Goal: Task Accomplishment & Management: Manage account settings

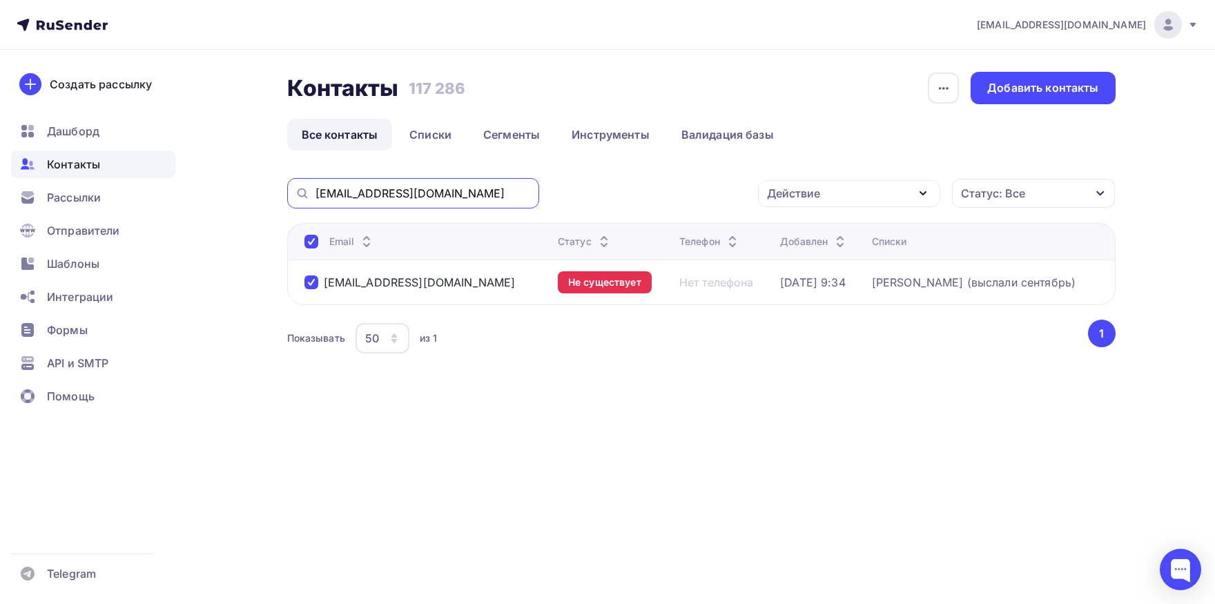
click at [475, 198] on input "v.mykalova@tehatomstroy.ru" at bounding box center [423, 193] width 215 height 15
paste input "a.mulenkova@serebrorus"
type input "a.mulenkova@serebrorus.ru"
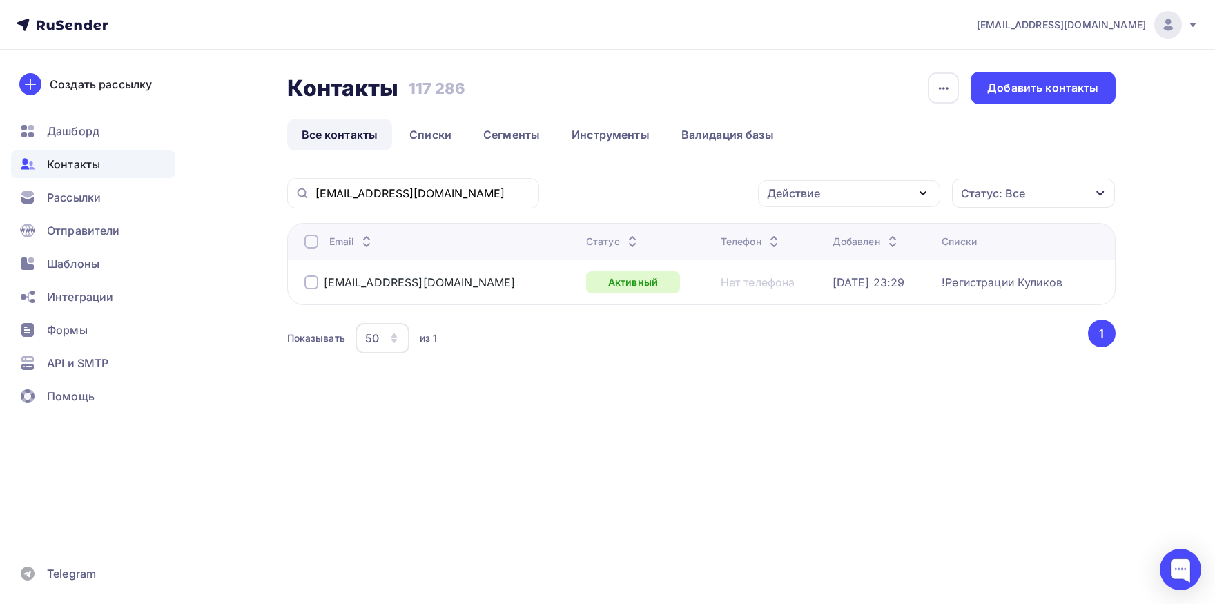
click at [309, 240] on div at bounding box center [312, 242] width 14 height 14
click at [305, 243] on th "Email" at bounding box center [433, 241] width 293 height 37
click at [307, 243] on div at bounding box center [312, 242] width 14 height 14
click at [796, 193] on div "Действие" at bounding box center [793, 193] width 53 height 17
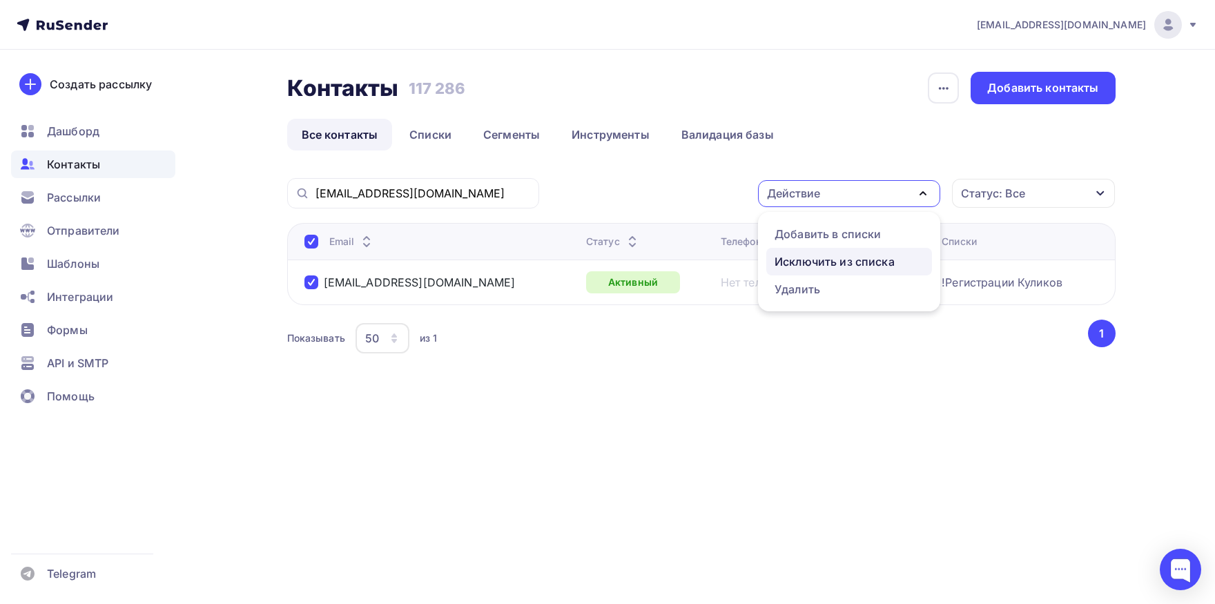
click at [809, 255] on div "Исключить из списка" at bounding box center [835, 261] width 120 height 17
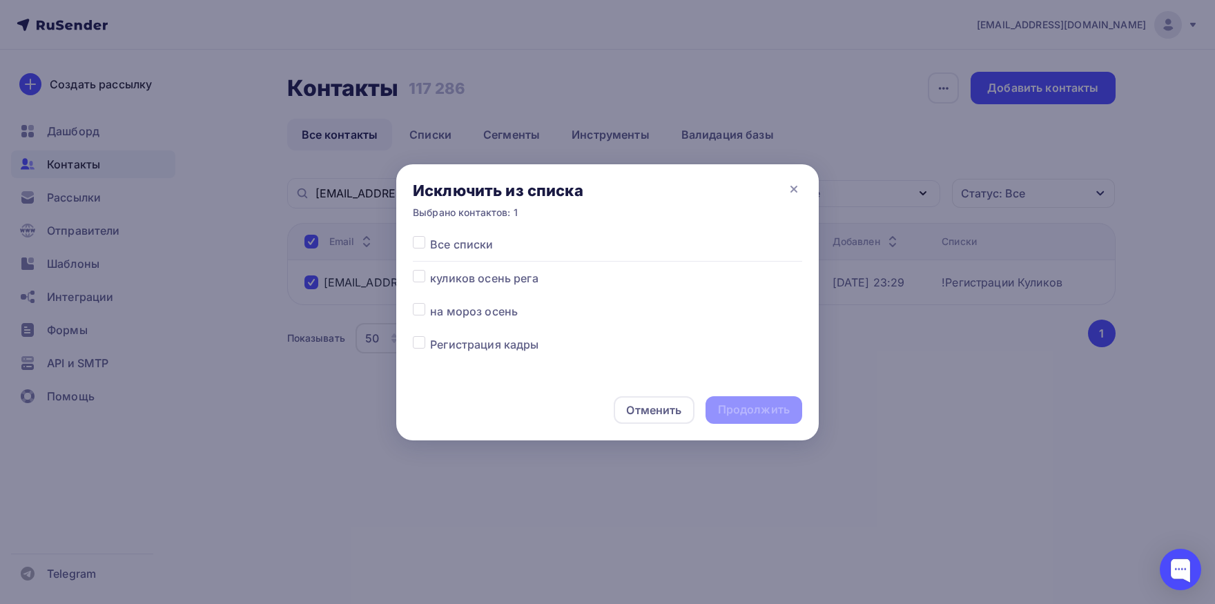
click at [430, 236] on label at bounding box center [430, 236] width 0 height 0
click at [425, 246] on input "checkbox" at bounding box center [419, 242] width 12 height 12
checkbox input "true"
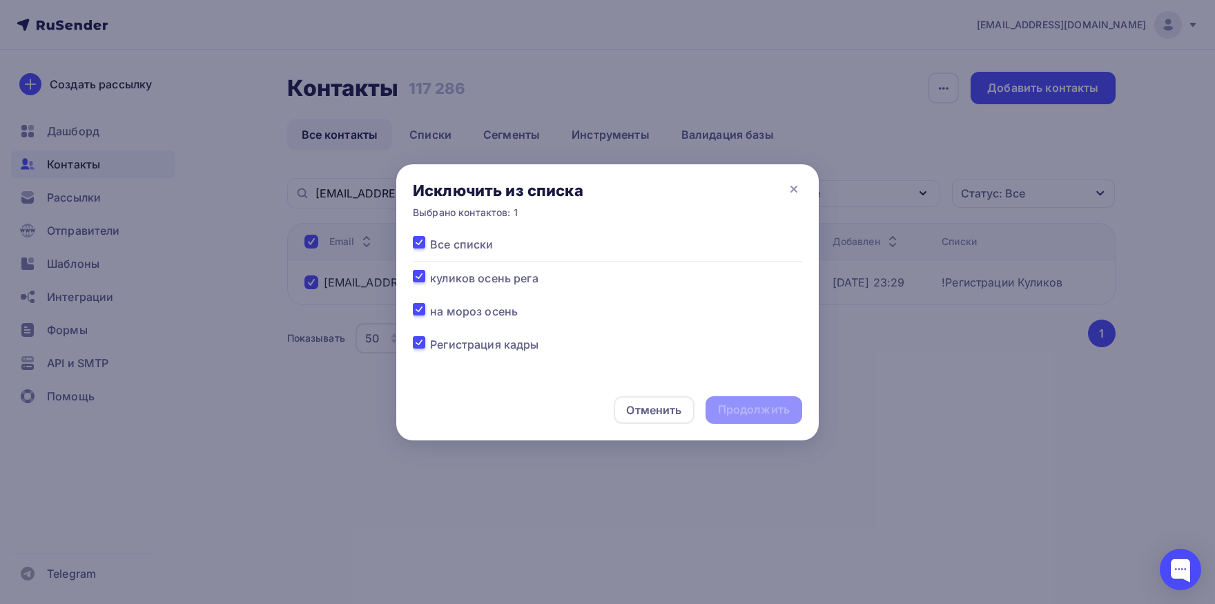
checkbox input "true"
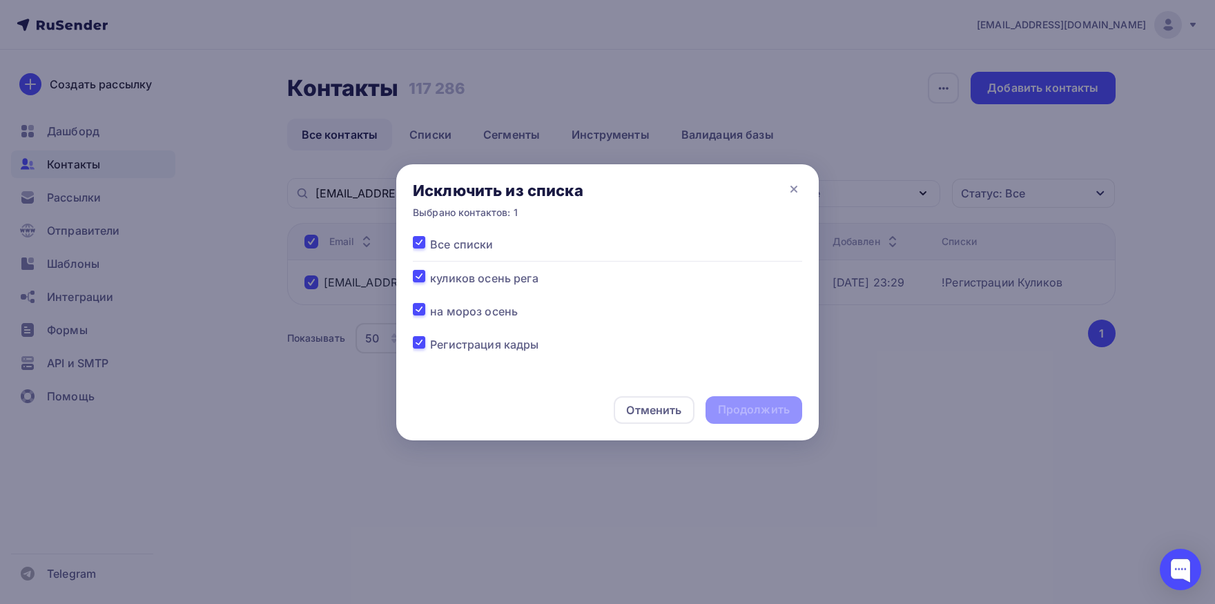
checkbox input "true"
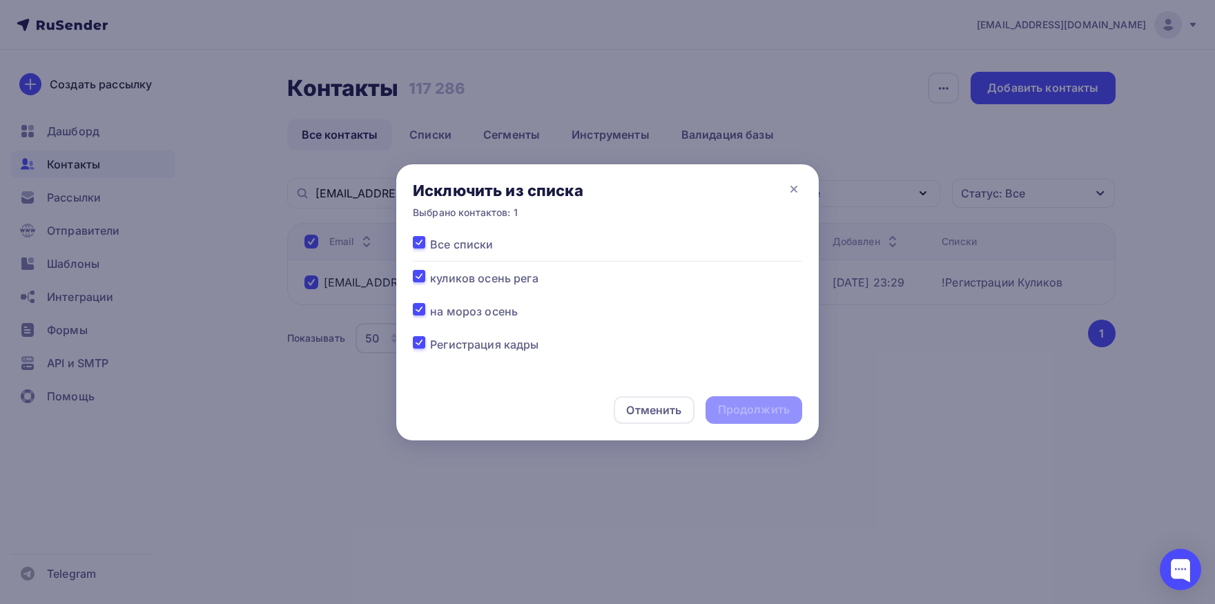
checkbox input "true"
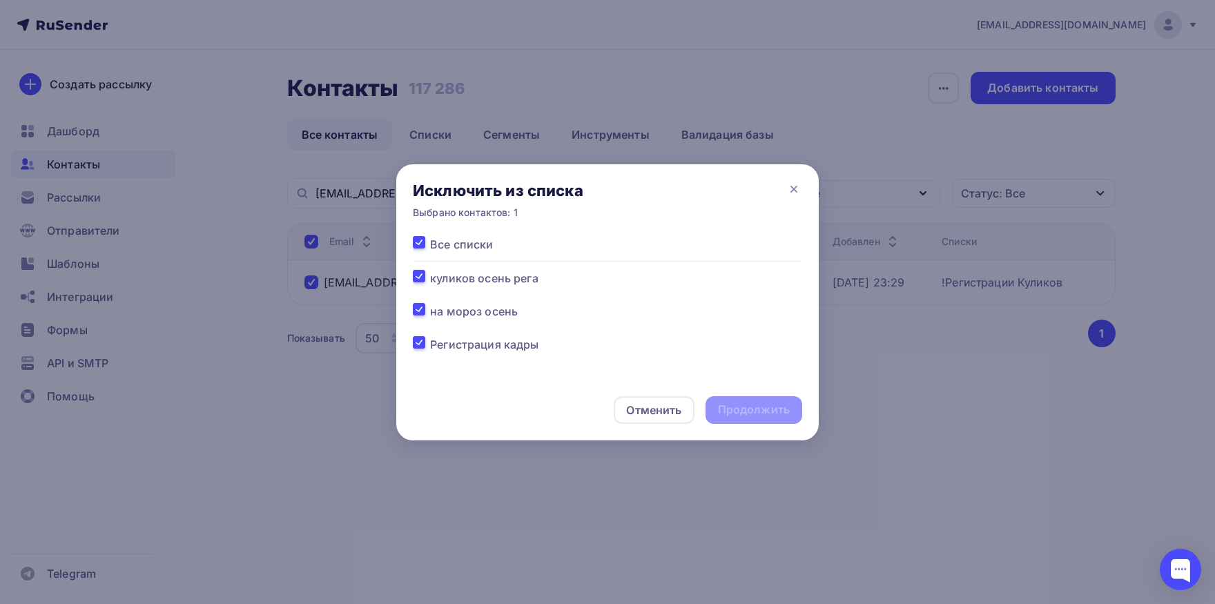
checkbox input "true"
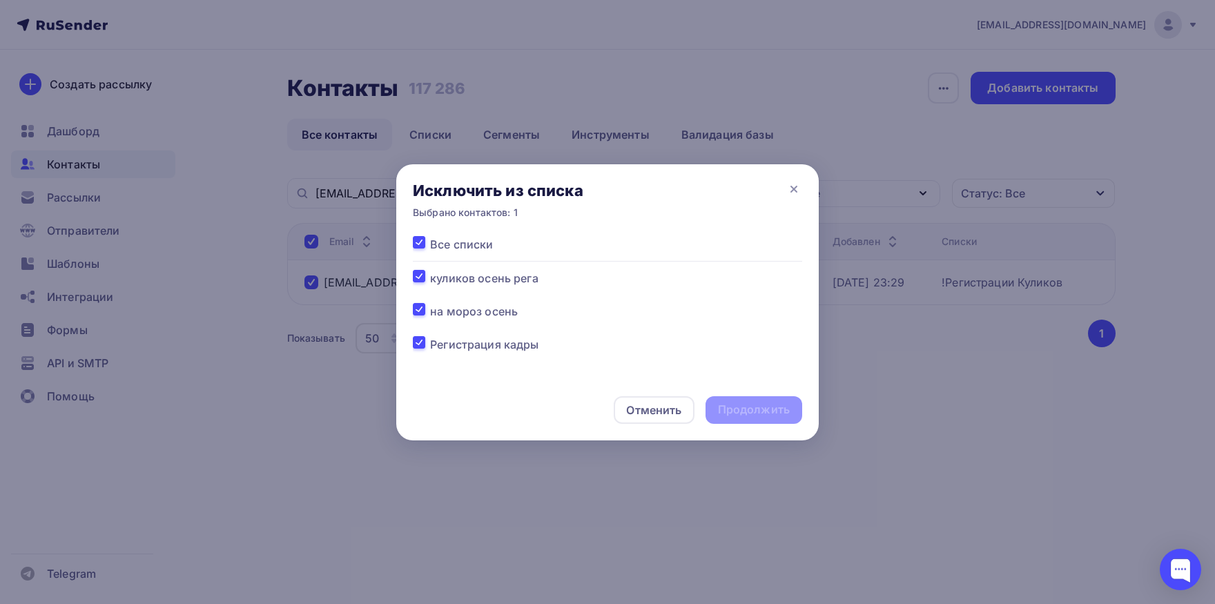
checkbox input "true"
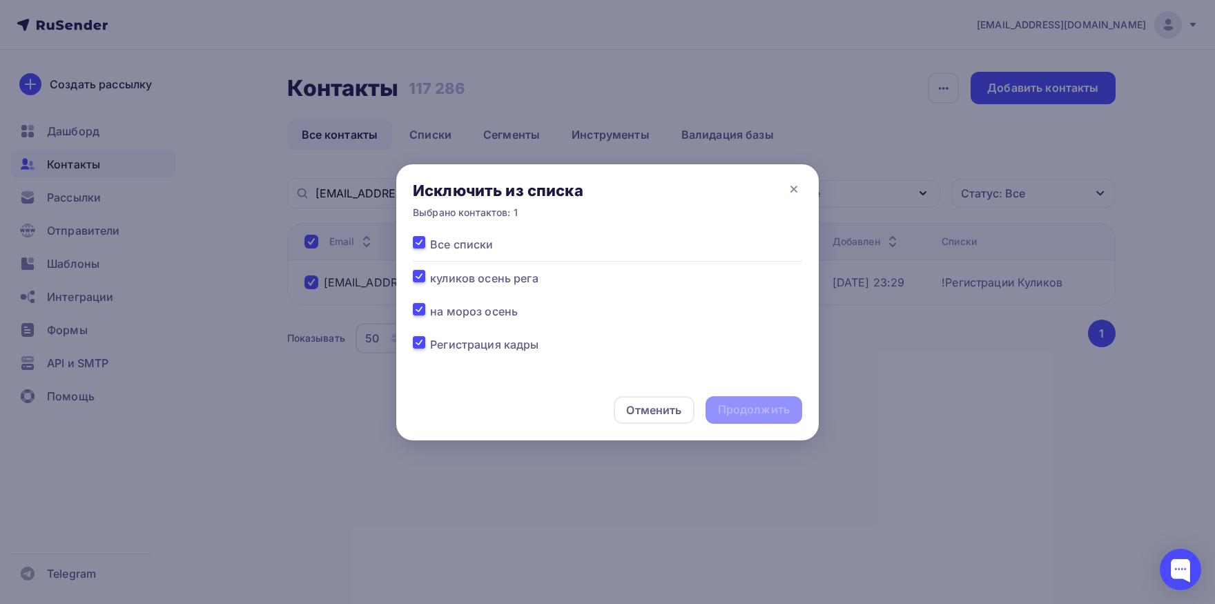
checkbox input "true"
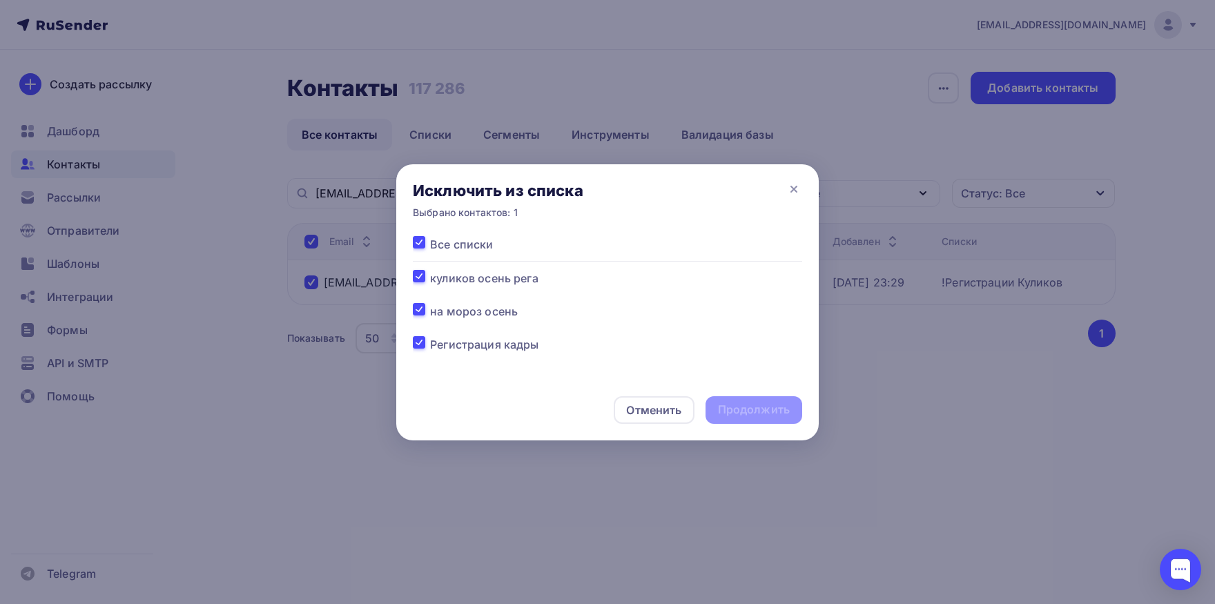
checkbox input "true"
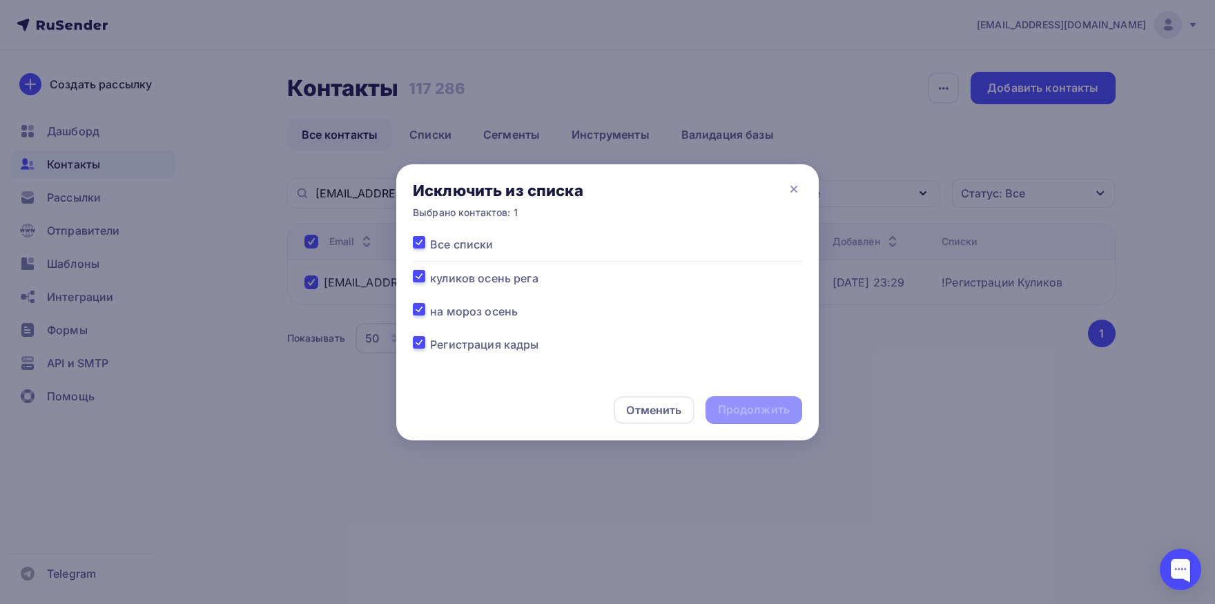
checkbox input "true"
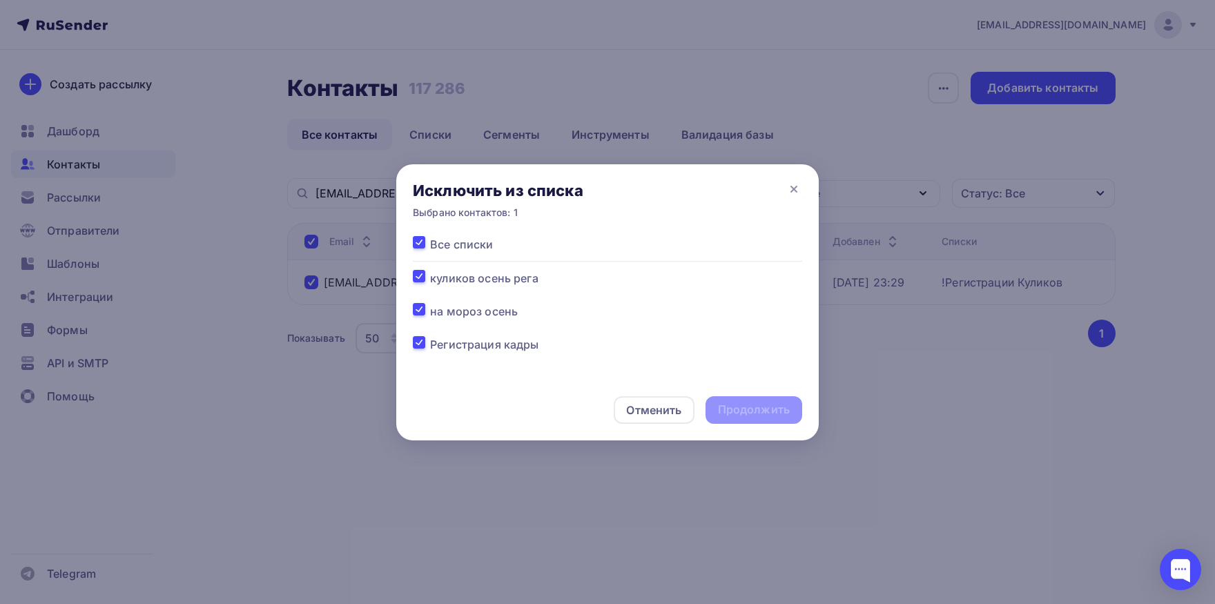
checkbox input "true"
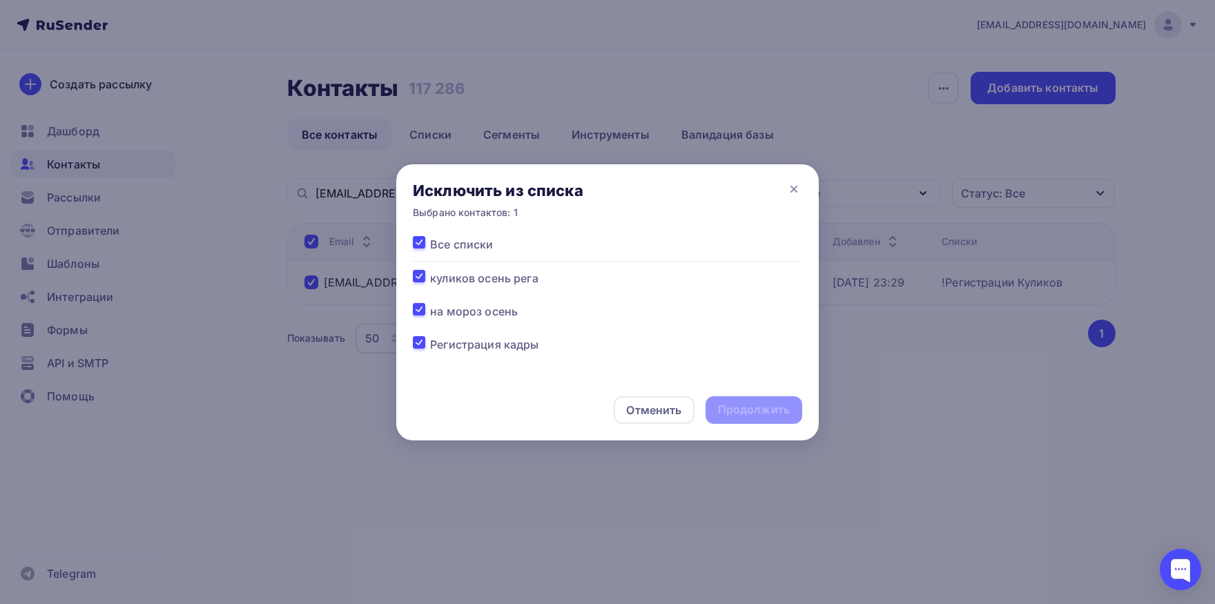
checkbox input "true"
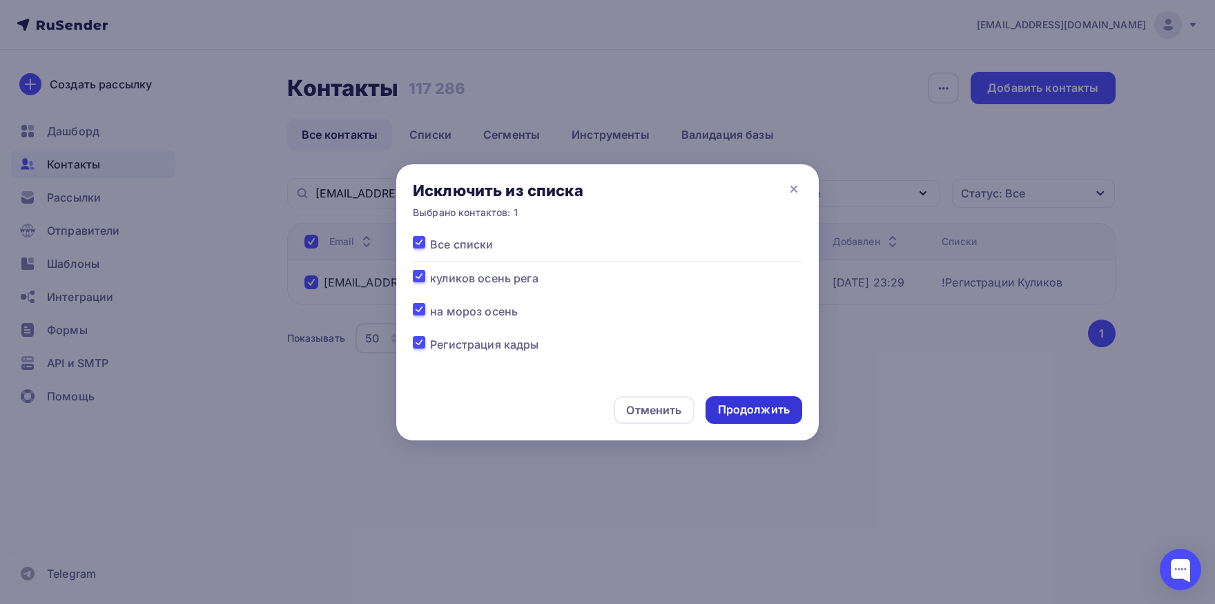
click at [759, 416] on div "Продолжить" at bounding box center [754, 410] width 72 height 16
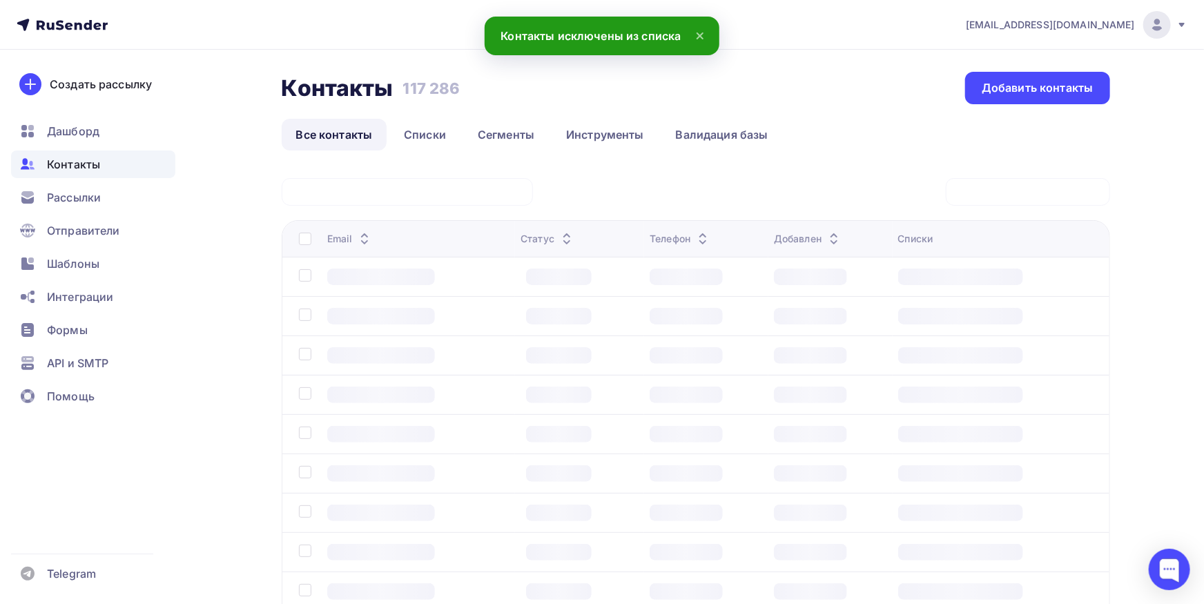
click at [458, 197] on div at bounding box center [407, 192] width 251 height 28
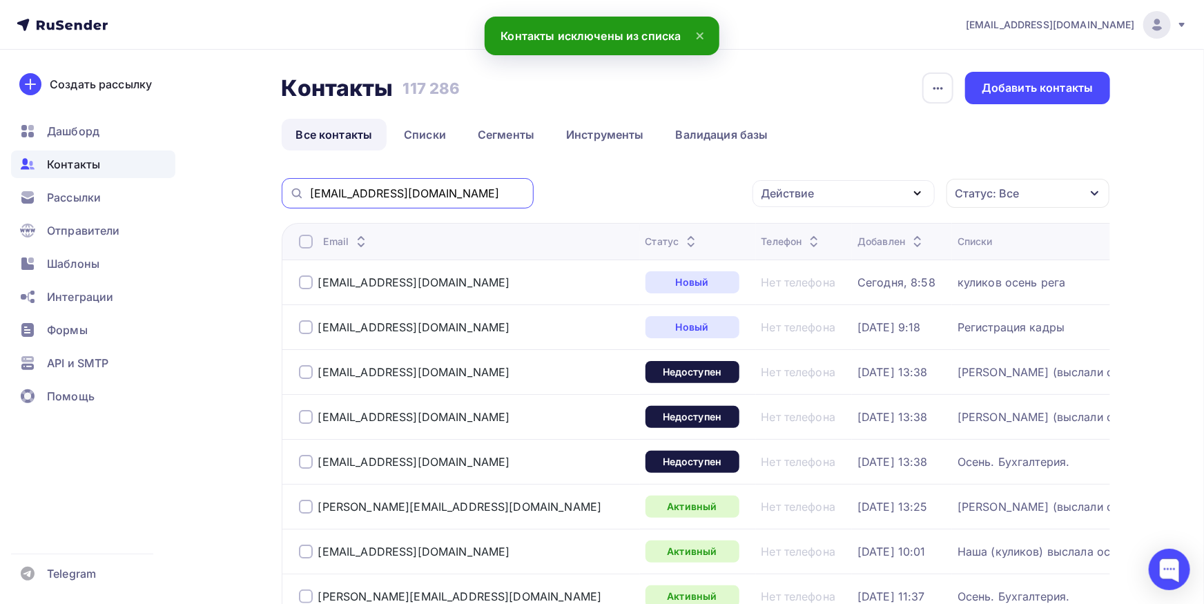
click at [456, 194] on input "a.mulenkova@serebrorus.ru" at bounding box center [417, 193] width 215 height 15
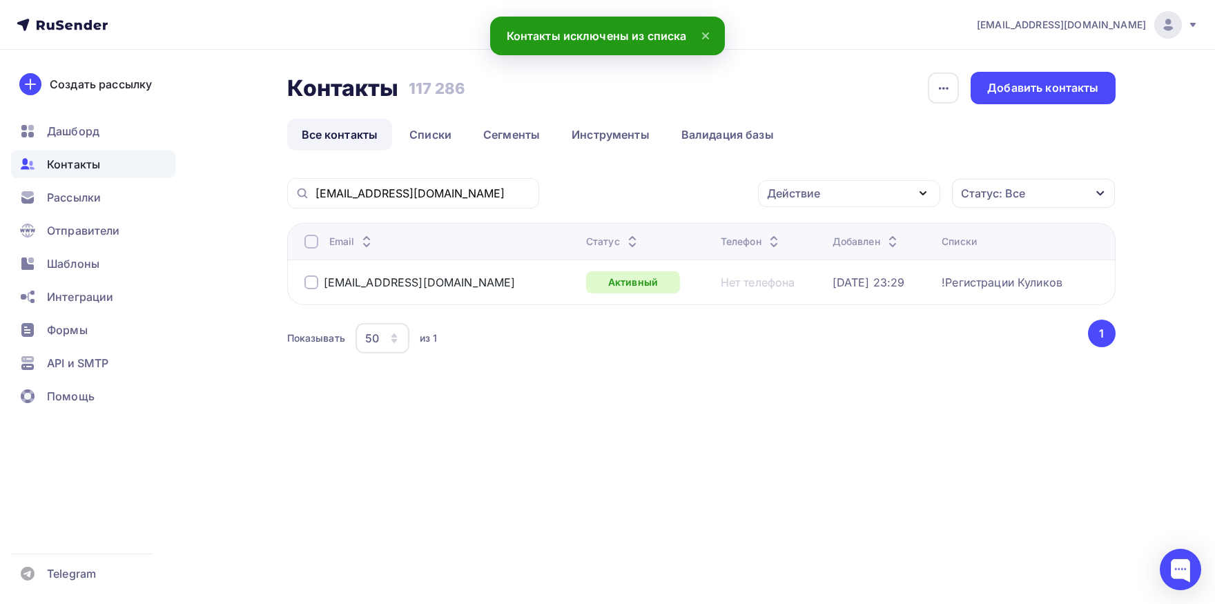
click at [315, 240] on div at bounding box center [312, 242] width 14 height 14
click at [869, 198] on div "Действие" at bounding box center [849, 193] width 182 height 27
click at [854, 232] on div "Добавить в списки" at bounding box center [828, 234] width 106 height 17
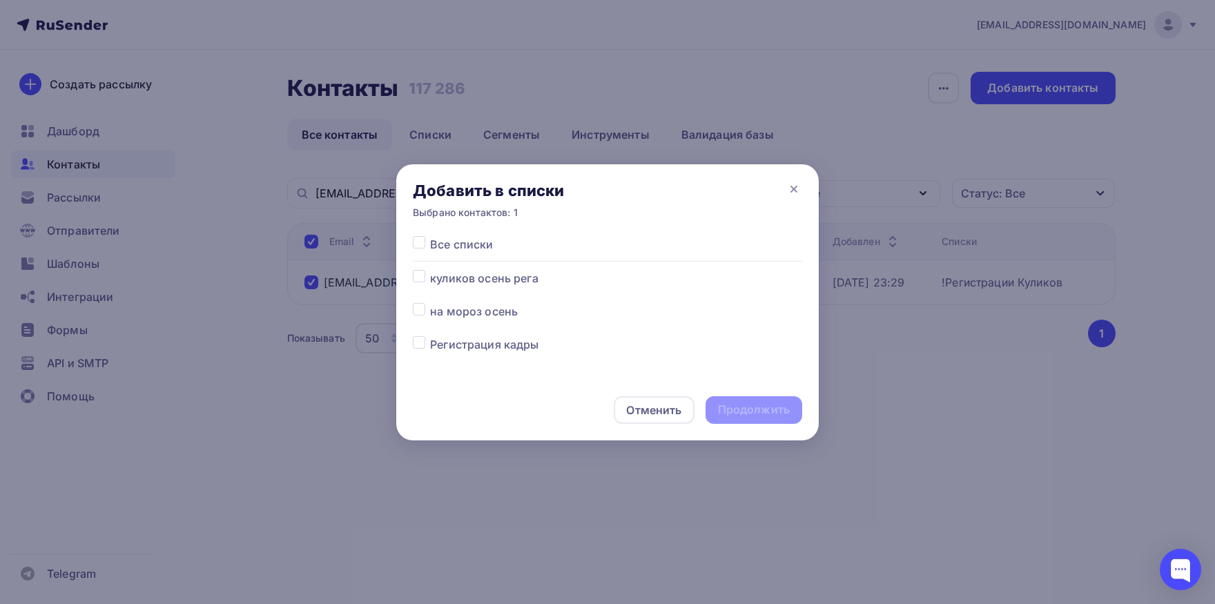
click at [430, 270] on label at bounding box center [430, 270] width 0 height 0
click at [422, 280] on input "checkbox" at bounding box center [419, 276] width 12 height 12
checkbox input "true"
drag, startPoint x: 786, startPoint y: 403, endPoint x: 783, endPoint y: 419, distance: 16.1
click at [785, 403] on div "Продолжить" at bounding box center [754, 410] width 72 height 16
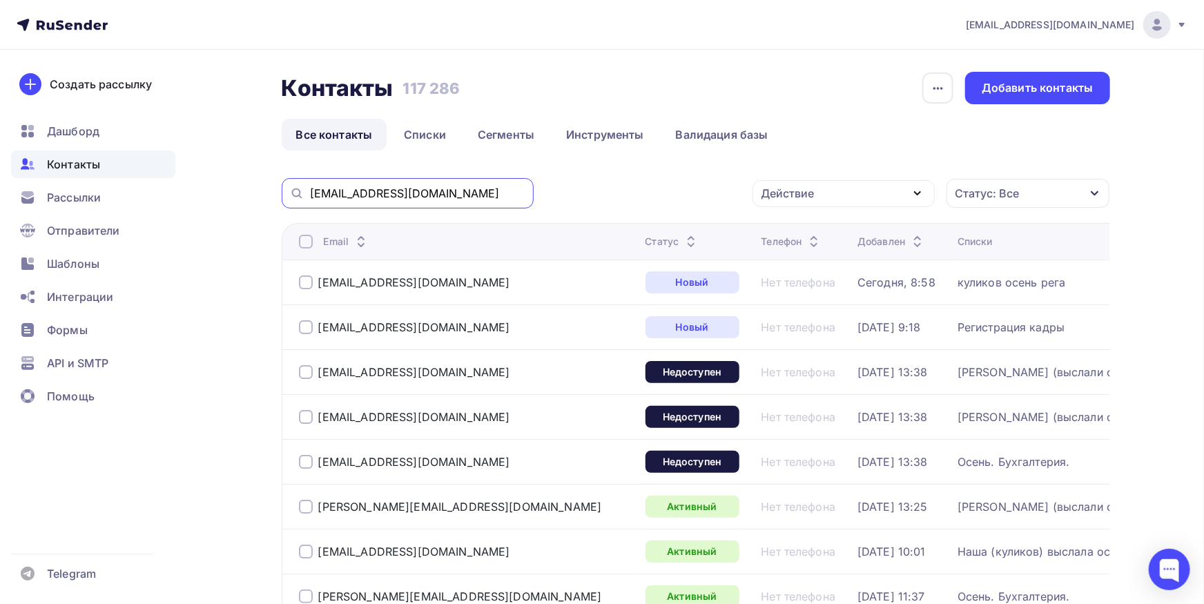
click at [483, 197] on input "a.mulenkova@serebrorus.ru" at bounding box center [417, 193] width 215 height 15
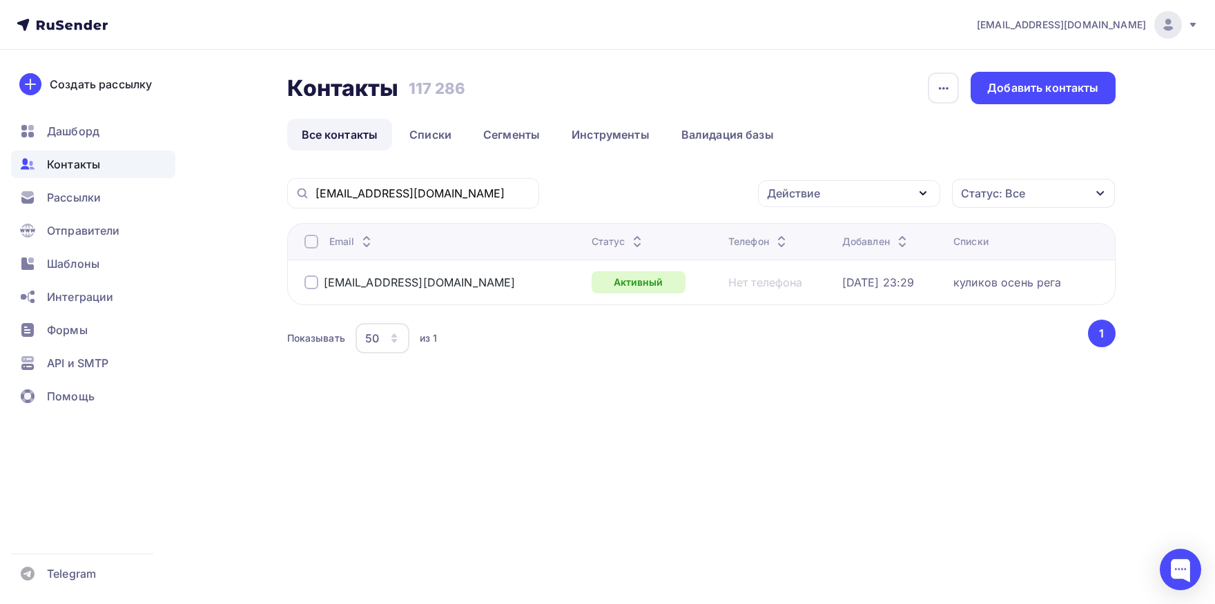
click at [112, 167] on div "Контакты" at bounding box center [93, 165] width 164 height 28
click at [514, 191] on input "a.mulenkova@serebrorus.ru" at bounding box center [423, 193] width 215 height 15
click at [108, 163] on div "Контакты" at bounding box center [93, 165] width 164 height 28
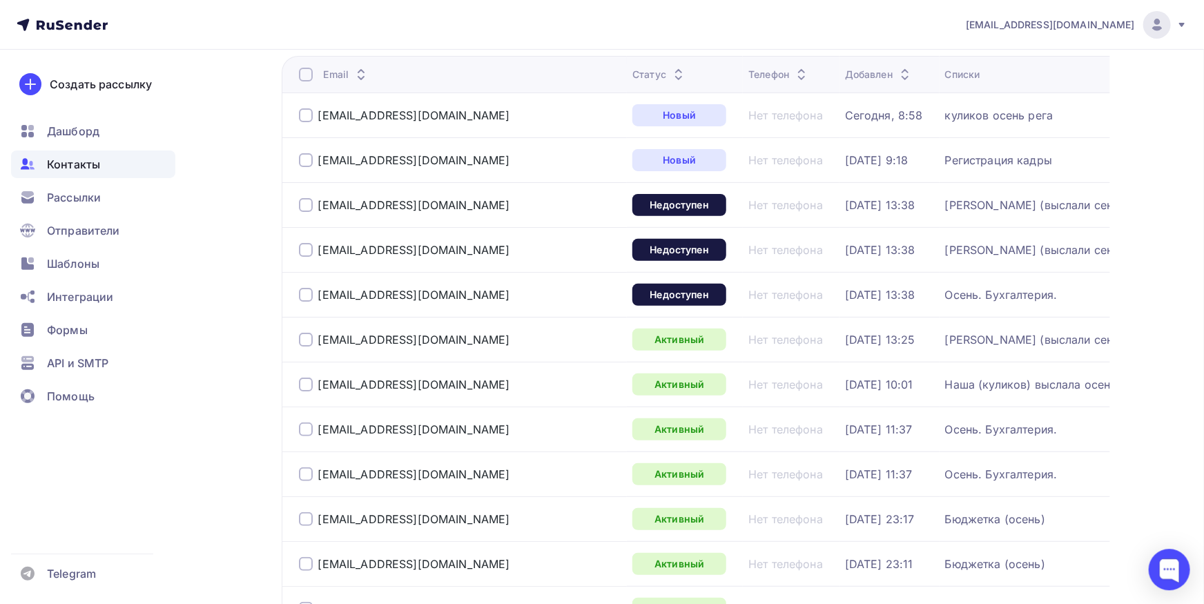
scroll to position [304, 0]
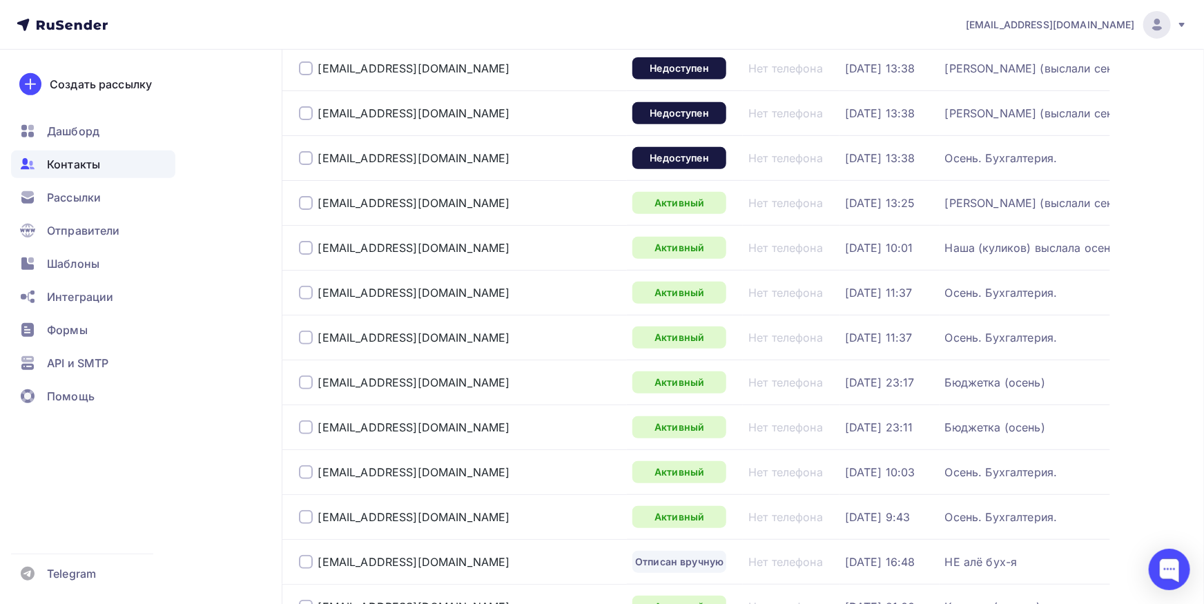
click at [135, 171] on div "Контакты" at bounding box center [93, 165] width 164 height 28
click at [115, 191] on div "Рассылки" at bounding box center [93, 198] width 164 height 28
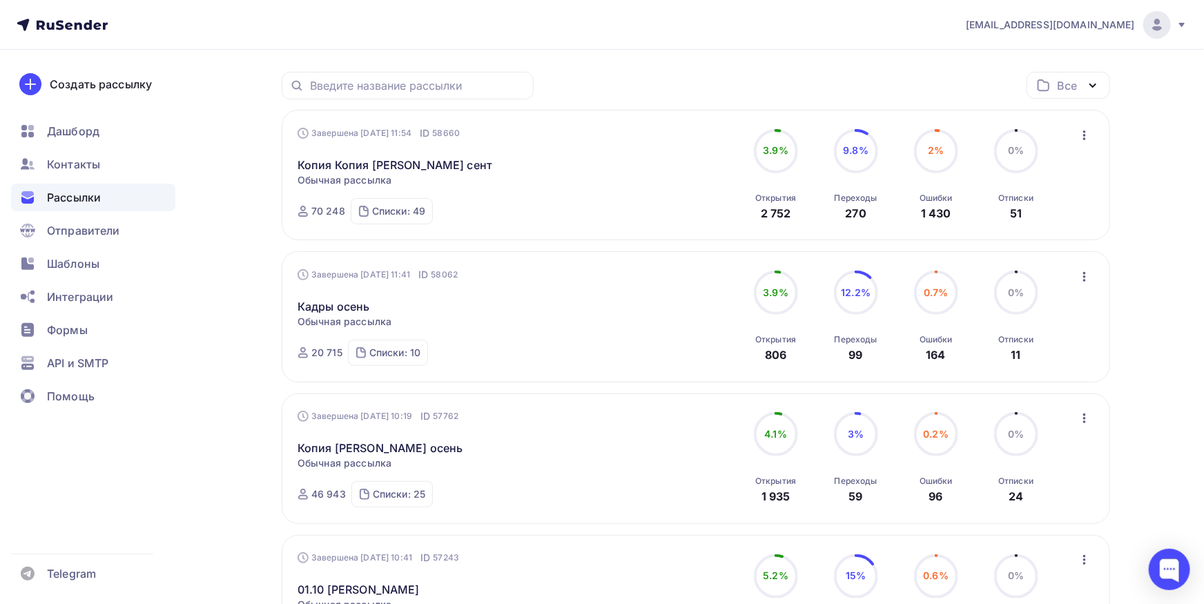
scroll to position [304, 0]
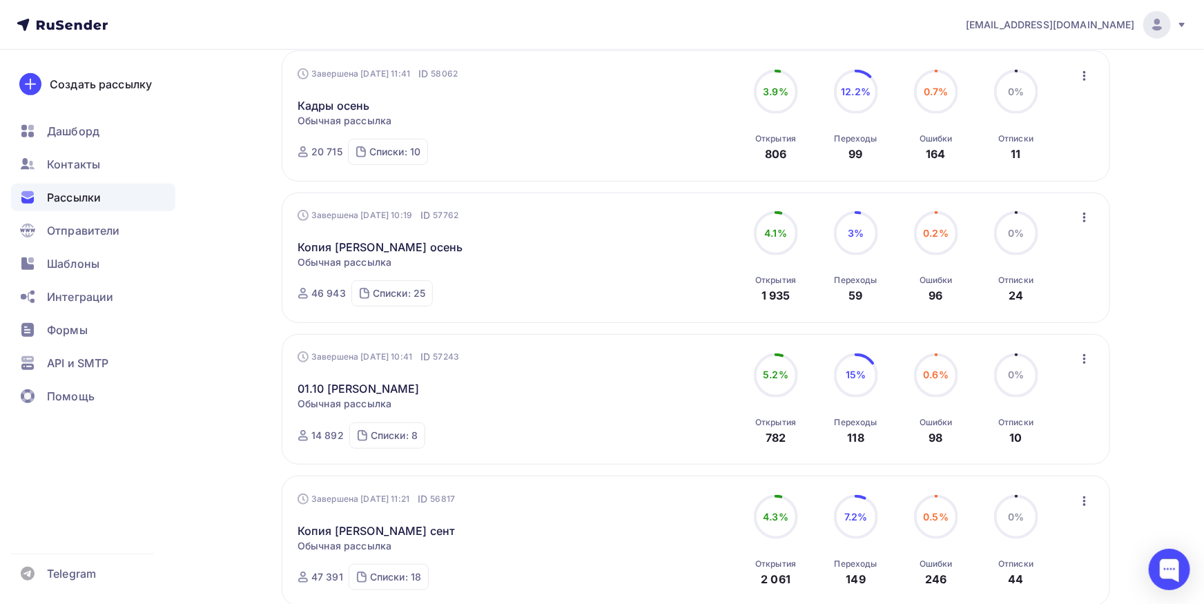
click at [633, 247] on div "Завершена [DATE] 10:19 ID 57762 Копия [PERSON_NAME] осень Статистика Обзор расс…" at bounding box center [696, 258] width 796 height 98
click at [1079, 222] on icon "button" at bounding box center [1085, 217] width 17 height 17
click at [1070, 301] on div "Копировать в новую" at bounding box center [1022, 308] width 142 height 17
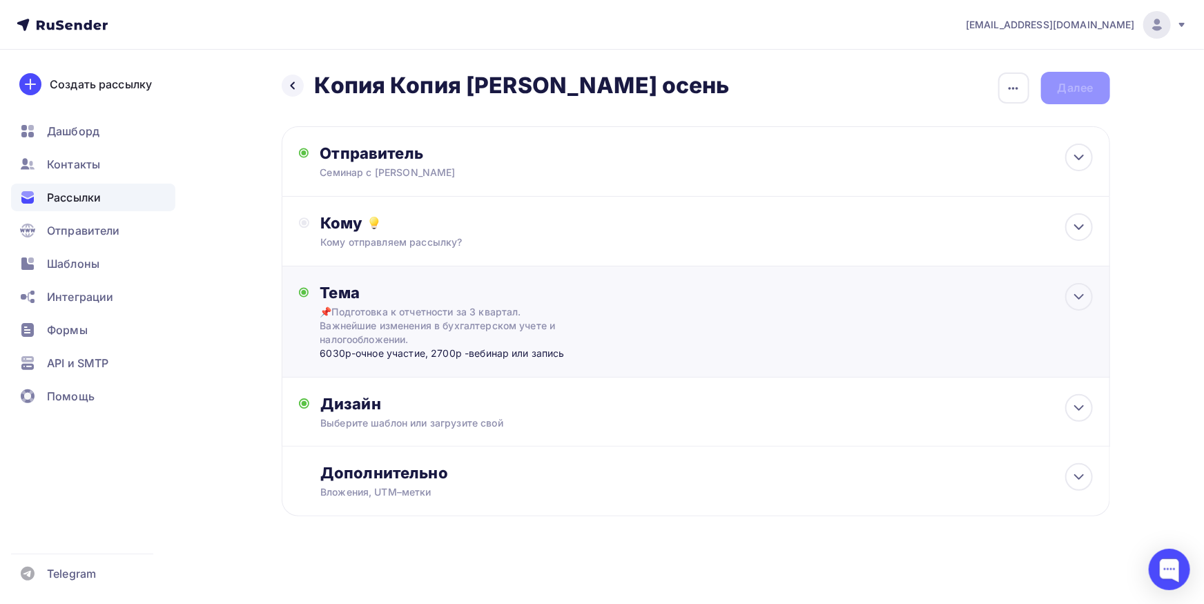
click at [541, 319] on div "📌Подготовка к отчетности за 3 квартал. Важнейшие изменения в бухгалтерском учет…" at bounding box center [443, 325] width 246 height 41
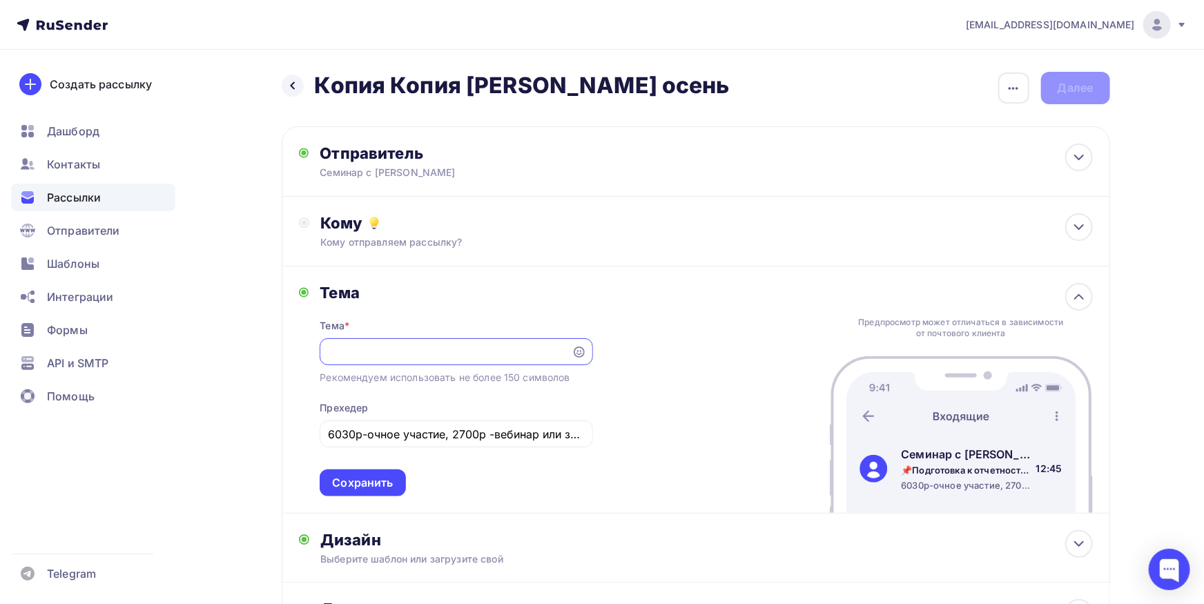
scroll to position [0, 359]
click at [215, 352] on div "Назад Копия Копия [PERSON_NAME] осень Копия Копия [PERSON_NAME] осень Закончить…" at bounding box center [603, 396] width 1132 height 692
click at [404, 345] on input "📌Подготовка к отчетности за 3 квартал. Важнейшие изменения в бухгалтерском учет…" at bounding box center [446, 352] width 236 height 17
drag, startPoint x: 264, startPoint y: 348, endPoint x: 240, endPoint y: 348, distance: 24.9
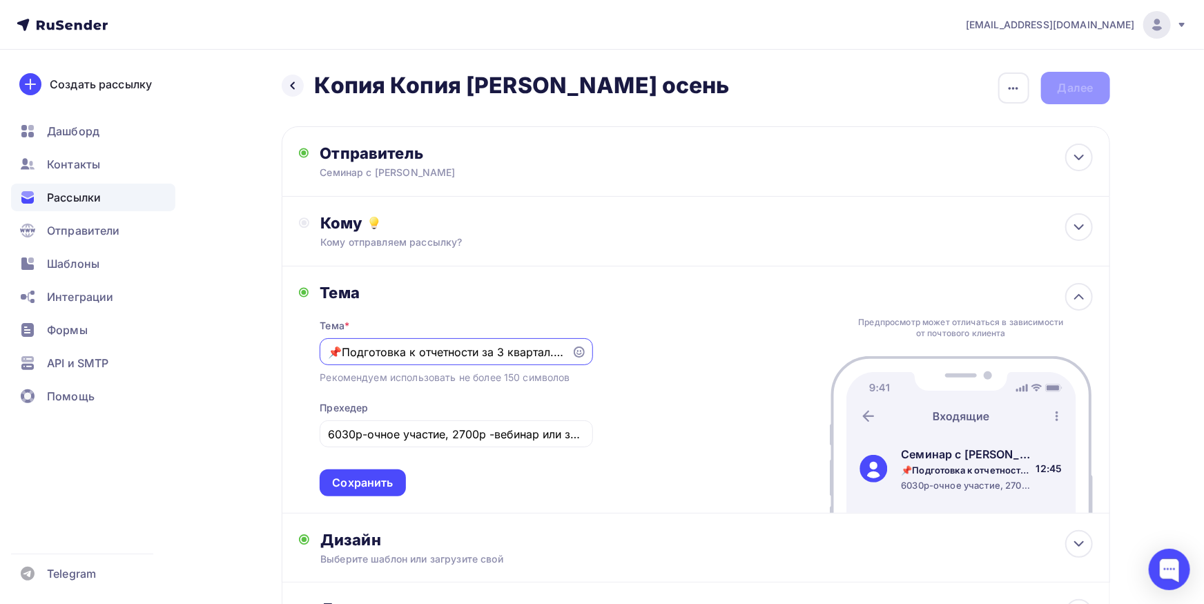
click at [328, 348] on input "📌Подготовка к отчетности за 3 квартал. Важнейшие изменения в бухгалтерском учет…" at bounding box center [446, 352] width 236 height 17
click at [334, 358] on input "📌Подготовка к отчетности за 3 квартал. Важнейшие изменения в бухгалтерском учет…" at bounding box center [446, 352] width 236 height 17
drag, startPoint x: 340, startPoint y: 358, endPoint x: 322, endPoint y: 354, distance: 18.4
click at [328, 354] on input "📌Подготовка к отчетности за 3 квартал. Важнейшие изменения в бухгалтерском учет…" at bounding box center [446, 352] width 236 height 17
type input "30.09 Семинар с [PERSON_NAME] "Подготовка к отчетности за 3 квартал. Важнейшие …"
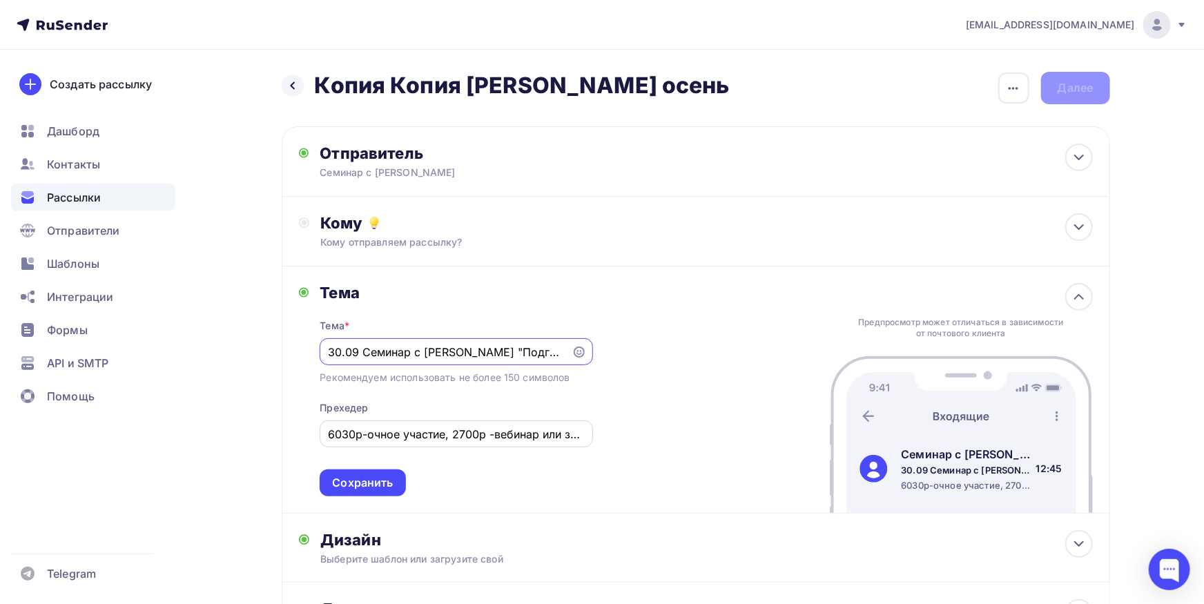
click at [519, 436] on input "6030р-очное участие, 2700р -вебинар или запись" at bounding box center [456, 434] width 257 height 17
click at [447, 167] on div "Семинар с [PERSON_NAME]" at bounding box center [454, 173] width 269 height 14
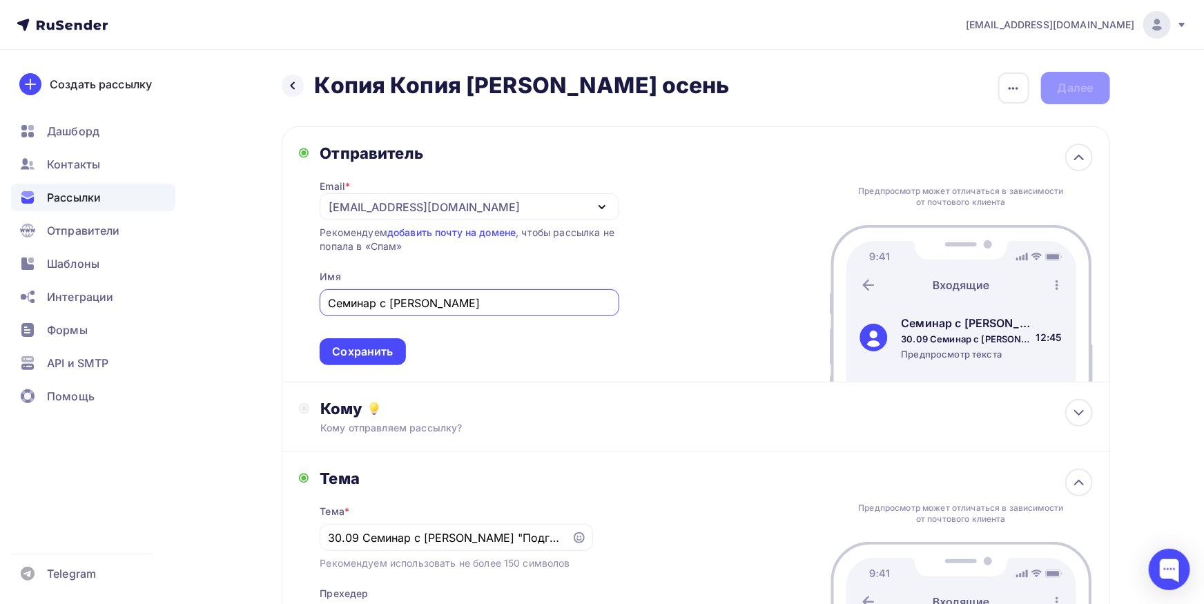
click at [512, 305] on input "Семинар с [PERSON_NAME]" at bounding box center [469, 303] width 283 height 17
click at [513, 307] on input "Семинар с [PERSON_NAME]" at bounding box center [469, 303] width 283 height 17
type input "БК-СЕМИНАР"
click at [367, 348] on div "Сохранить" at bounding box center [362, 352] width 61 height 16
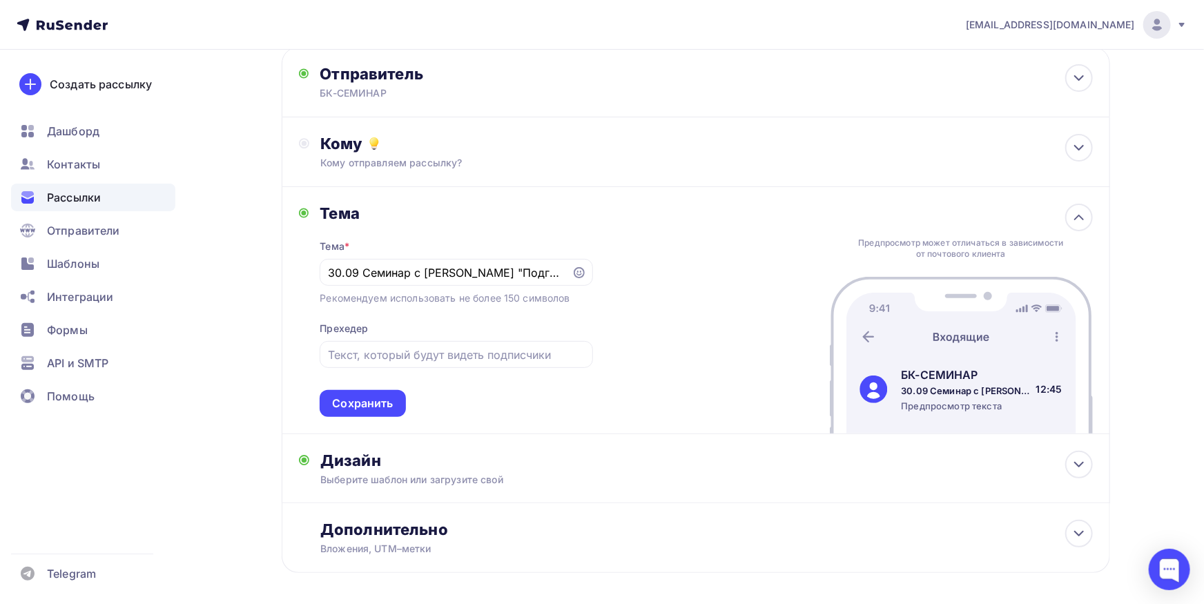
scroll to position [137, 0]
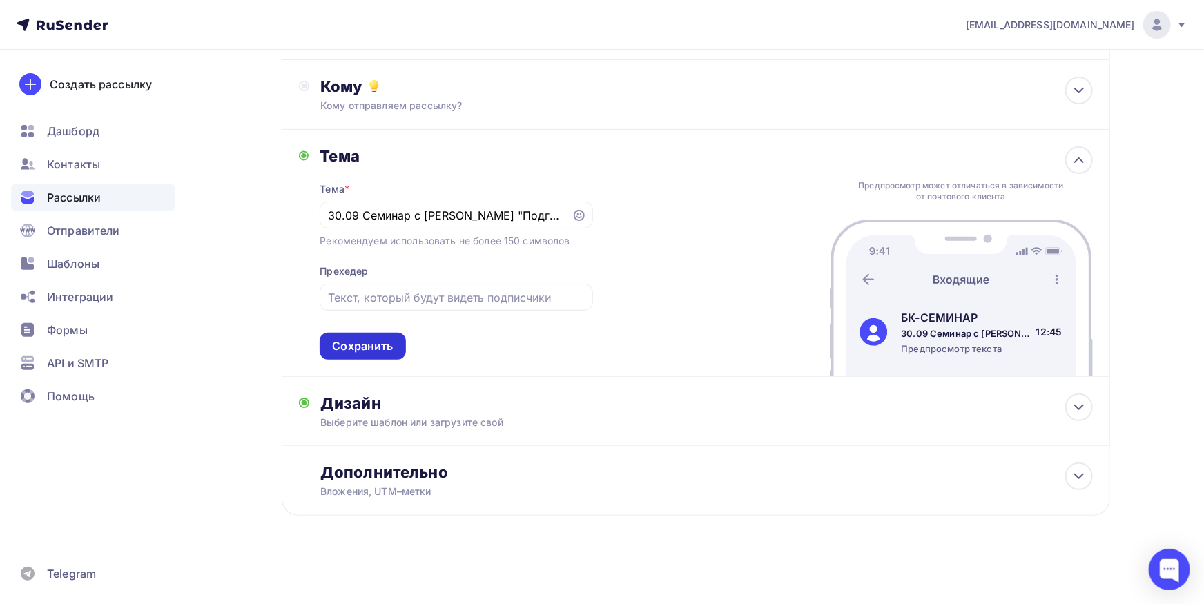
click at [385, 356] on div "Сохранить" at bounding box center [363, 346] width 86 height 27
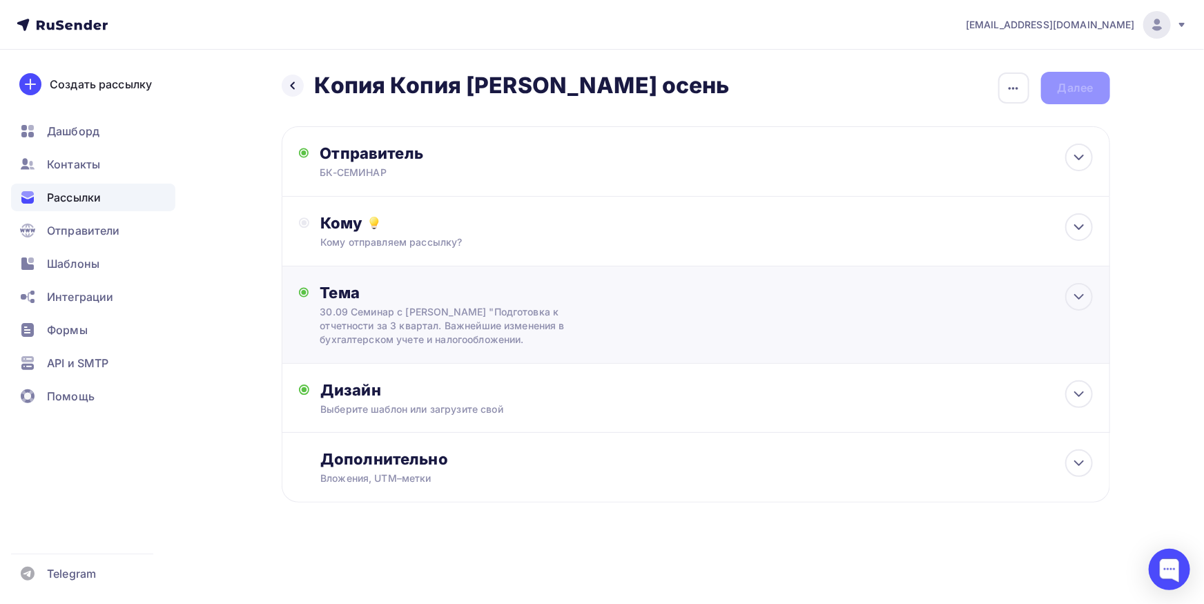
scroll to position [0, 0]
click at [506, 396] on div "Дизайн" at bounding box center [712, 390] width 772 height 19
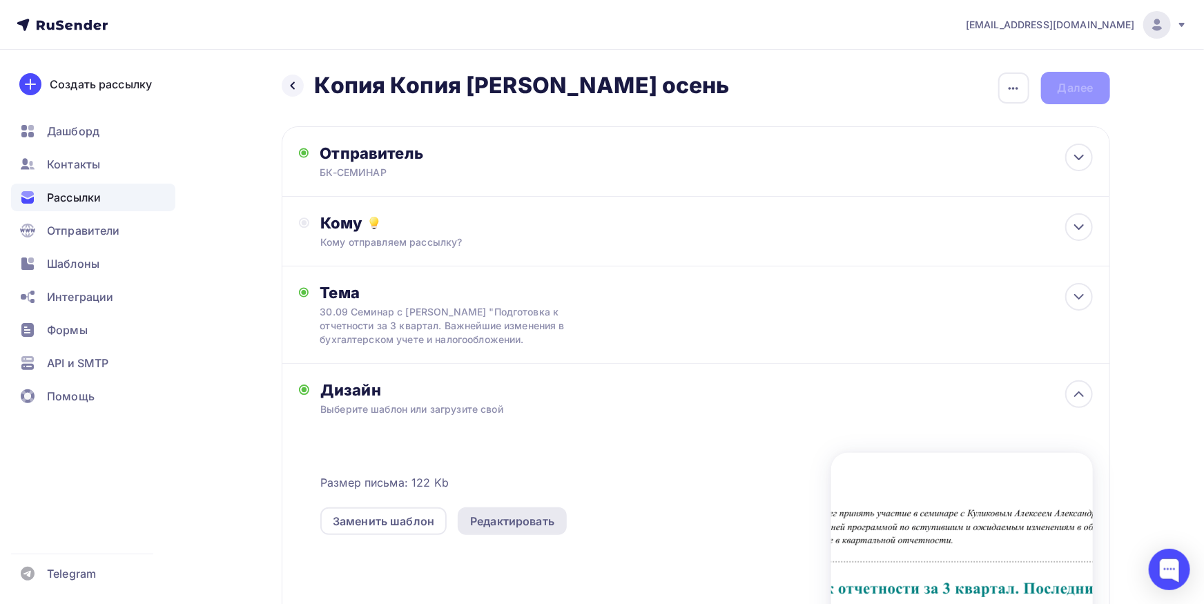
click at [501, 520] on div "Редактировать" at bounding box center [512, 521] width 84 height 17
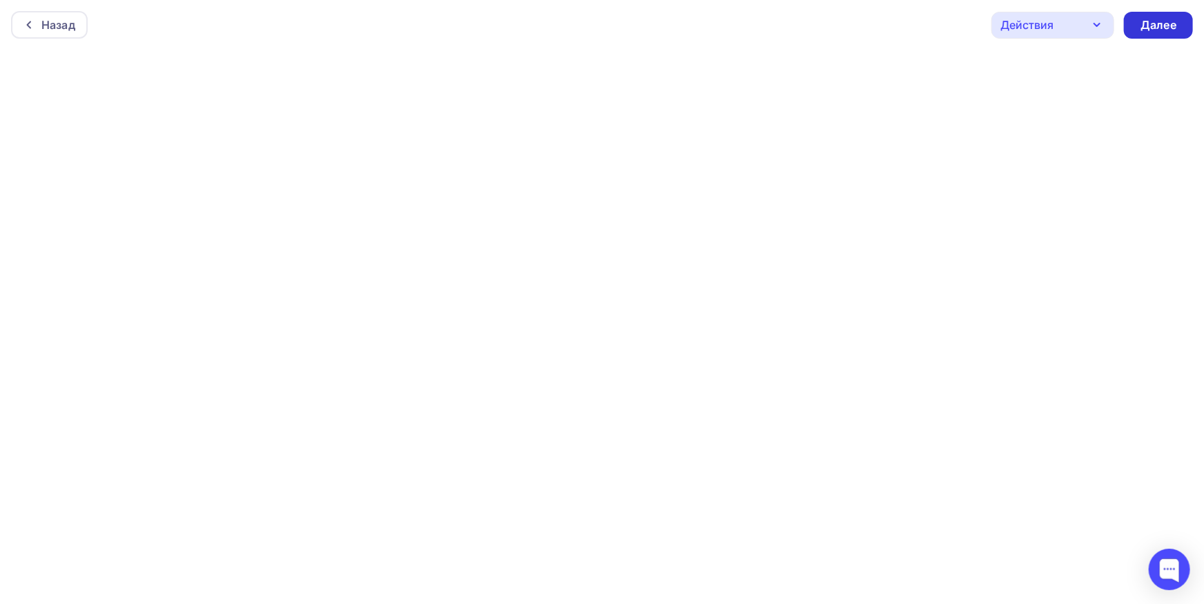
click at [1138, 26] on div "Далее" at bounding box center [1158, 25] width 69 height 27
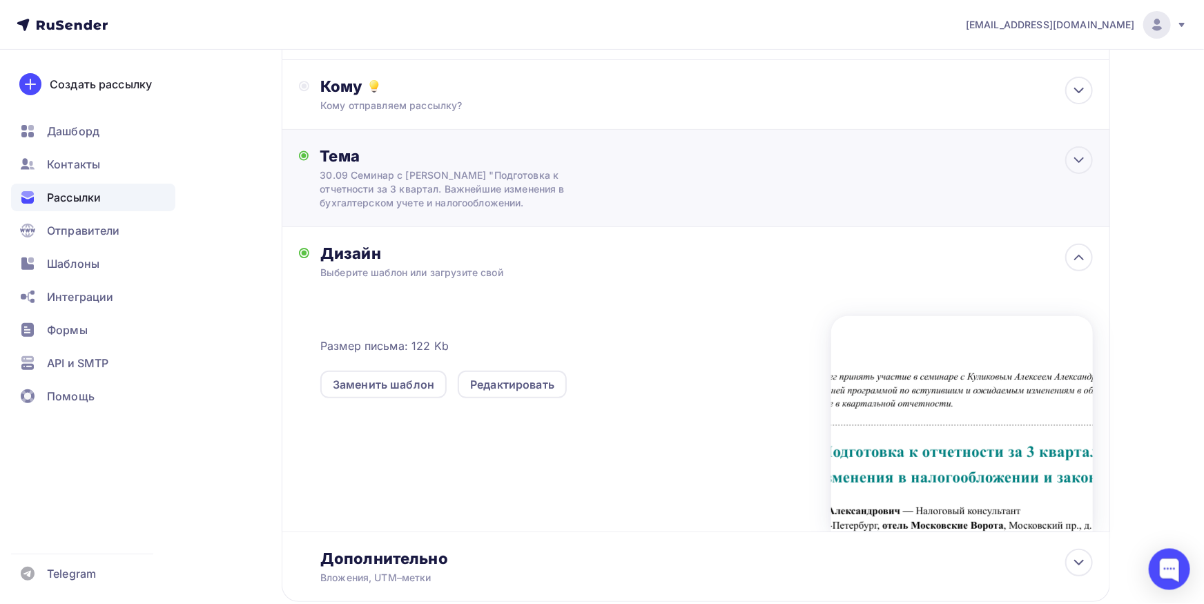
scroll to position [152, 0]
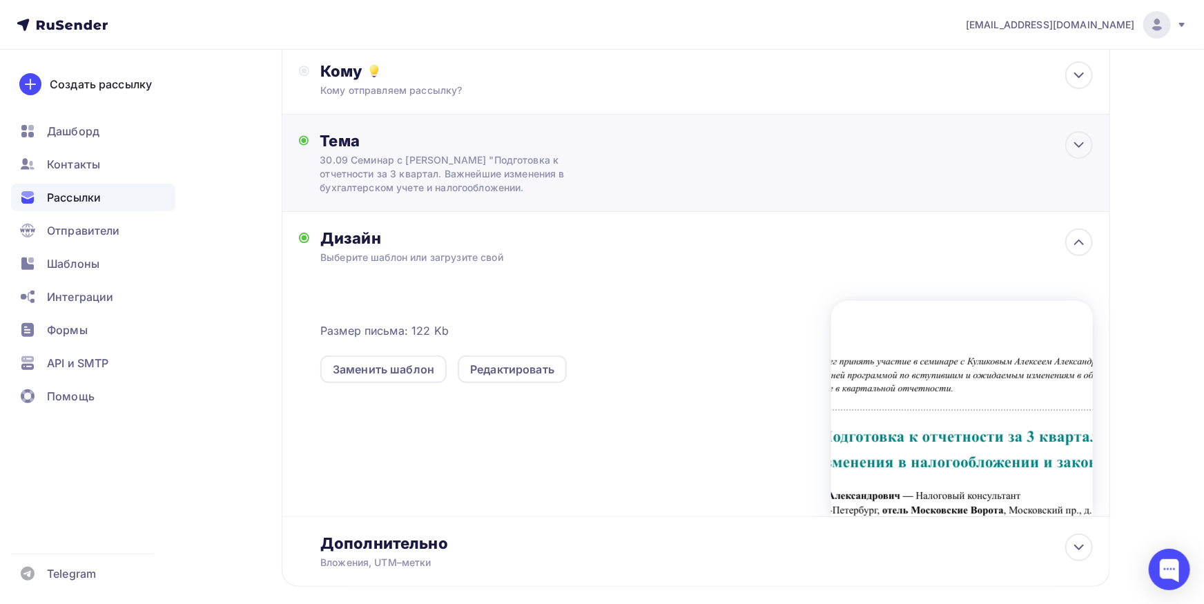
drag, startPoint x: 658, startPoint y: 193, endPoint x: 629, endPoint y: 202, distance: 30.4
click at [657, 193] on div "Тема 30.09 Семинар с [PERSON_NAME] "Подготовка к отчетности за 3 квартал. Важне…" at bounding box center [696, 163] width 829 height 97
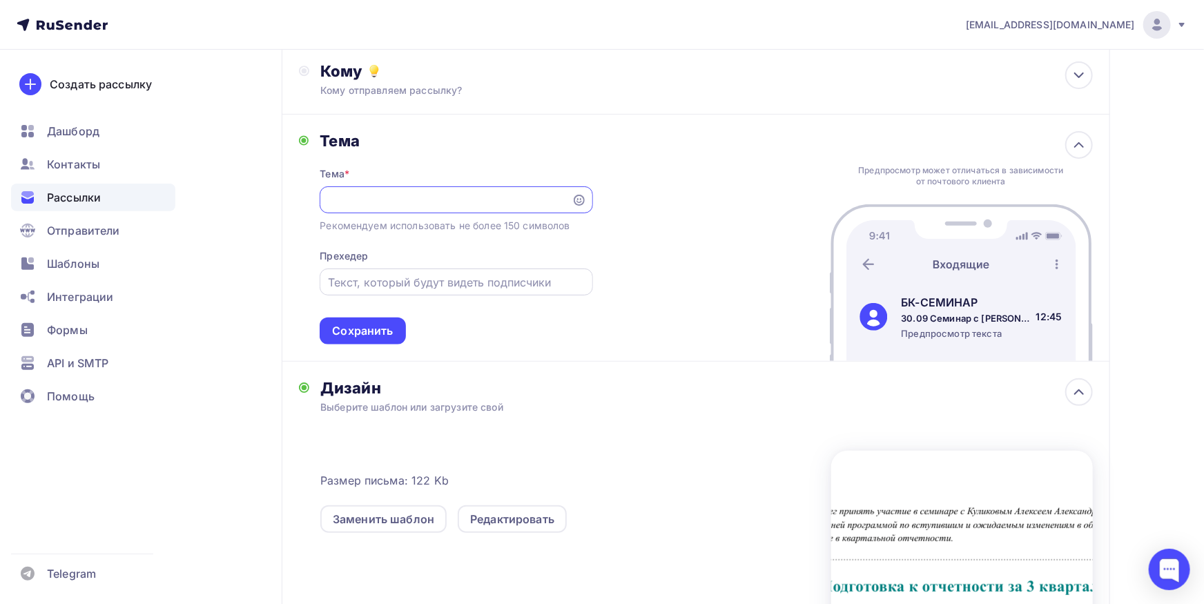
scroll to position [0, 532]
click at [479, 282] on input "text" at bounding box center [456, 282] width 257 height 17
type input "G"
type input "Приглашение на семинар"
click at [392, 326] on div "Сохранить" at bounding box center [362, 331] width 61 height 16
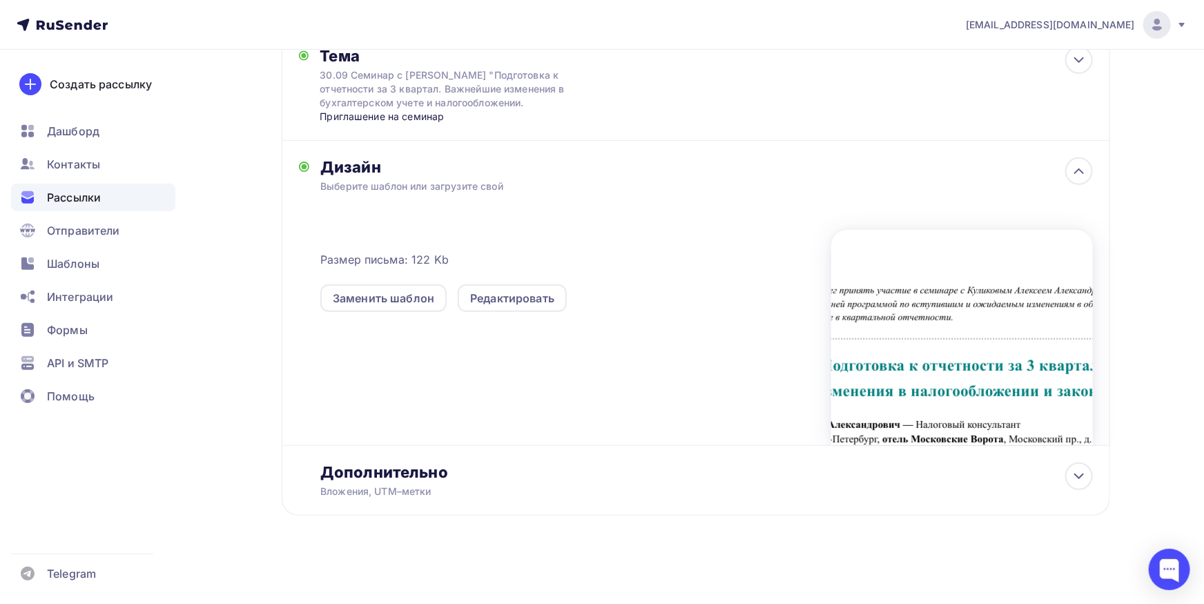
scroll to position [0, 0]
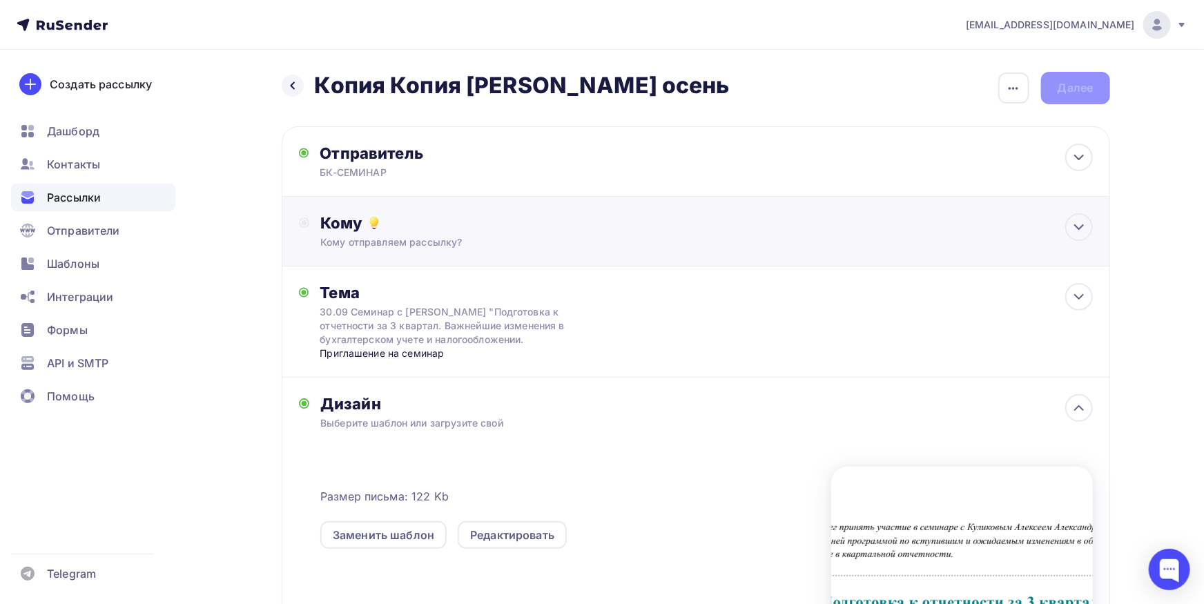
click at [530, 247] on div "Кому отправляем рассылку?" at bounding box center [667, 242] width 695 height 14
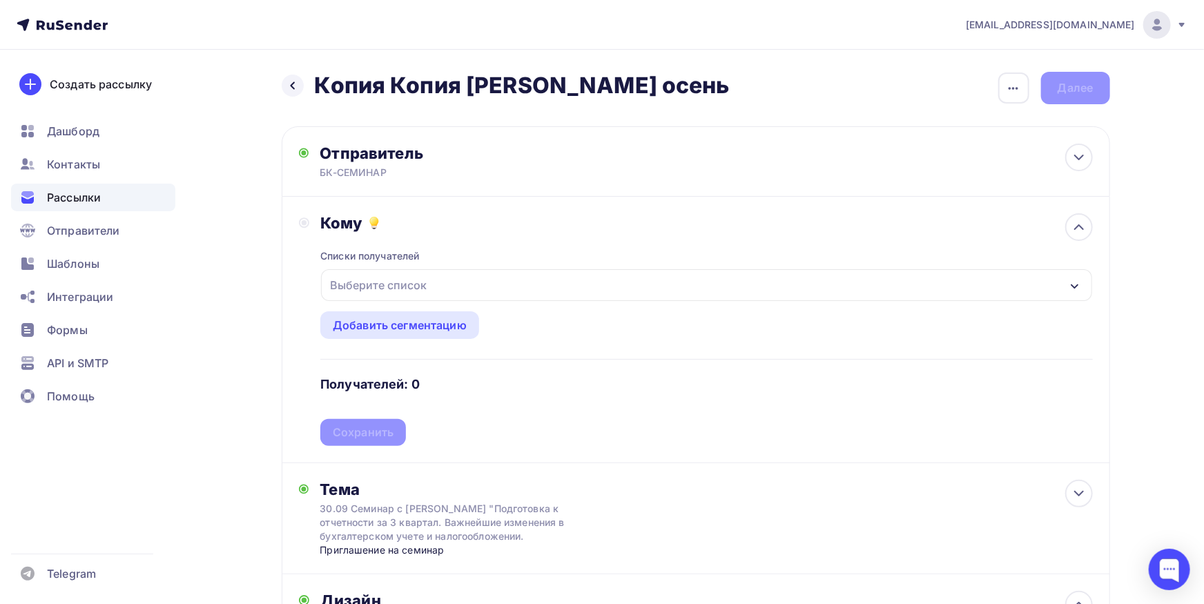
click at [500, 278] on div "Выберите список" at bounding box center [706, 285] width 771 height 32
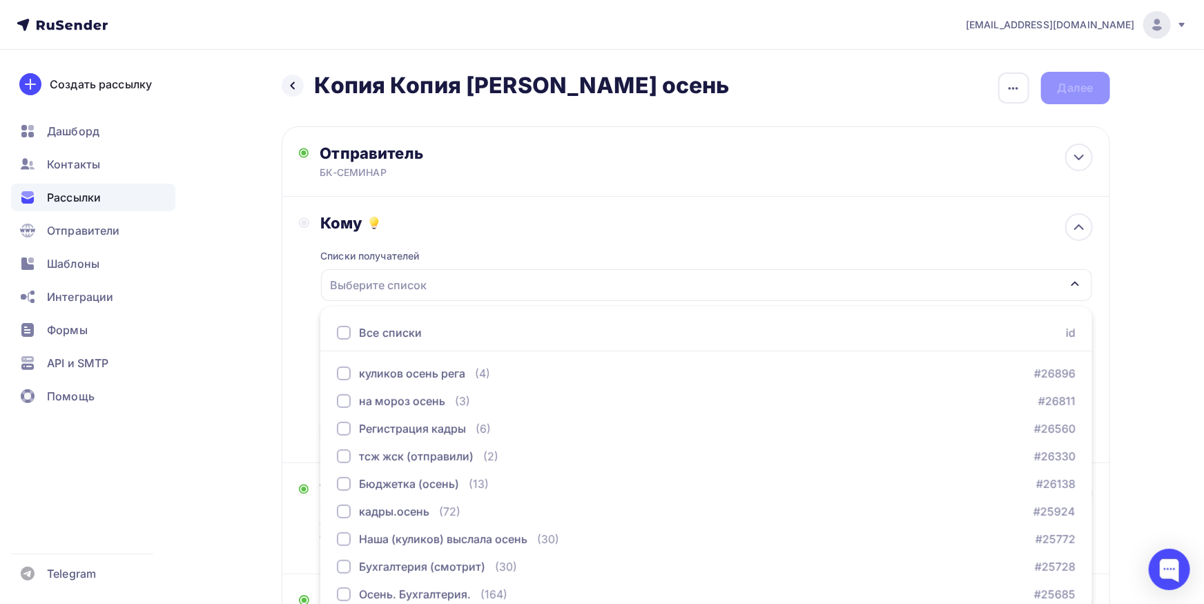
click at [339, 334] on div at bounding box center [344, 333] width 14 height 14
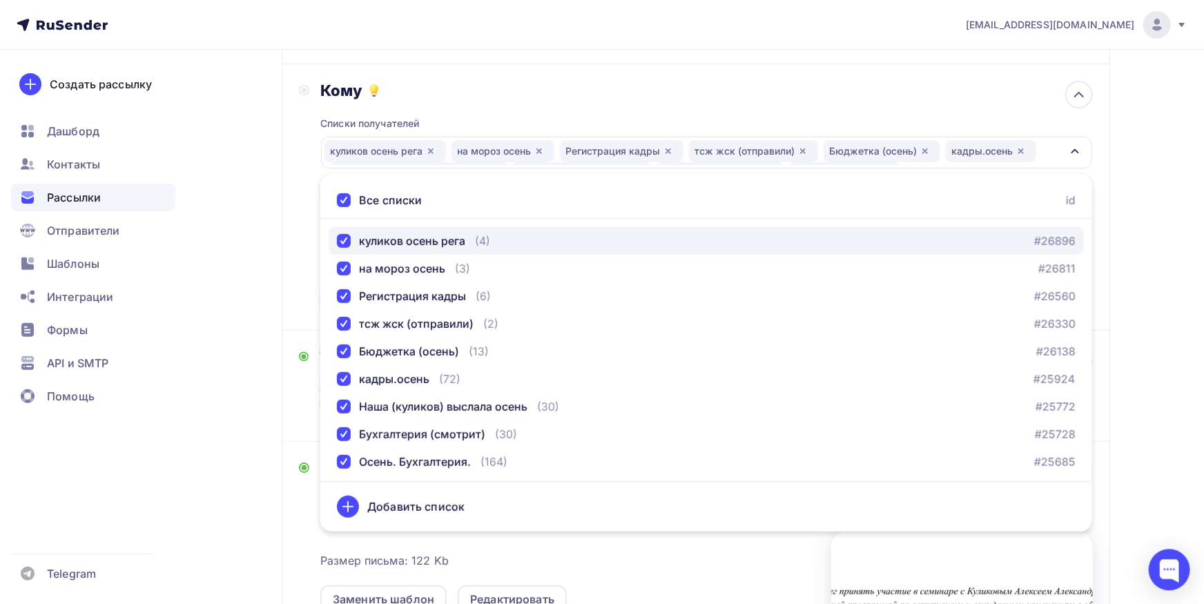
scroll to position [152, 0]
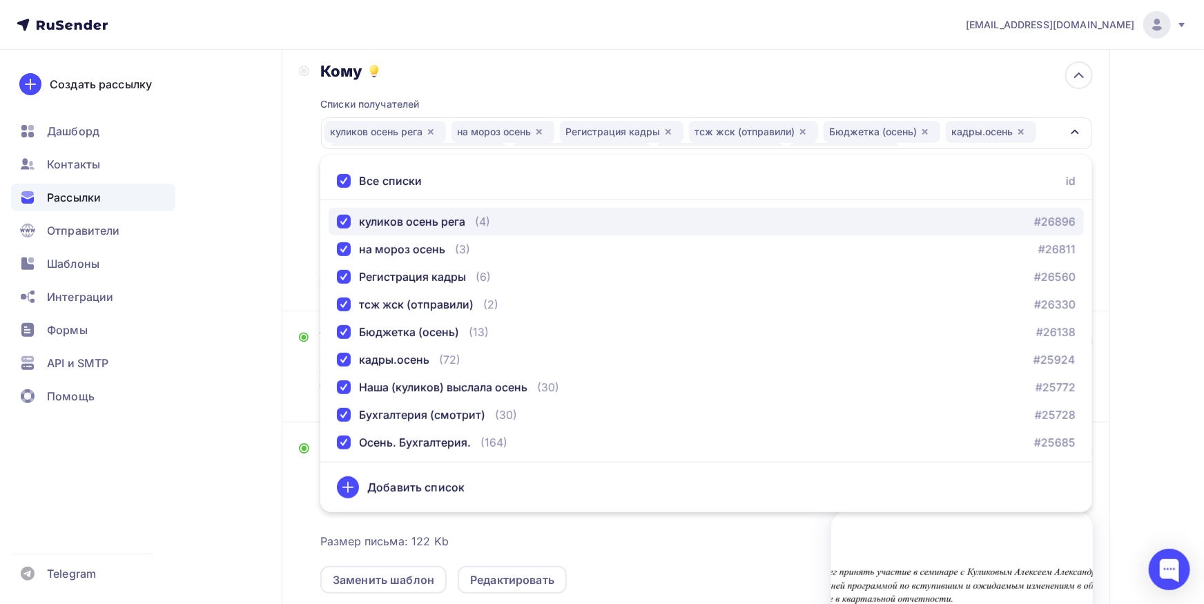
click at [340, 214] on div "куликов осень рега" at bounding box center [401, 221] width 128 height 17
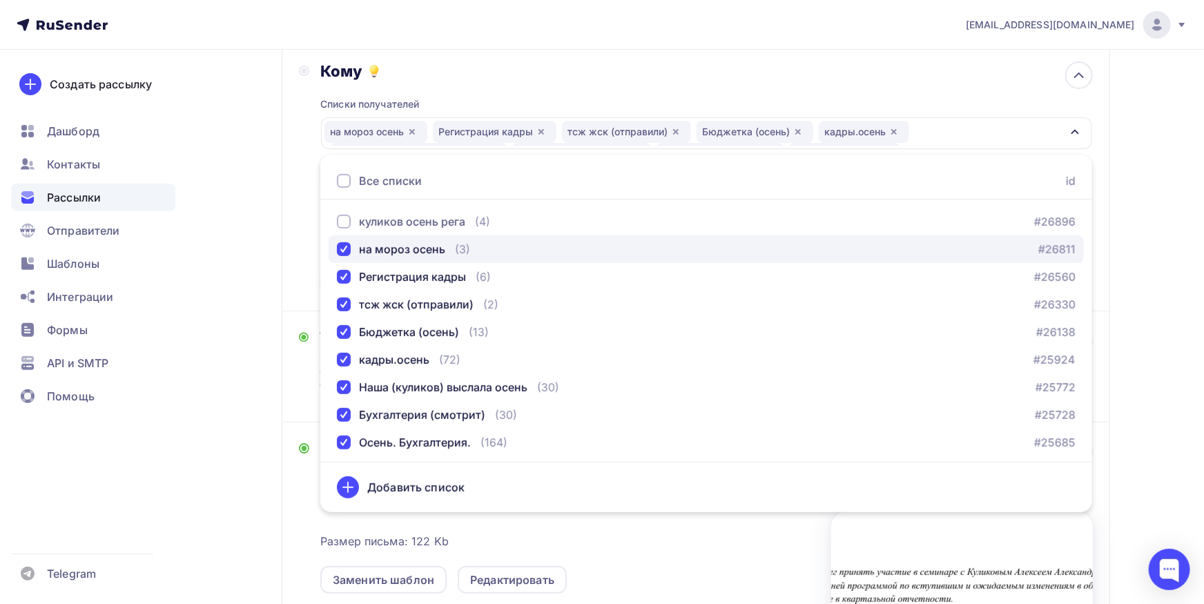
click at [348, 251] on div "button" at bounding box center [344, 249] width 14 height 14
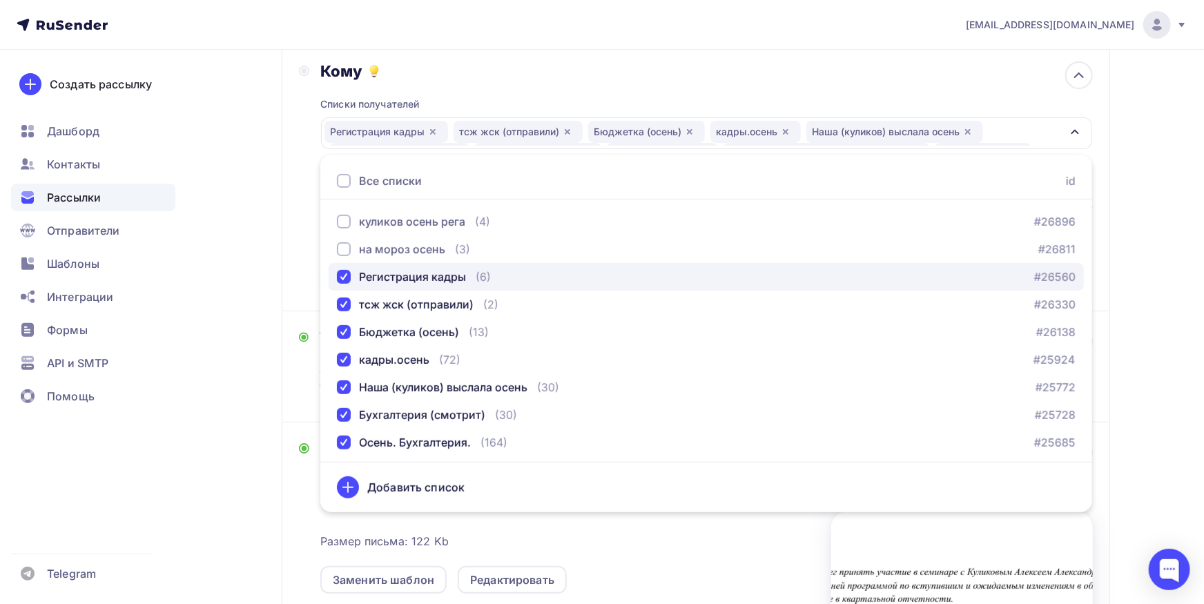
click at [345, 277] on div "button" at bounding box center [344, 277] width 14 height 14
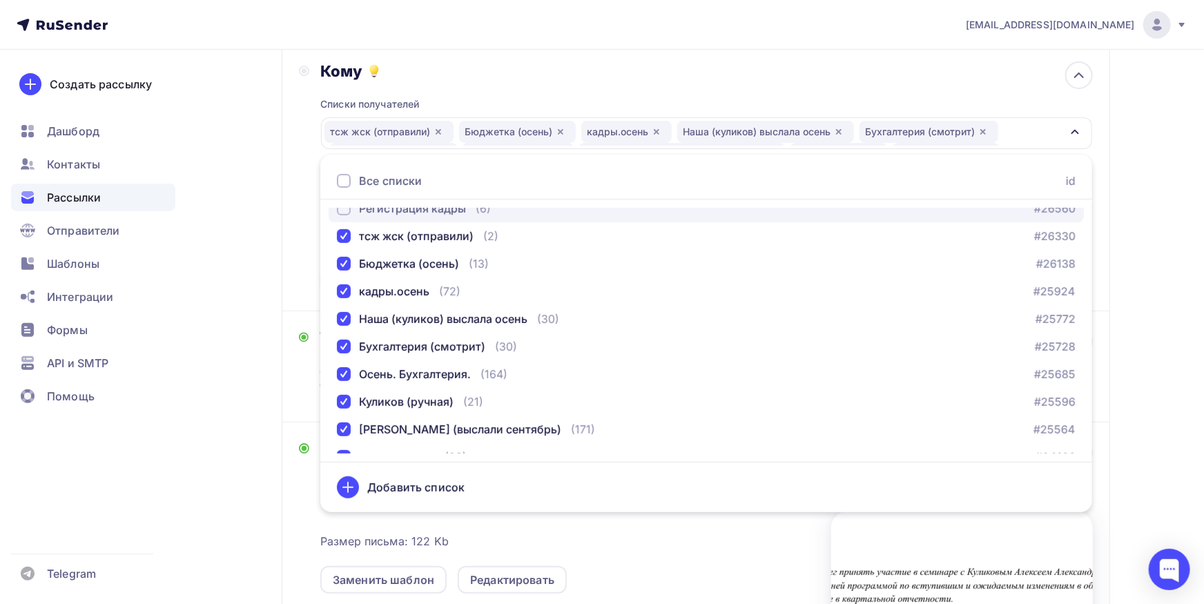
scroll to position [72, 0]
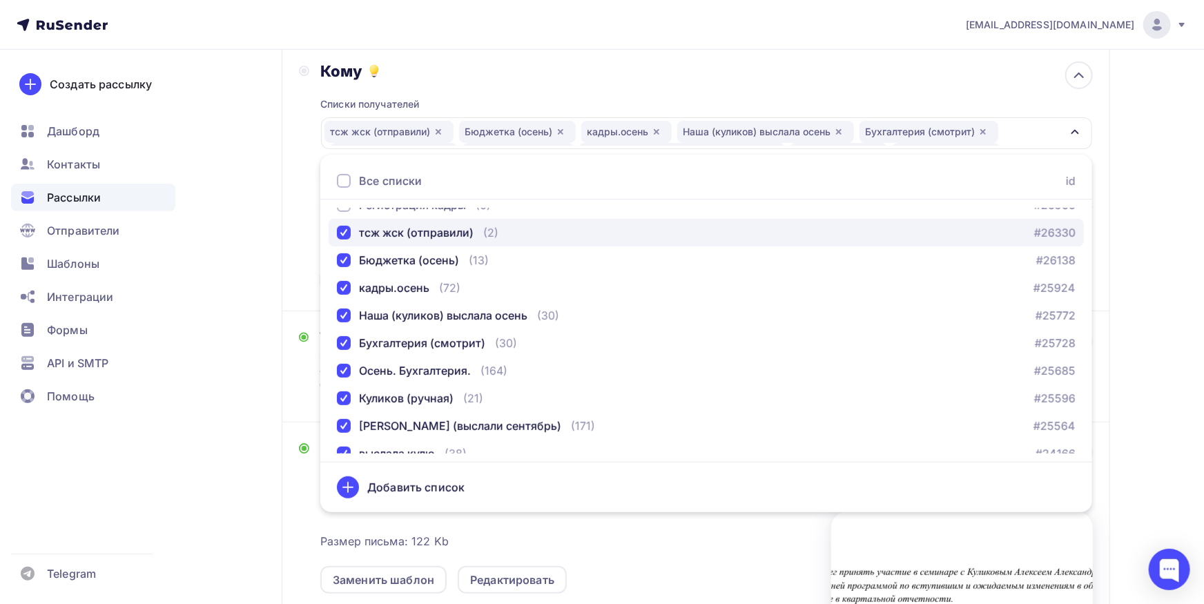
click at [343, 225] on div "тсж жск (отправили)" at bounding box center [405, 232] width 137 height 17
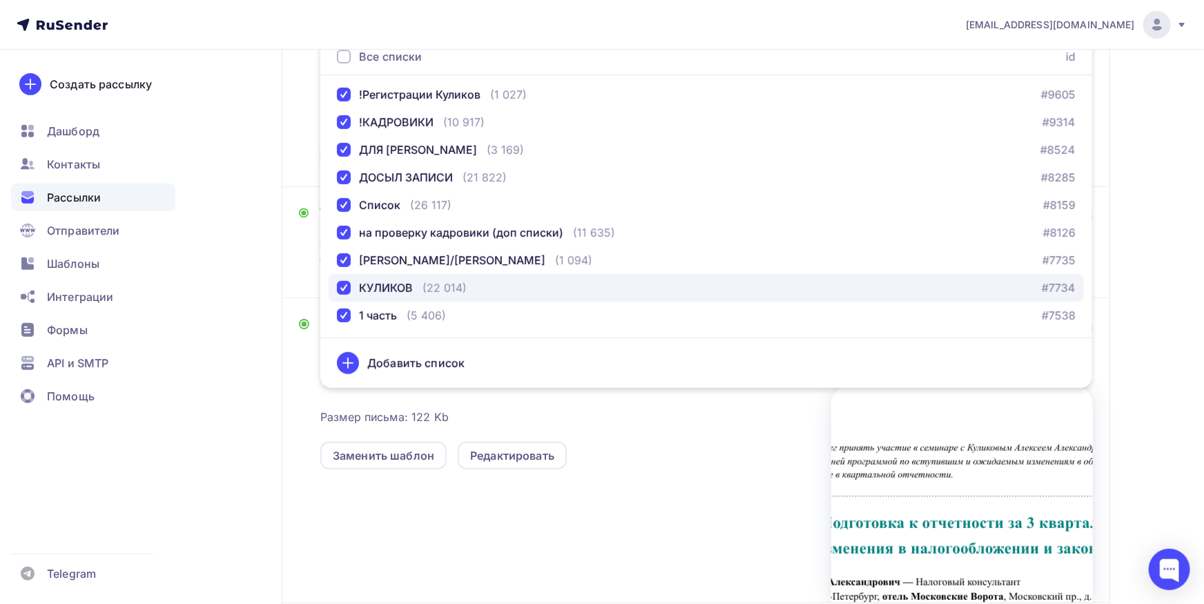
scroll to position [205, 0]
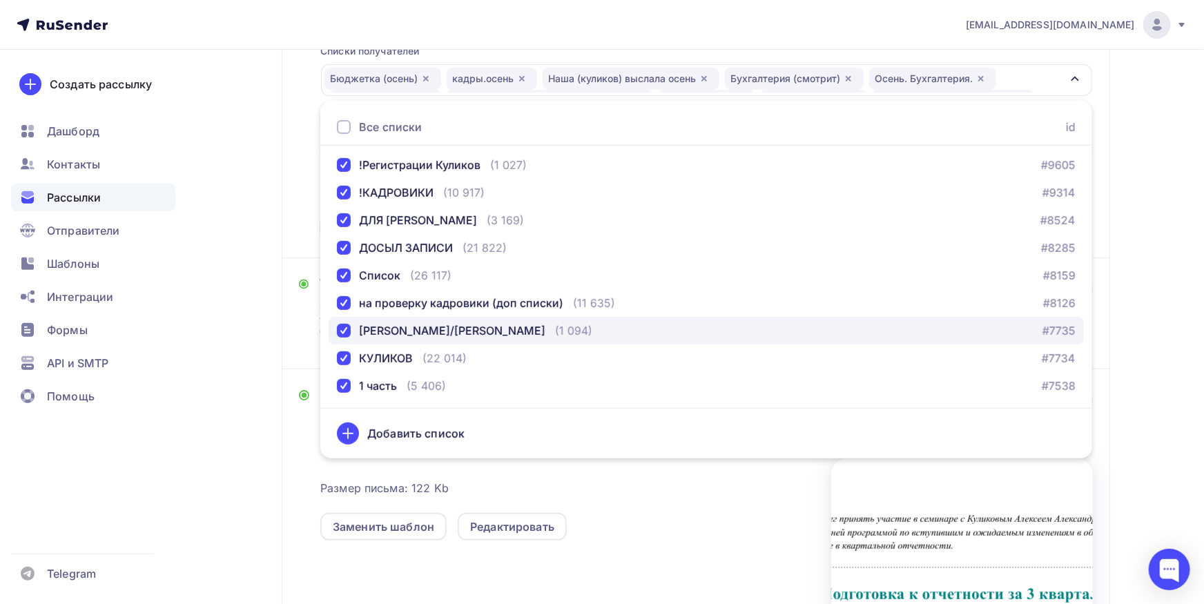
click at [415, 333] on div "[PERSON_NAME]/[PERSON_NAME]" at bounding box center [452, 331] width 186 height 17
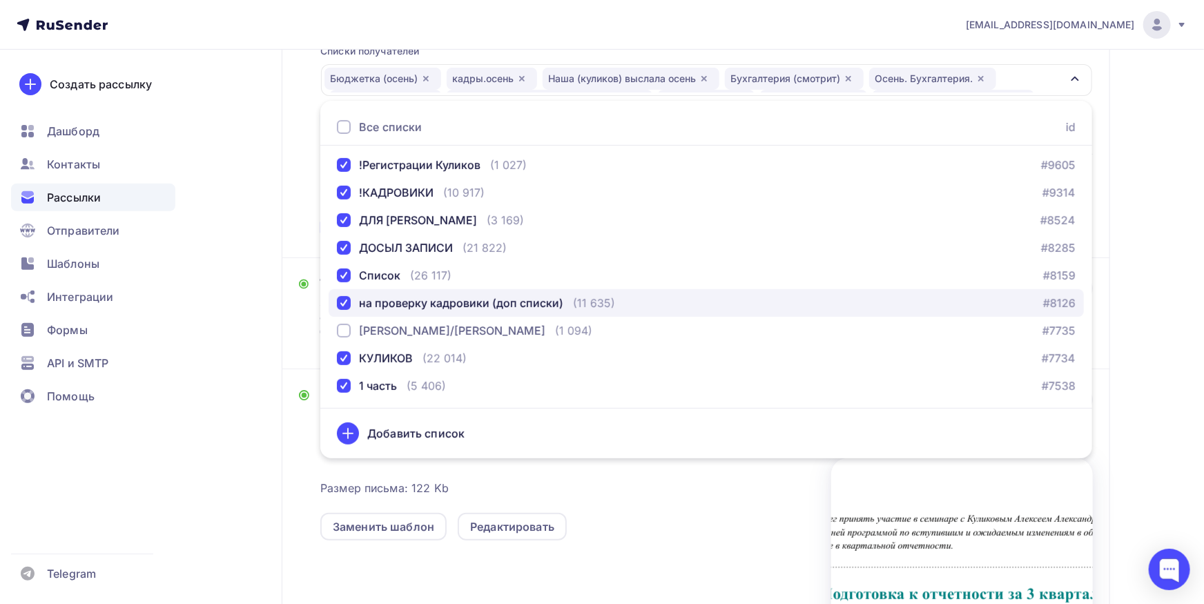
click at [420, 300] on div "на проверку кадровики (доп списки)" at bounding box center [461, 303] width 204 height 17
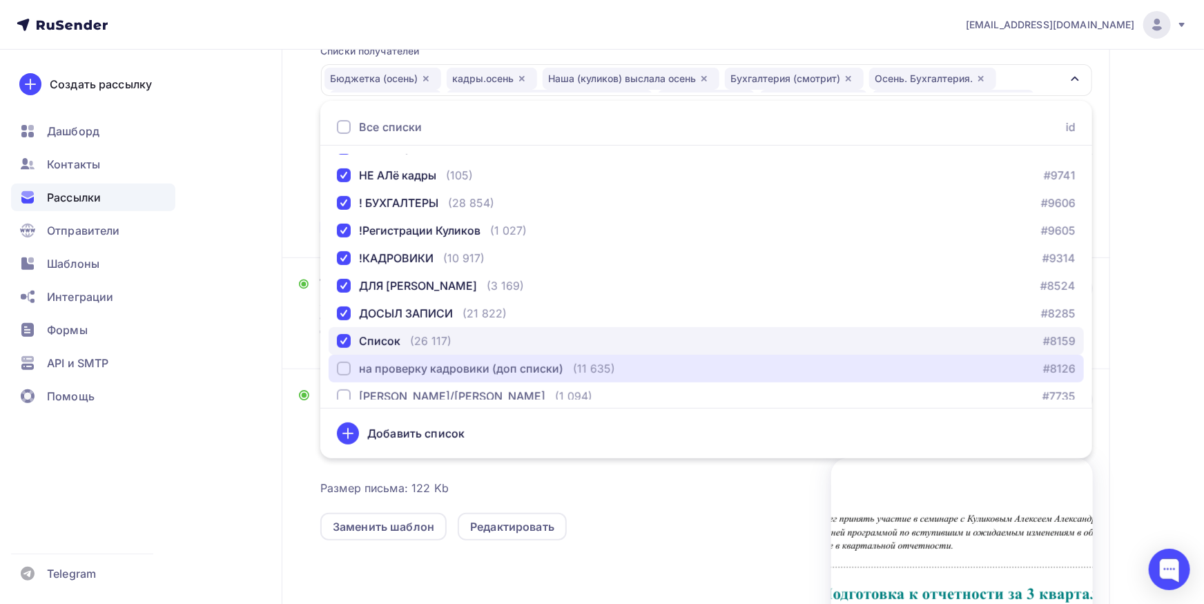
scroll to position [1118, 0]
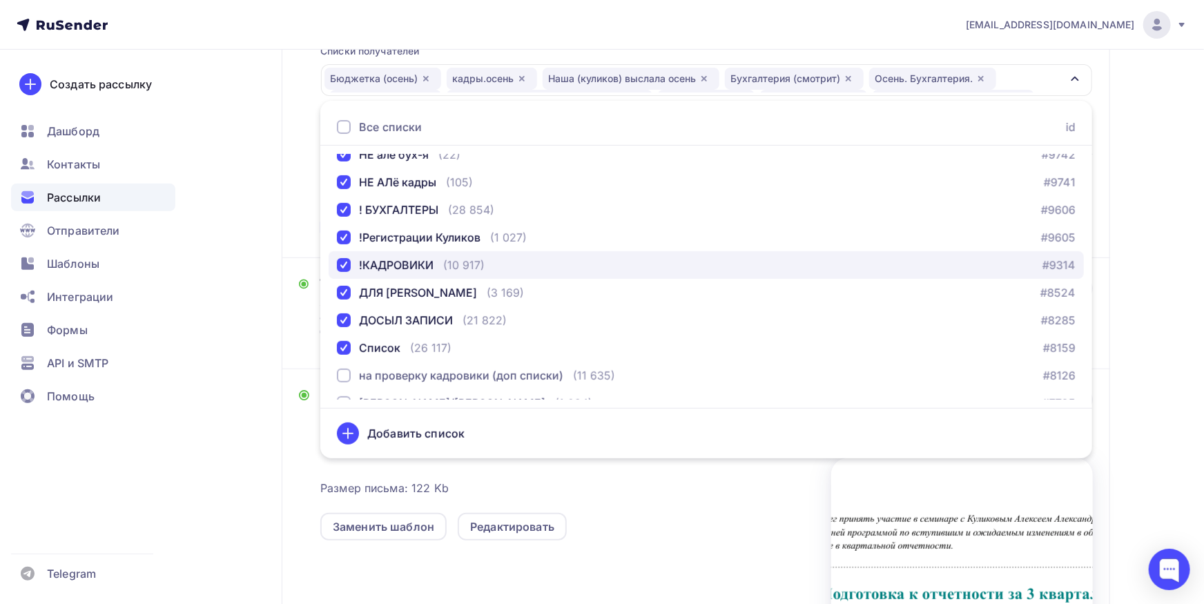
click at [395, 262] on div "!КАДРОВИКИ" at bounding box center [396, 265] width 75 height 17
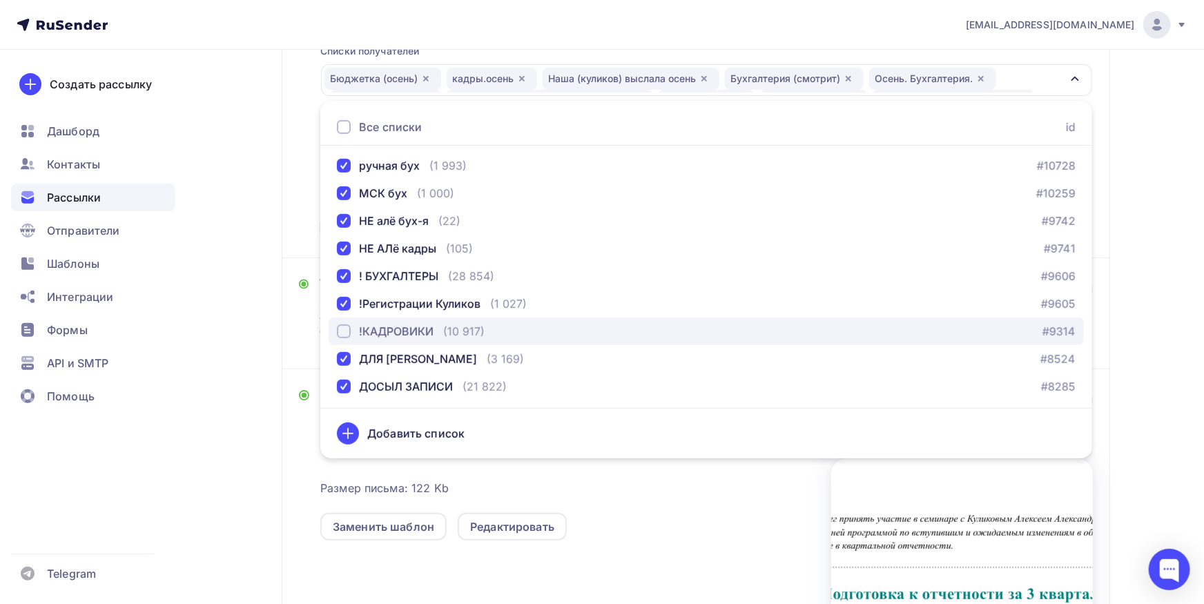
scroll to position [1046, 0]
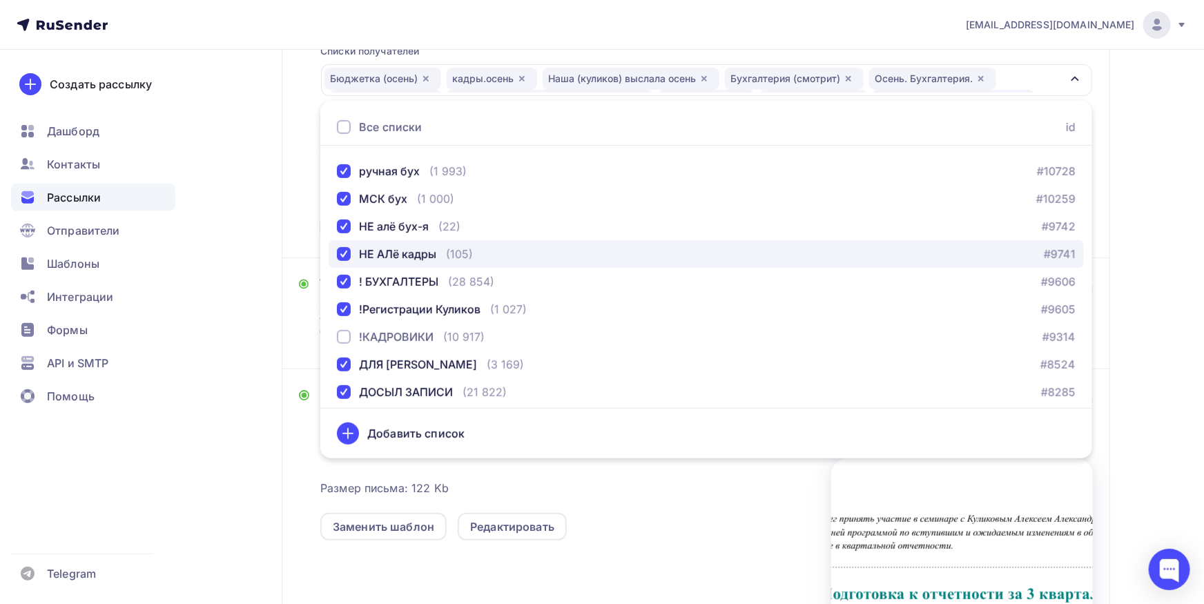
click at [401, 260] on div "НЕ АЛё кадры" at bounding box center [397, 254] width 77 height 17
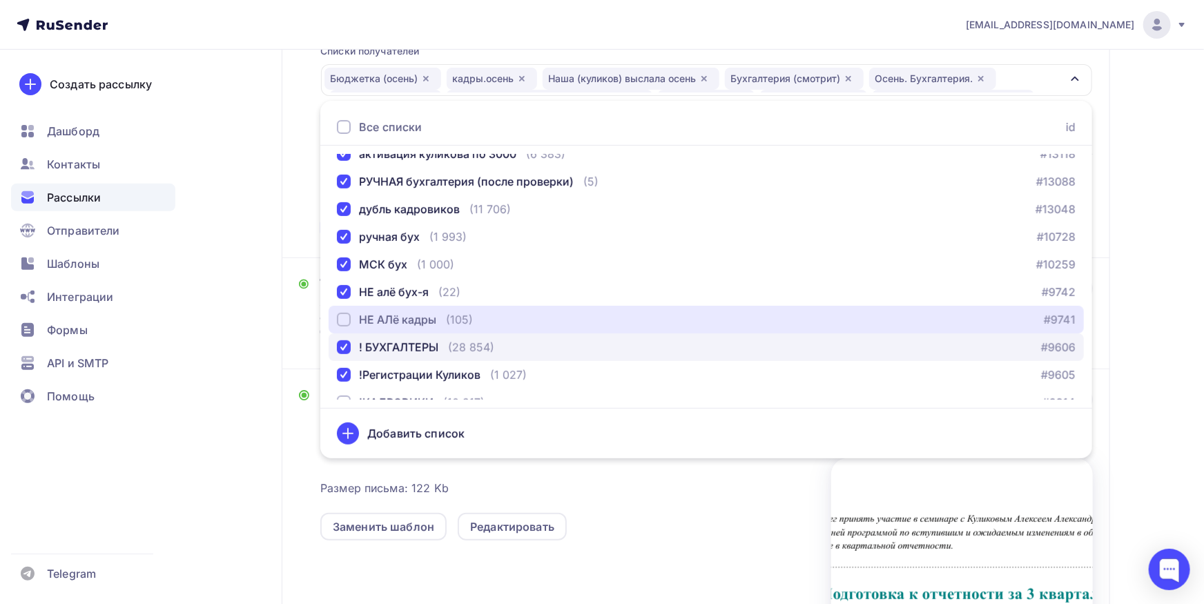
scroll to position [974, 0]
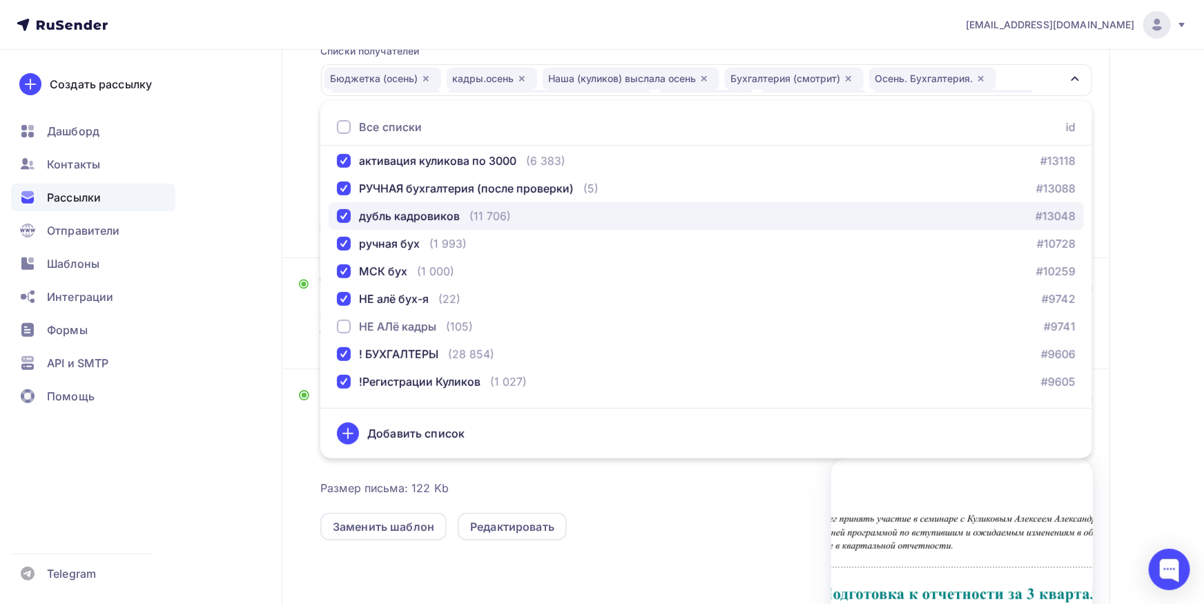
click at [447, 215] on div "дубль кадровиков" at bounding box center [409, 216] width 101 height 17
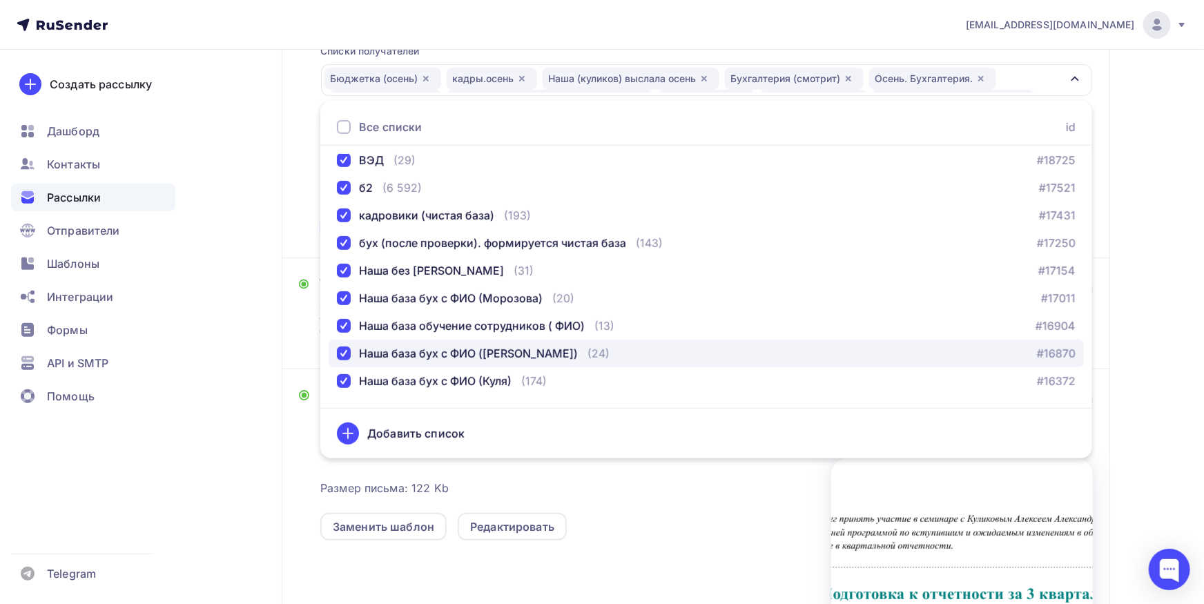
scroll to position [541, 0]
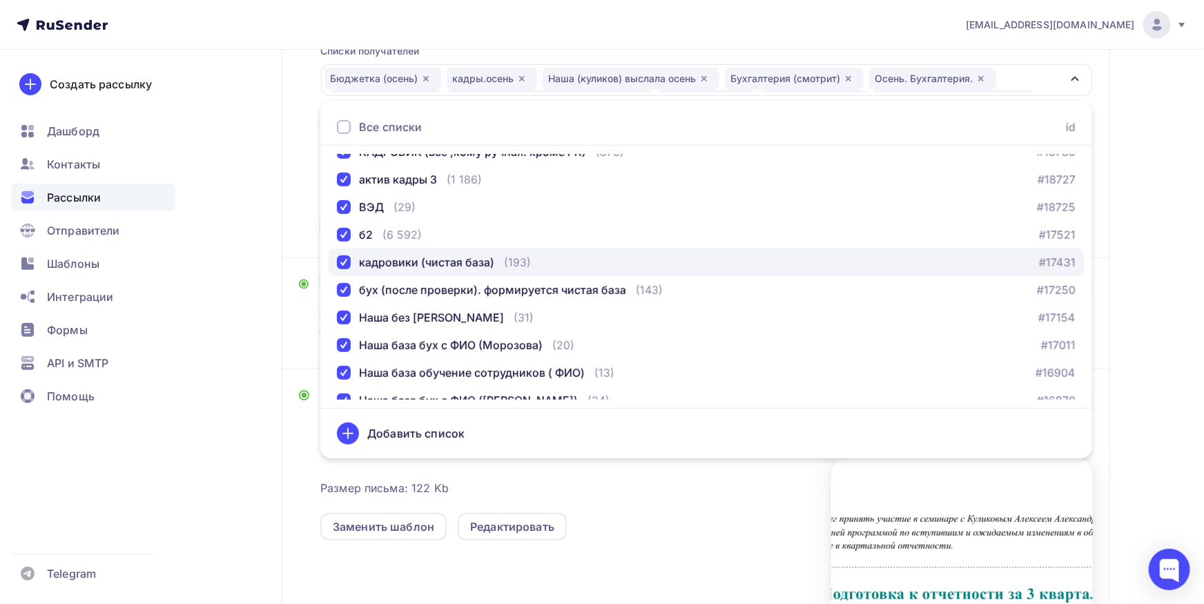
click at [477, 269] on div "кадровики (чистая база)" at bounding box center [426, 262] width 135 height 17
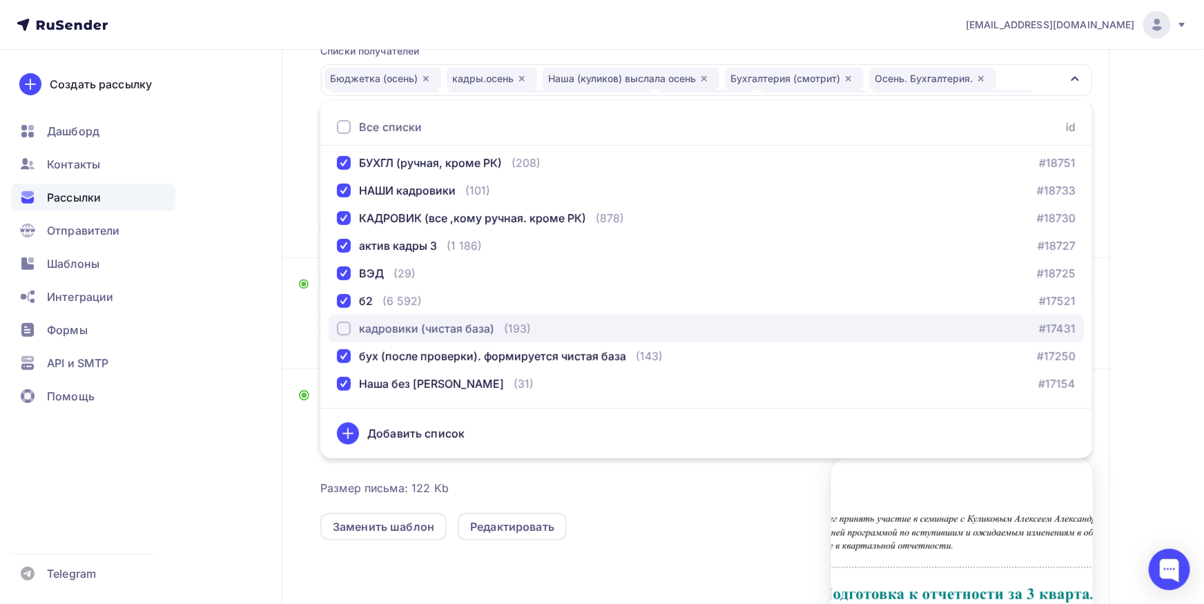
scroll to position [469, 0]
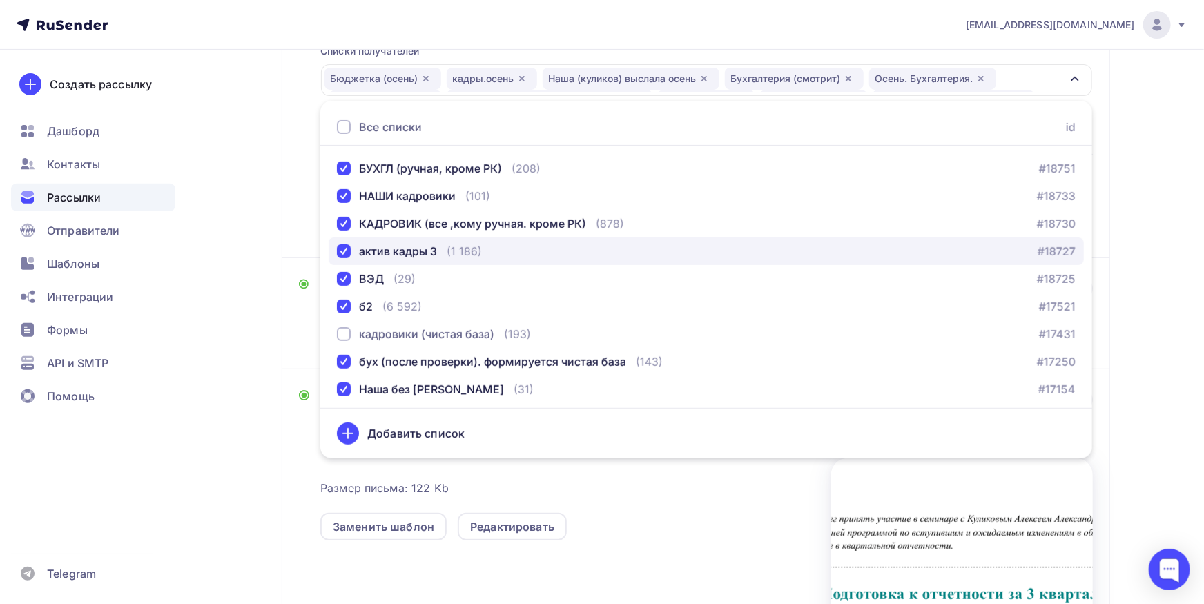
click at [463, 257] on div "(1 186)" at bounding box center [464, 251] width 35 height 17
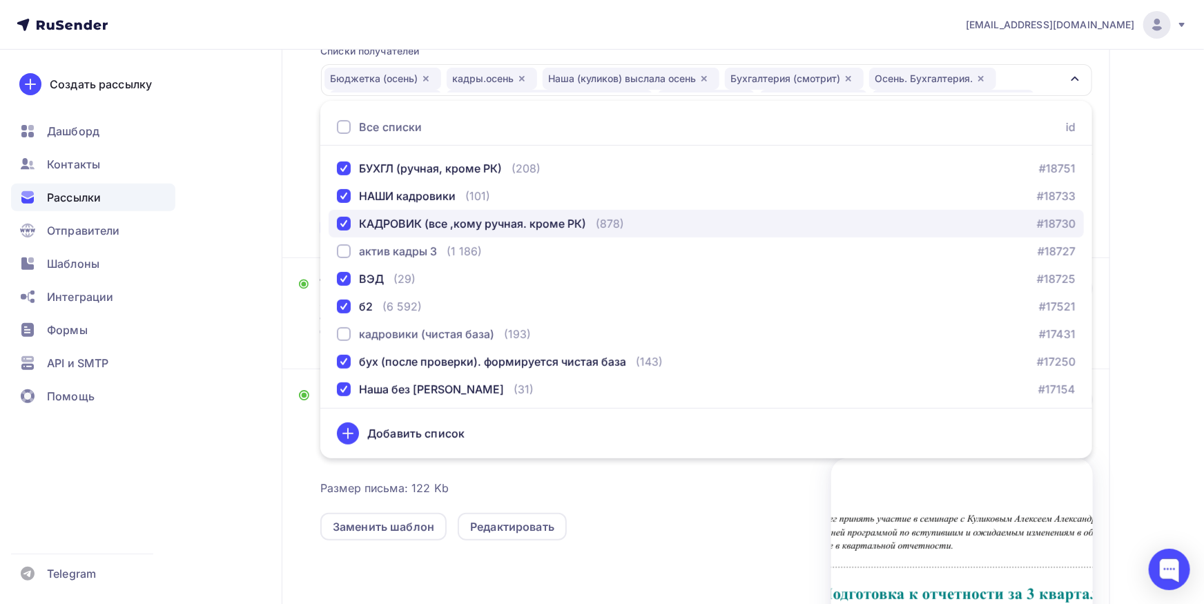
click at [471, 232] on button "КАДРОВИК (все ,кому ручная. кроме РК) (878) #18730" at bounding box center [706, 224] width 755 height 28
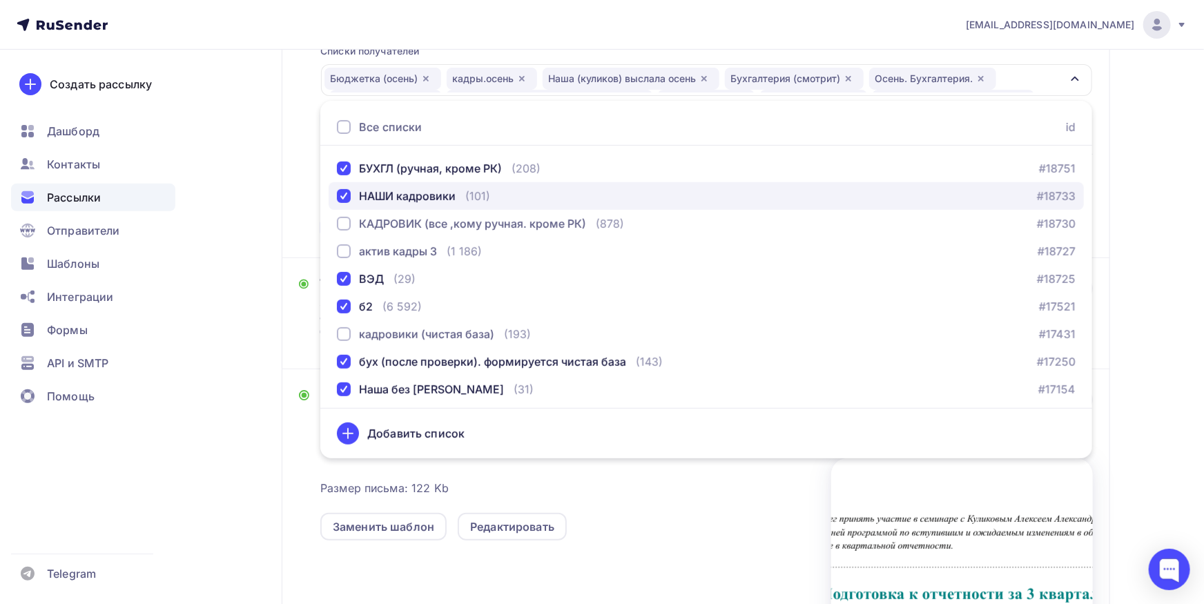
click at [465, 209] on button "НАШИ кадровики (101) #18733" at bounding box center [706, 196] width 755 height 28
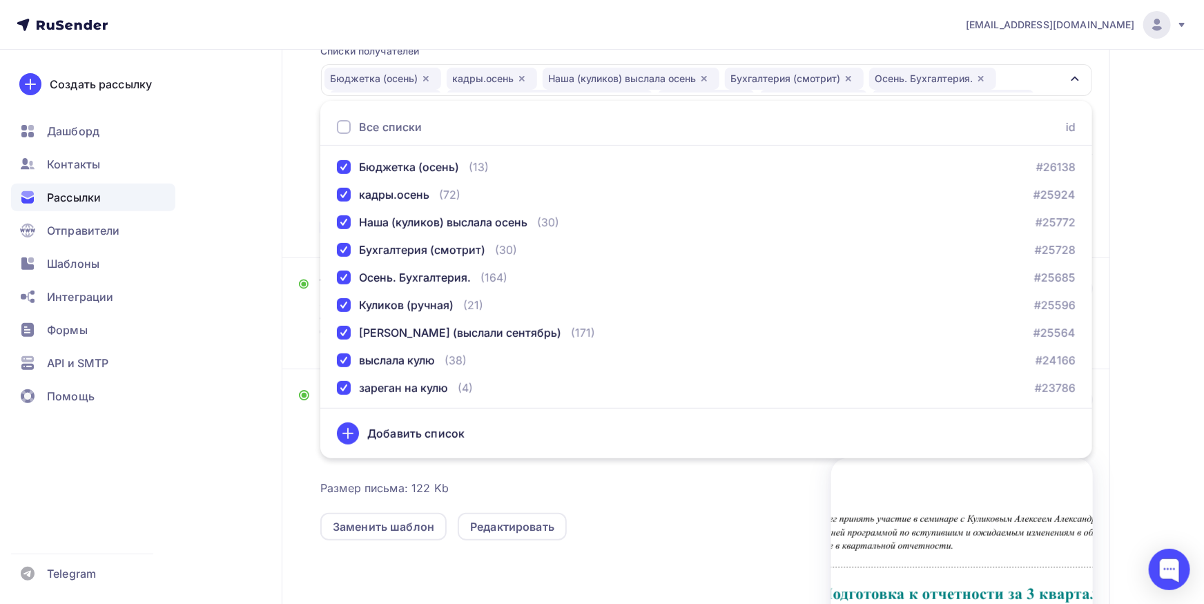
scroll to position [108, 0]
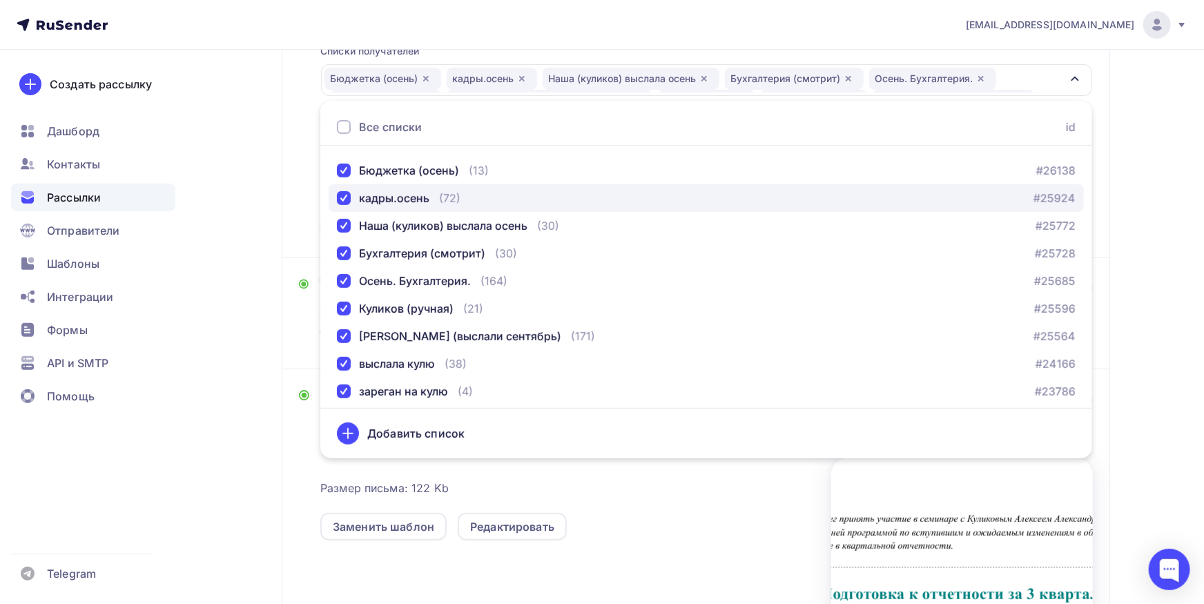
click at [443, 199] on div "(72)" at bounding box center [449, 198] width 21 height 17
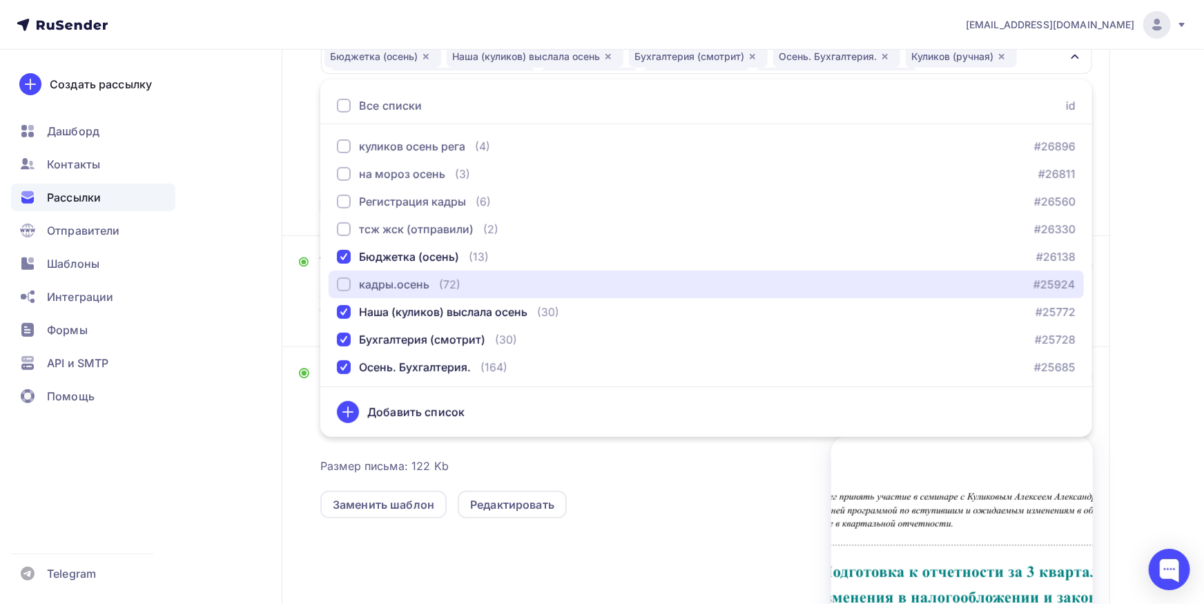
scroll to position [256, 0]
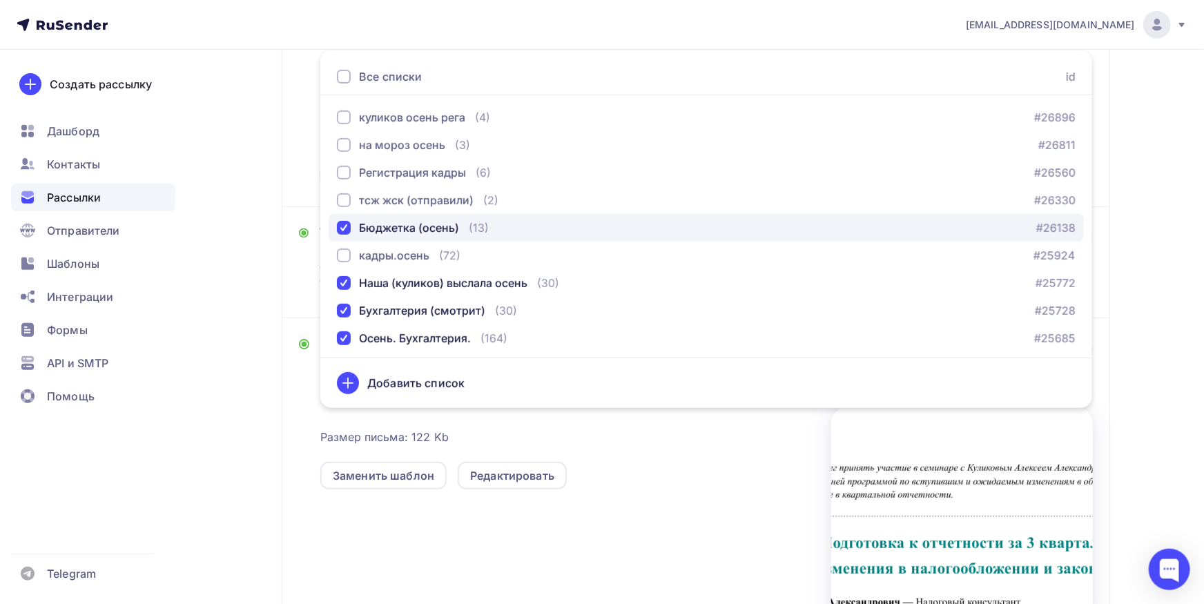
click at [399, 232] on div "Бюджетка (осень)" at bounding box center [409, 228] width 100 height 17
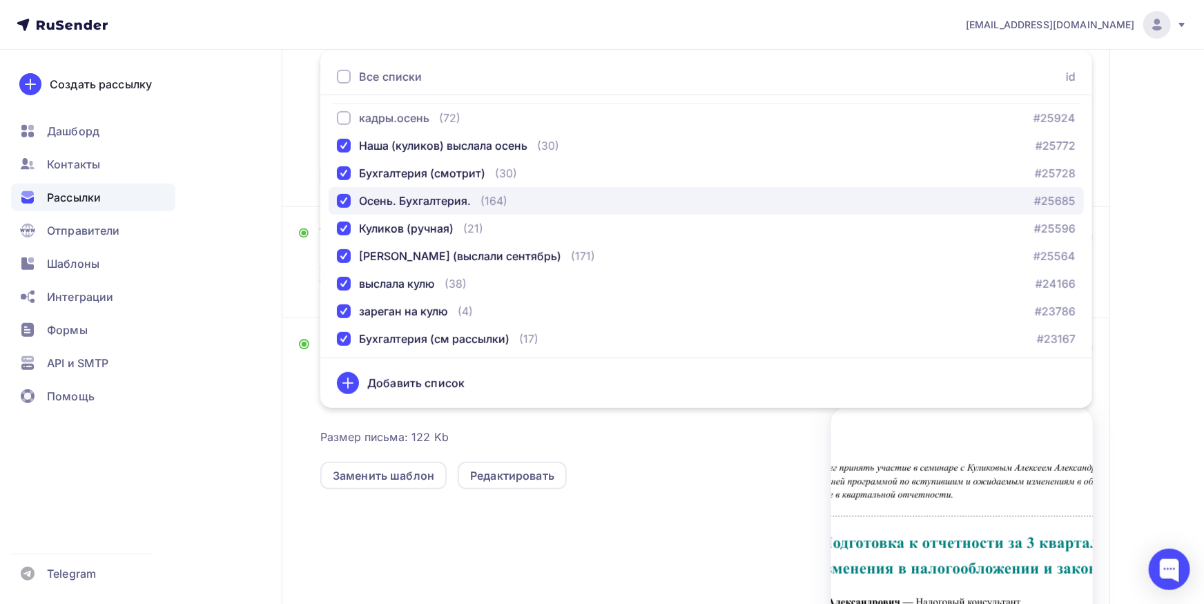
scroll to position [144, 0]
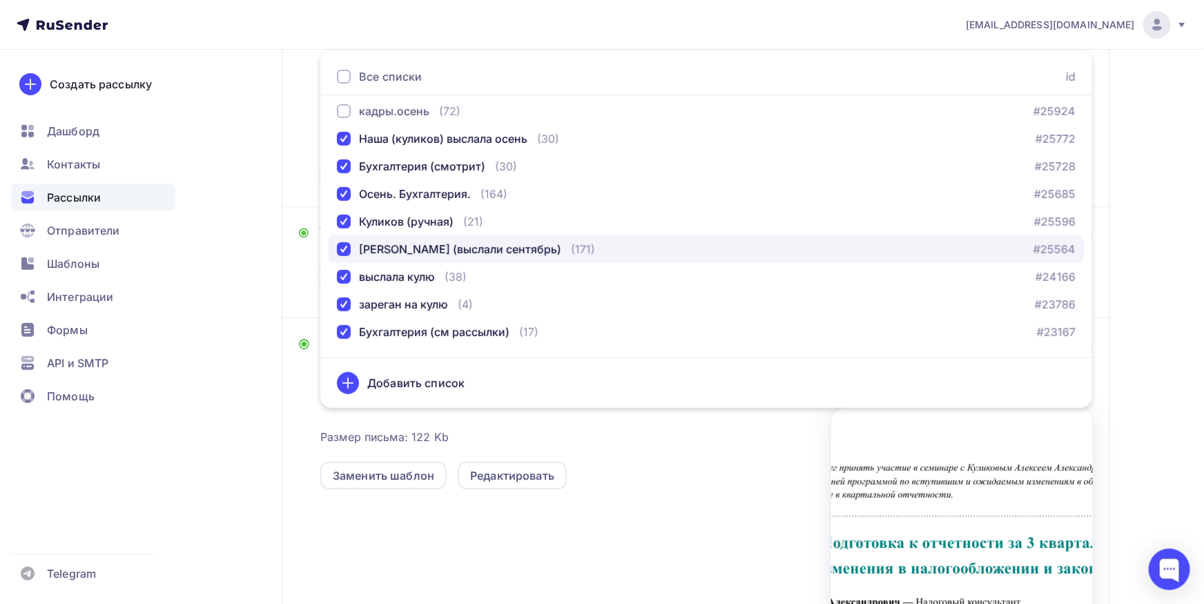
click at [490, 251] on div "[PERSON_NAME] (выслали сентябрь)" at bounding box center [460, 249] width 202 height 17
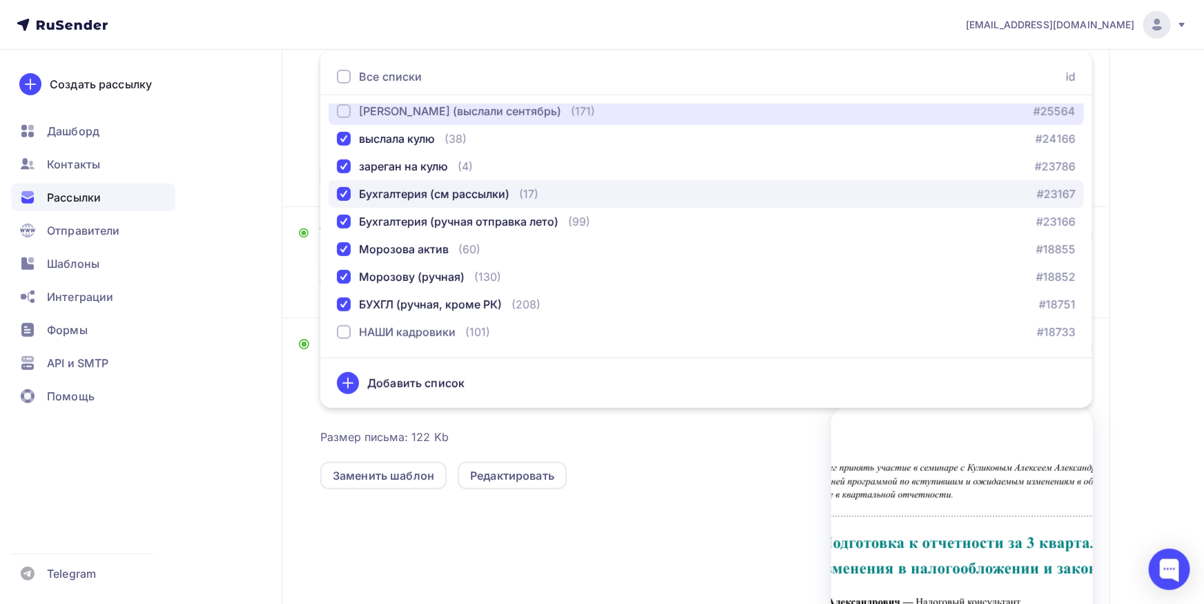
scroll to position [289, 0]
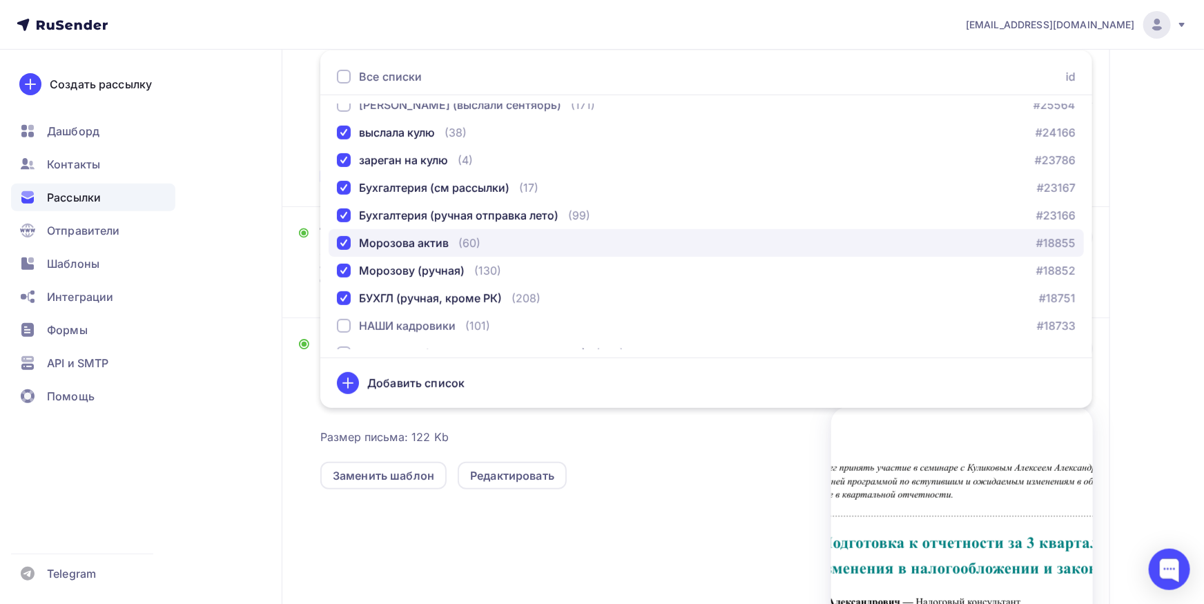
click at [396, 247] on div "Морозова актив" at bounding box center [404, 243] width 90 height 17
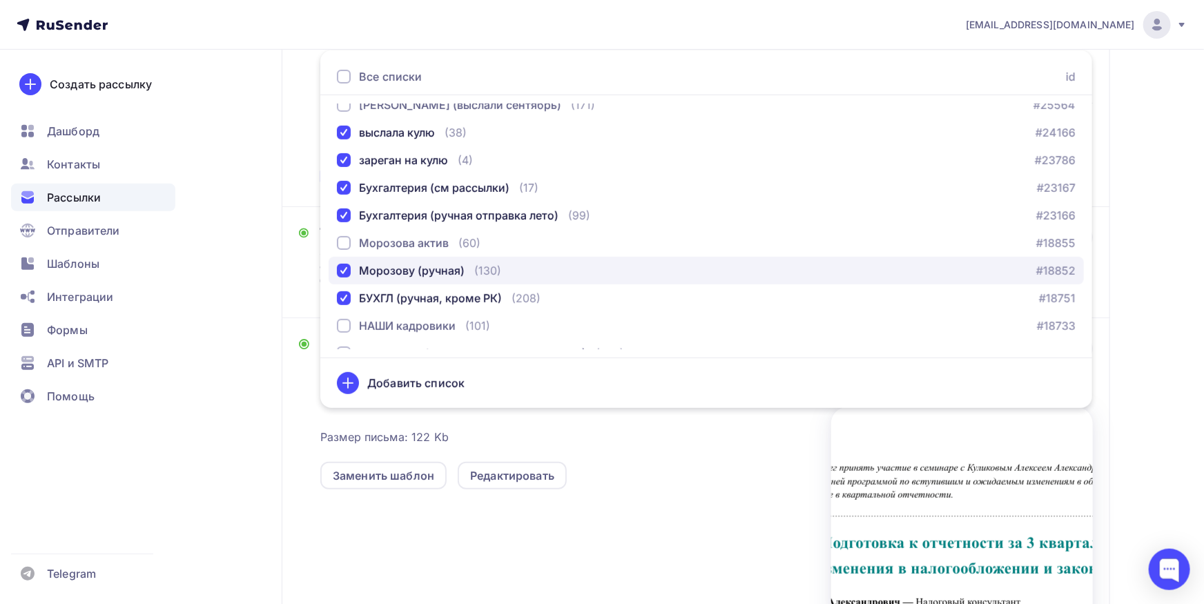
click at [435, 271] on div "Морозову (ручная)" at bounding box center [412, 270] width 106 height 17
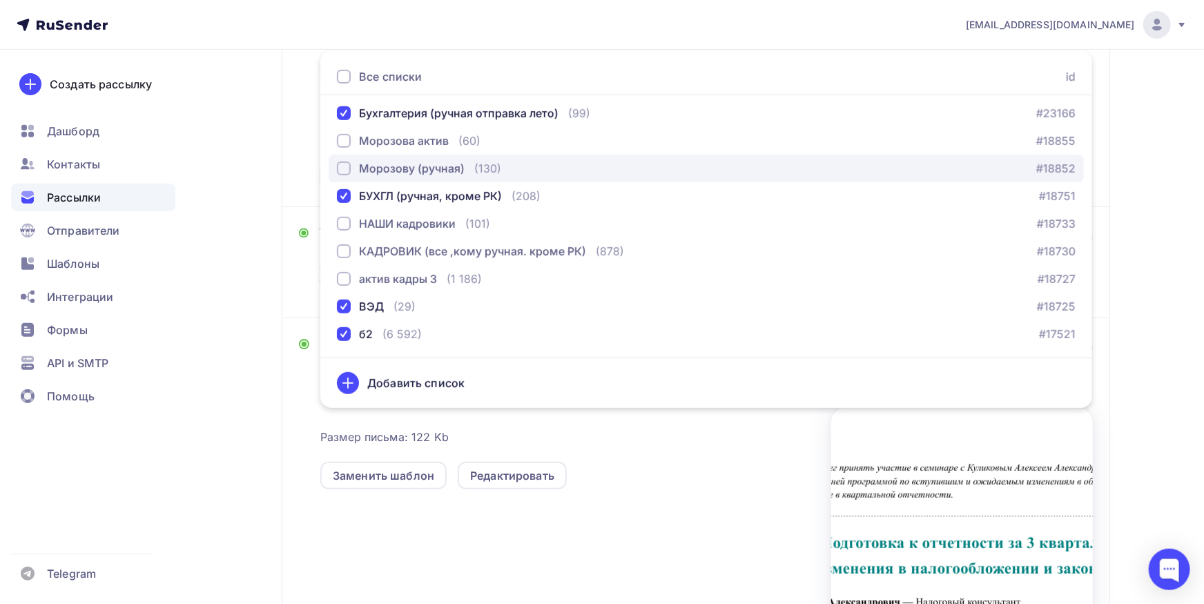
scroll to position [433, 0]
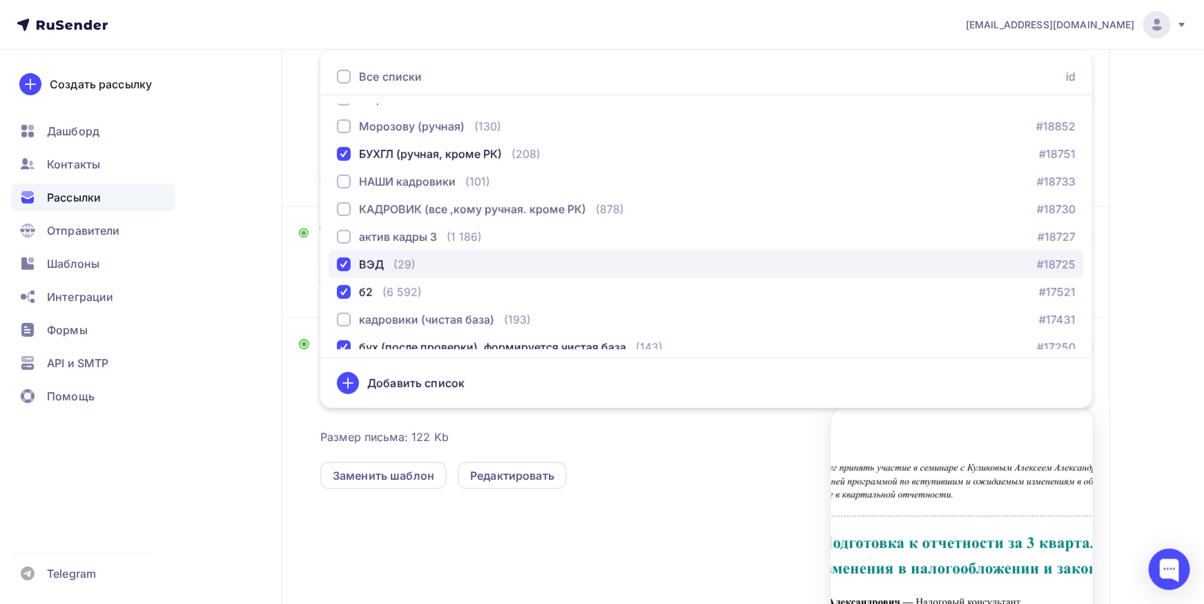
click at [372, 267] on div "ВЭД" at bounding box center [371, 264] width 25 height 17
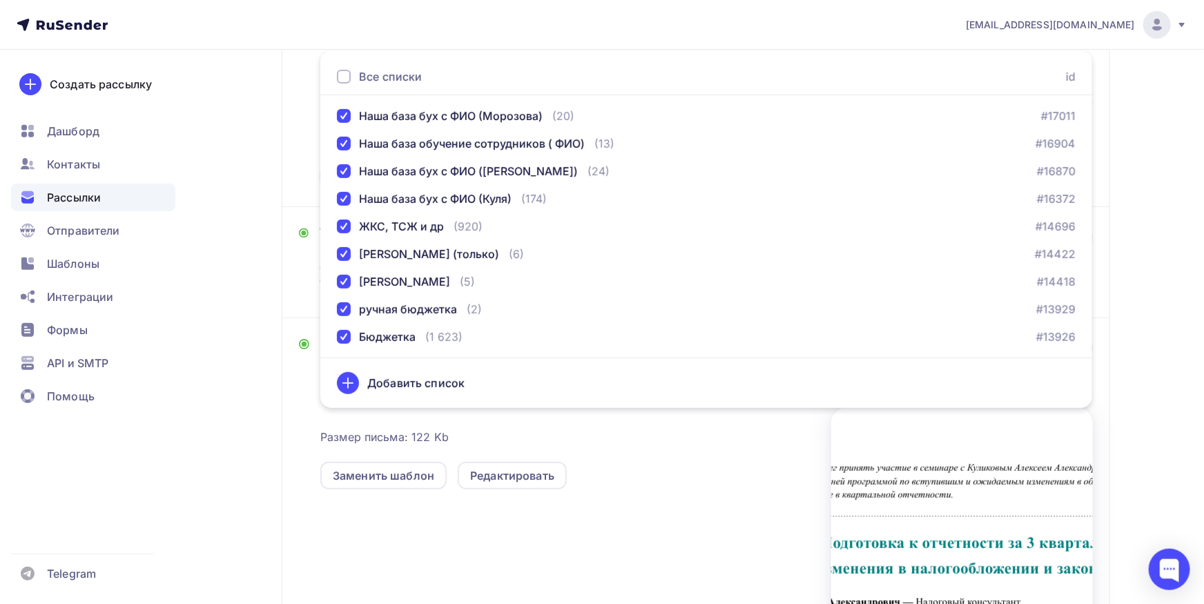
scroll to position [722, 0]
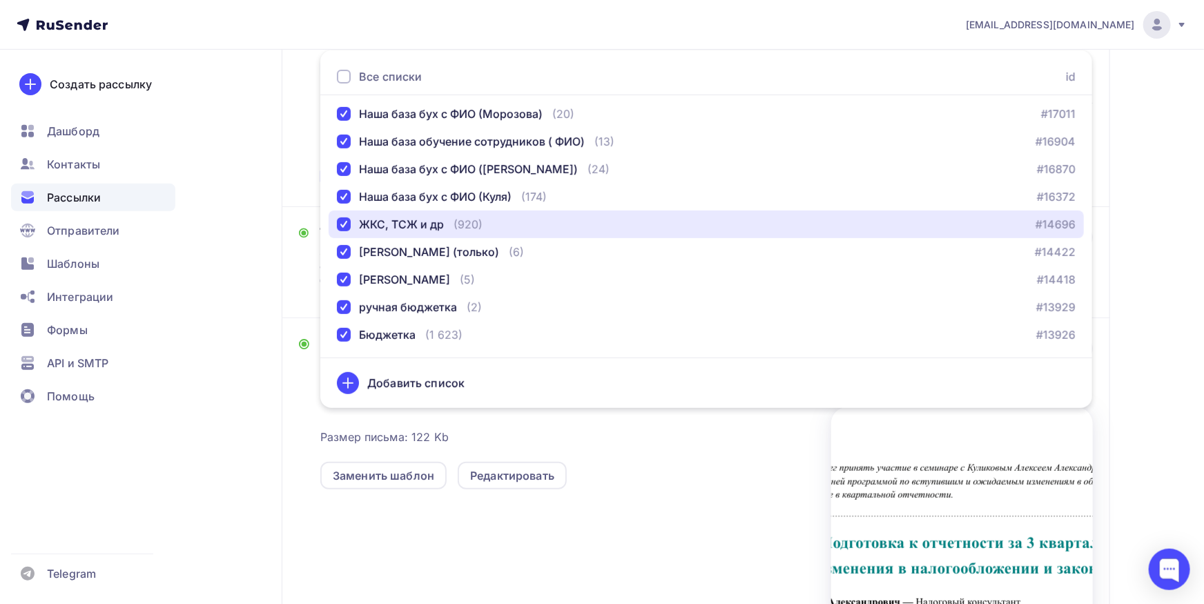
click at [674, 218] on div "ЖКС, ТСЖ и др (920) #14696" at bounding box center [706, 224] width 739 height 17
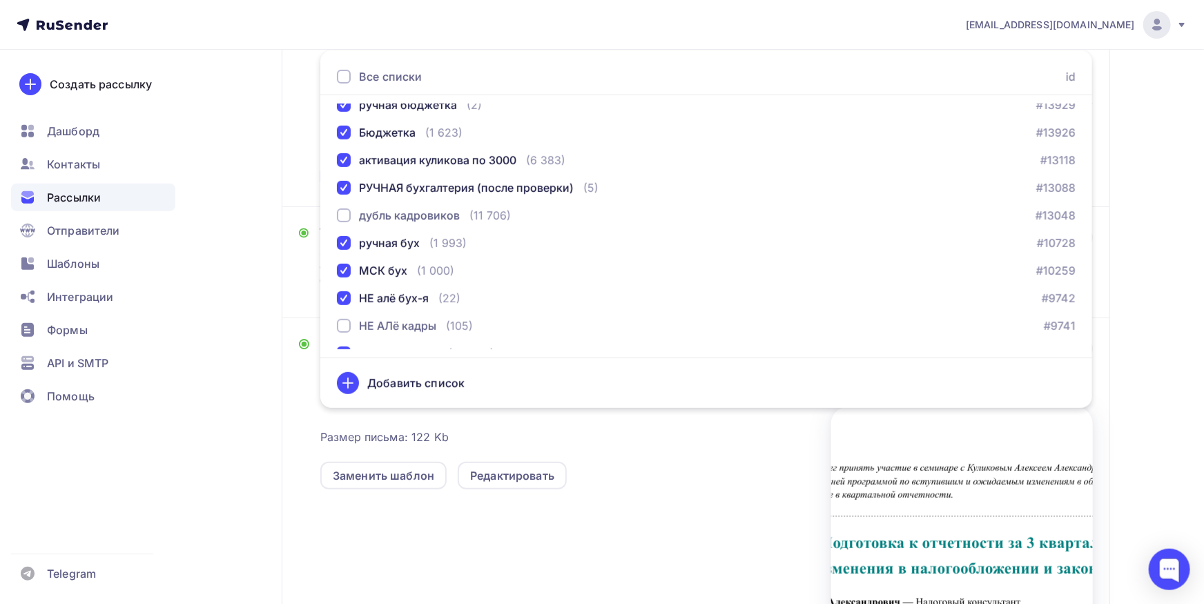
scroll to position [866, 0]
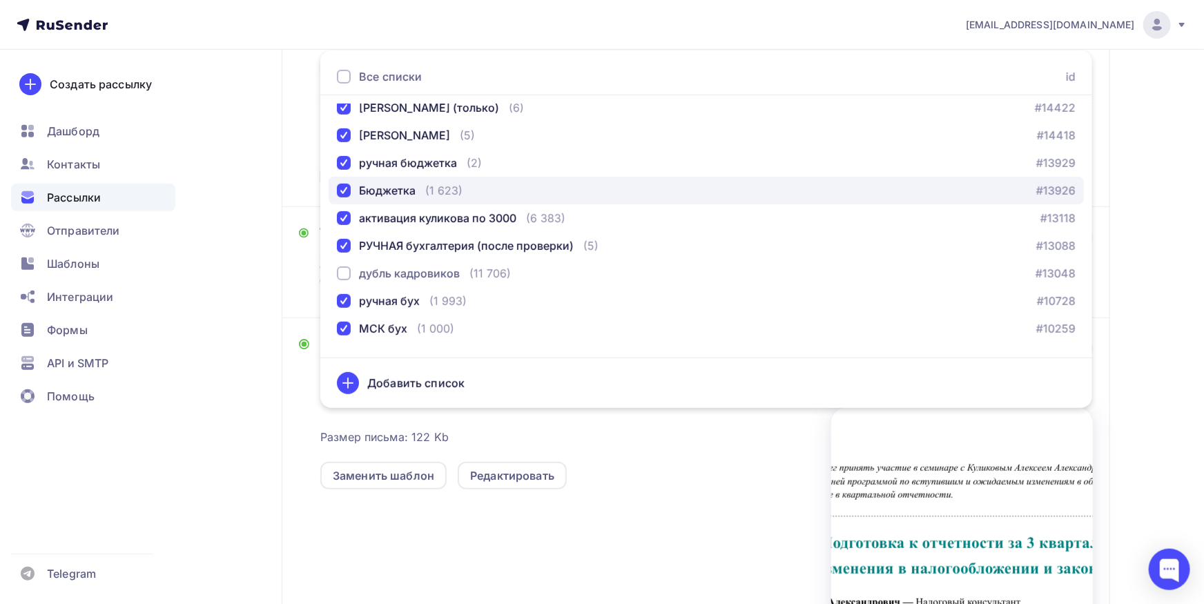
click at [417, 186] on div "Бюджетка (1 623)" at bounding box center [400, 190] width 126 height 17
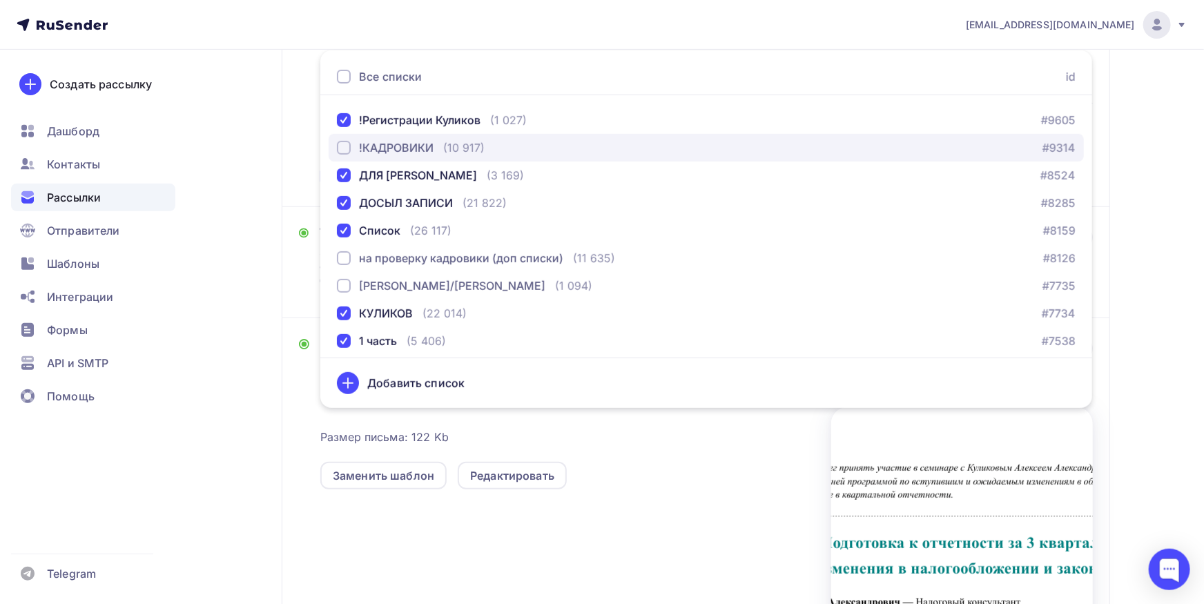
scroll to position [1191, 0]
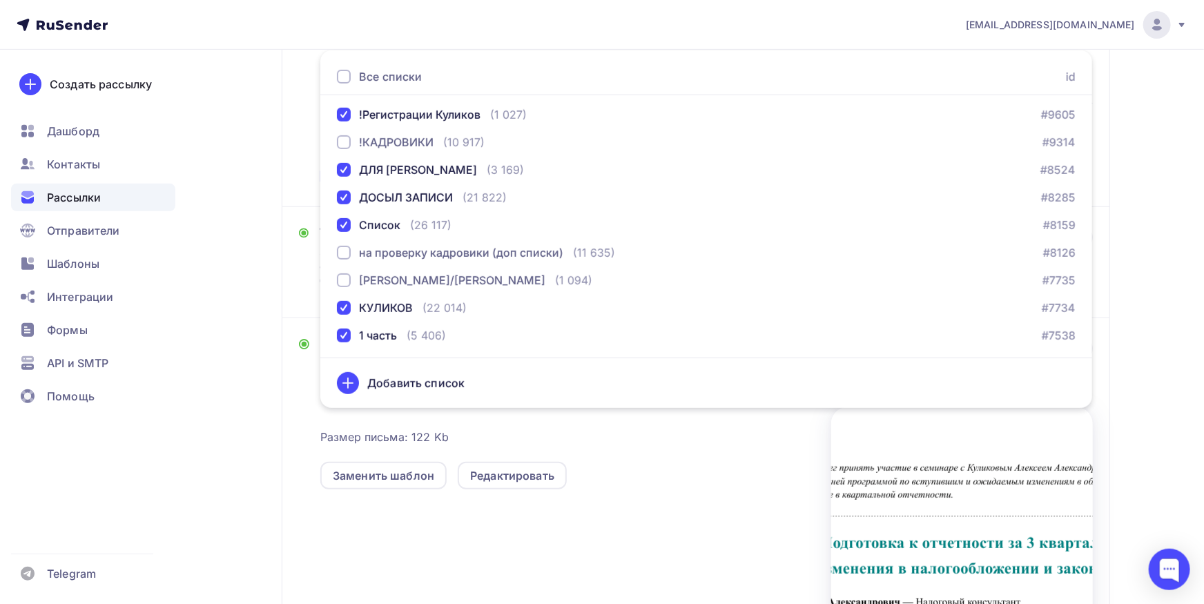
click at [1115, 305] on div "Назад Копия Копия [PERSON_NAME] осень Копия Копия [PERSON_NAME] осень Закончить…" at bounding box center [603, 288] width 1132 height 989
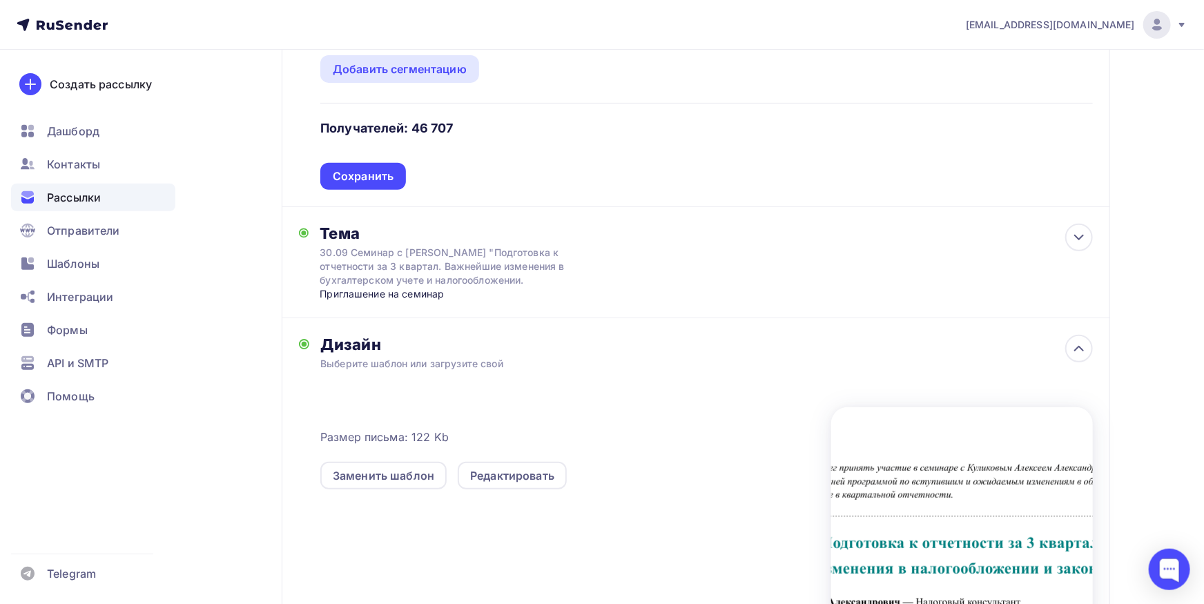
click at [369, 181] on div "Сохранить" at bounding box center [363, 177] width 61 height 16
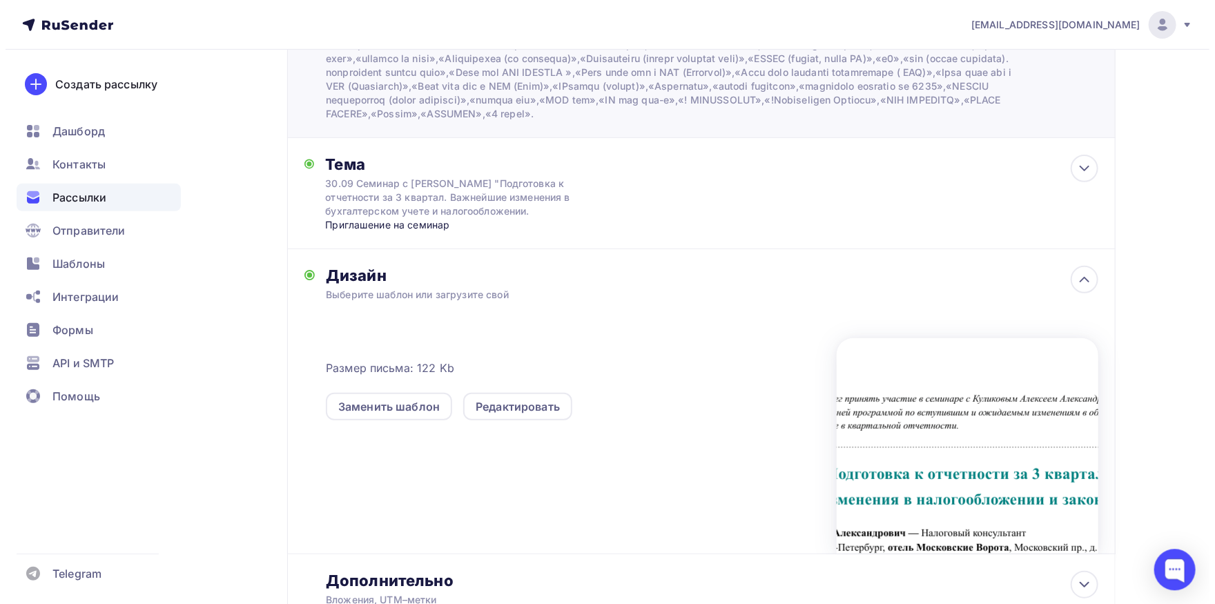
scroll to position [28, 0]
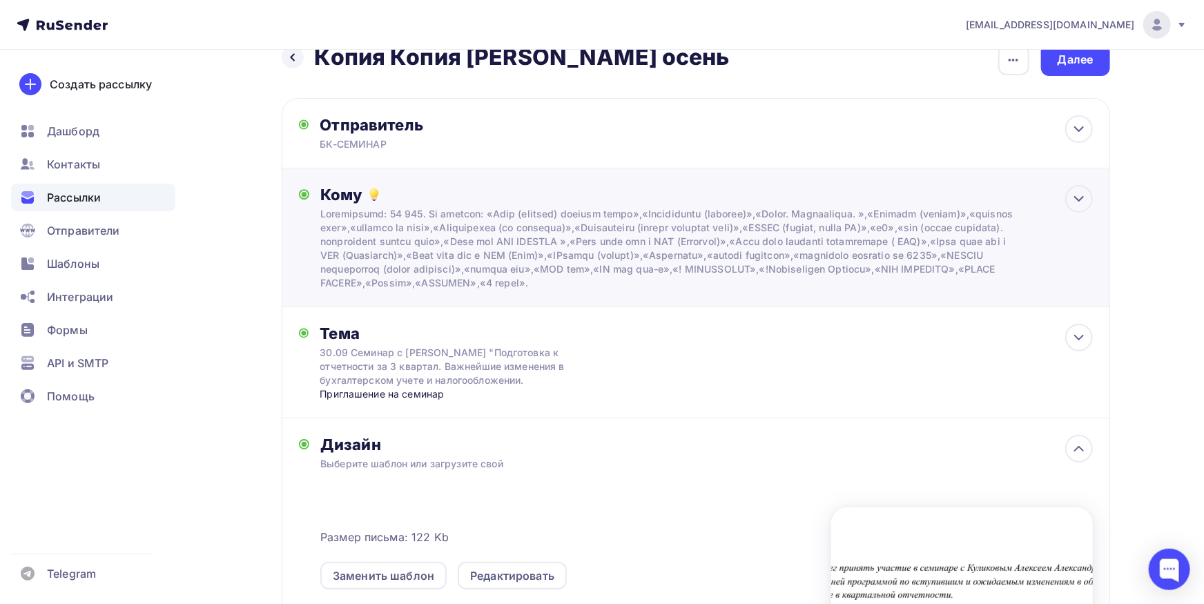
click at [664, 287] on div at bounding box center [667, 248] width 695 height 83
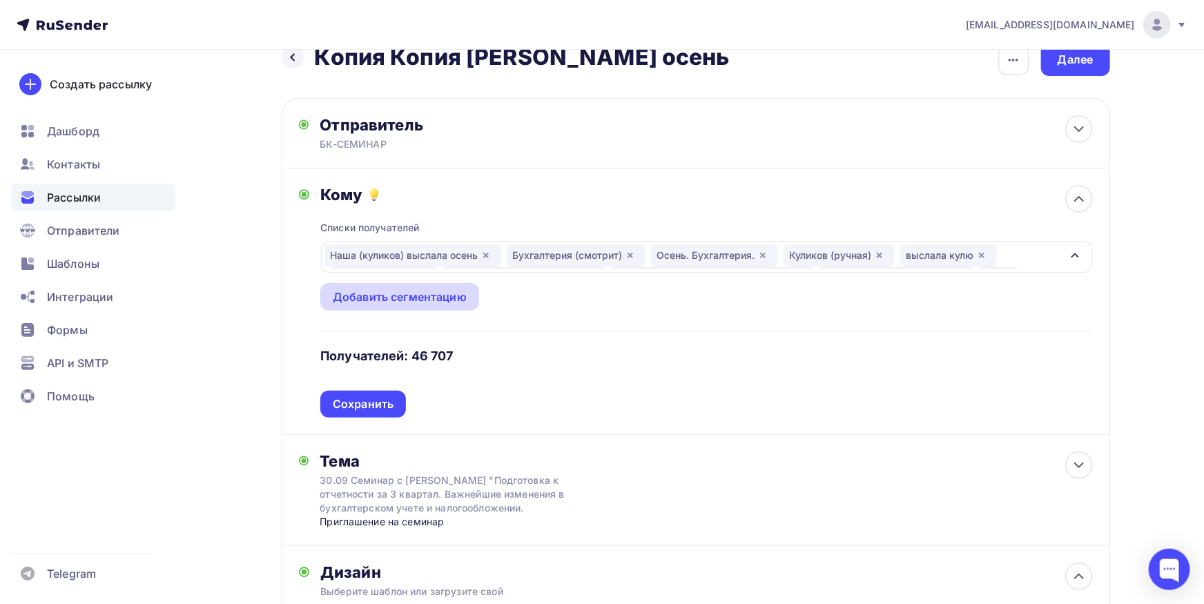
click at [385, 301] on div "Добавить сегментацию" at bounding box center [400, 297] width 134 height 17
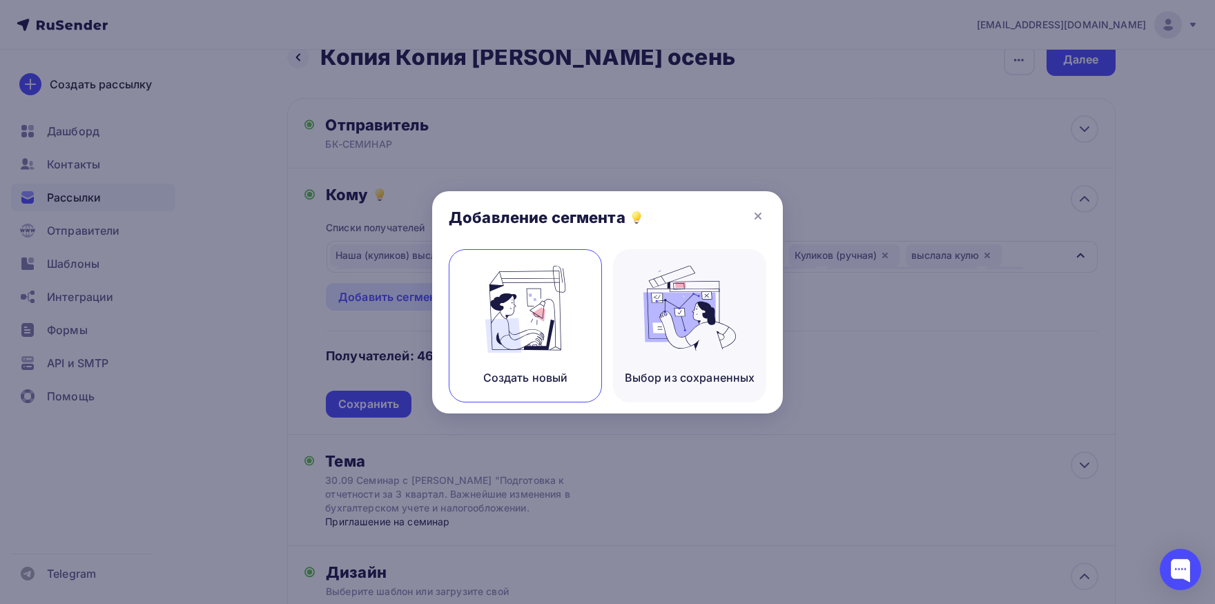
click at [539, 325] on img at bounding box center [525, 309] width 93 height 87
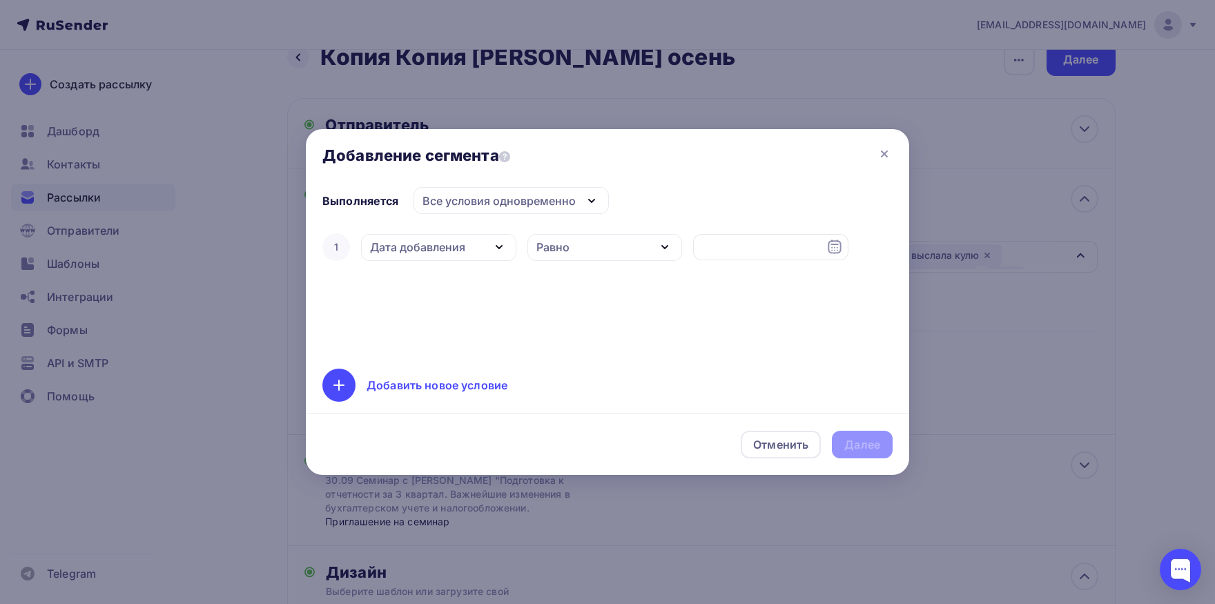
click at [430, 251] on div "Дата добавления" at bounding box center [417, 247] width 95 height 17
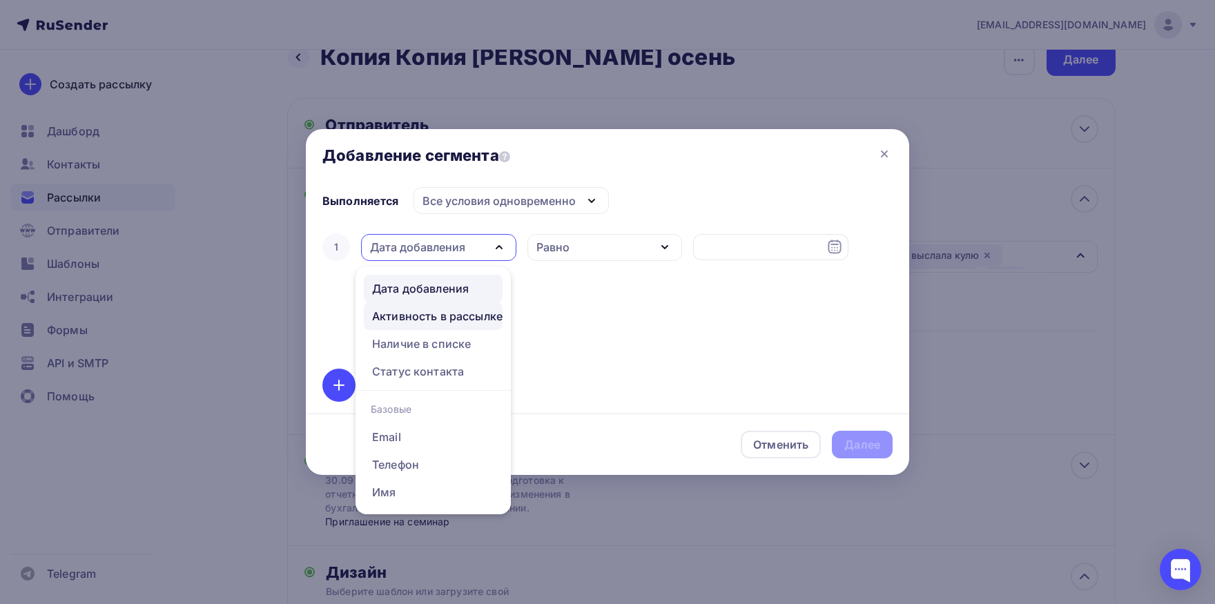
click at [446, 308] on link "Активность в рассылке" at bounding box center [433, 316] width 139 height 28
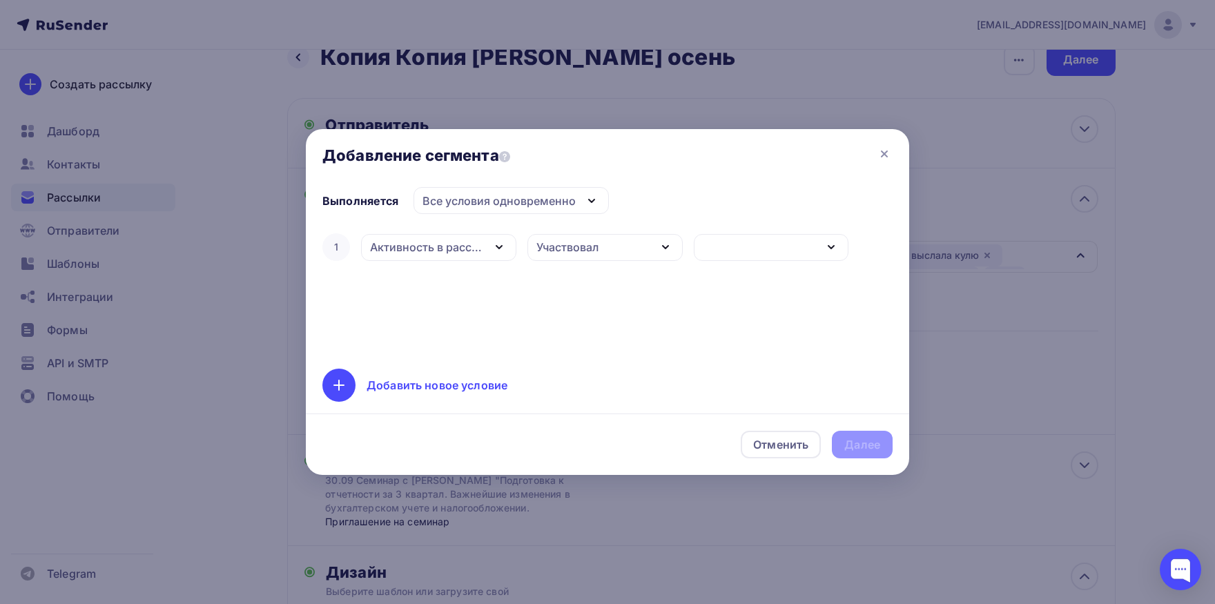
click at [584, 252] on div "Участвовал" at bounding box center [568, 247] width 62 height 17
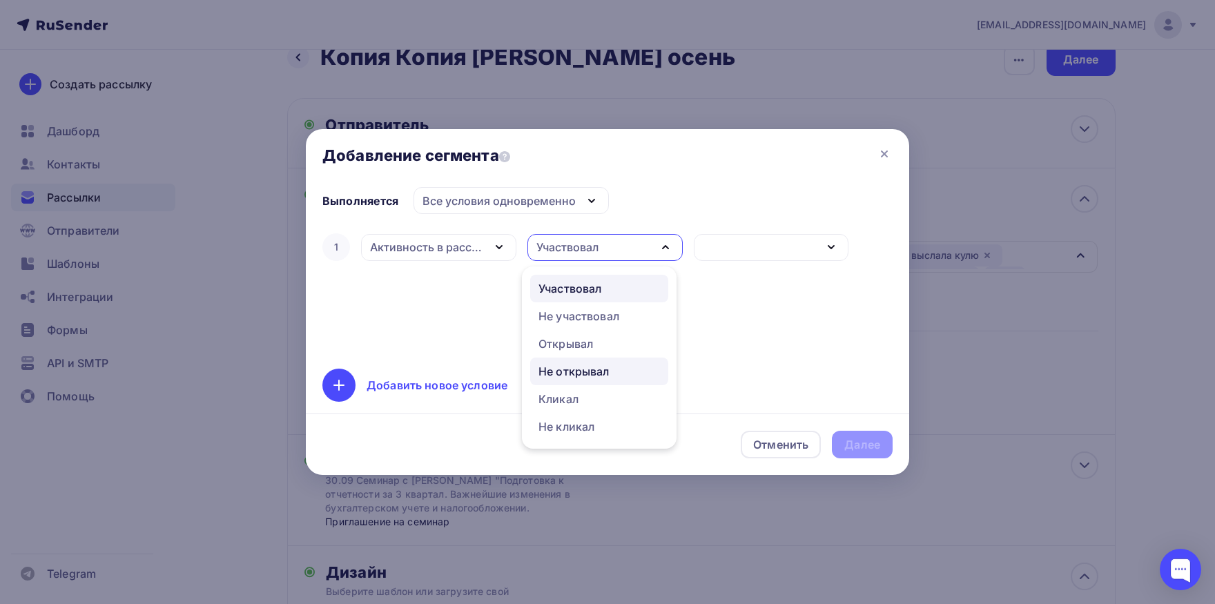
click at [566, 360] on link "Не открывал" at bounding box center [599, 372] width 138 height 28
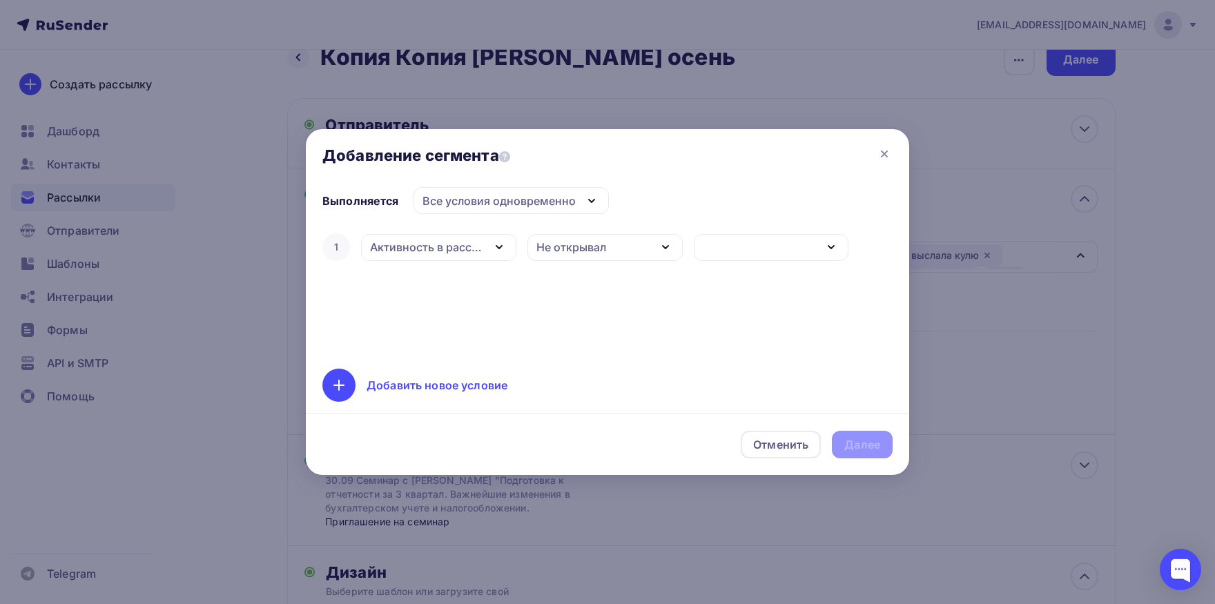
click at [710, 251] on div "button" at bounding box center [771, 247] width 155 height 27
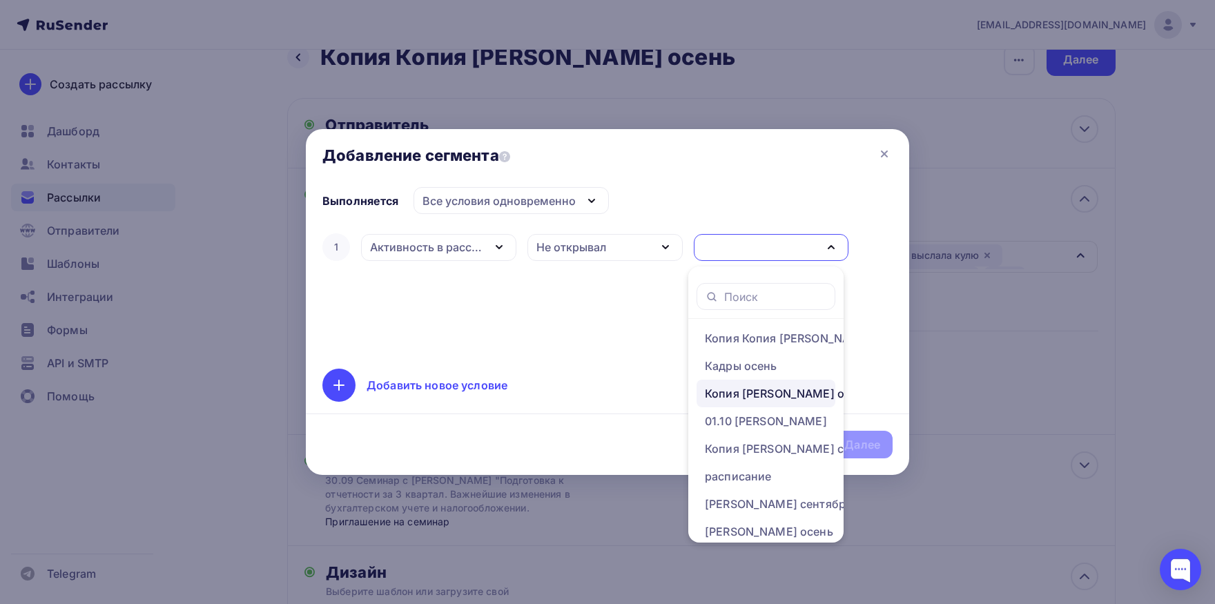
click at [814, 392] on div "Копия [PERSON_NAME] осень" at bounding box center [788, 393] width 166 height 17
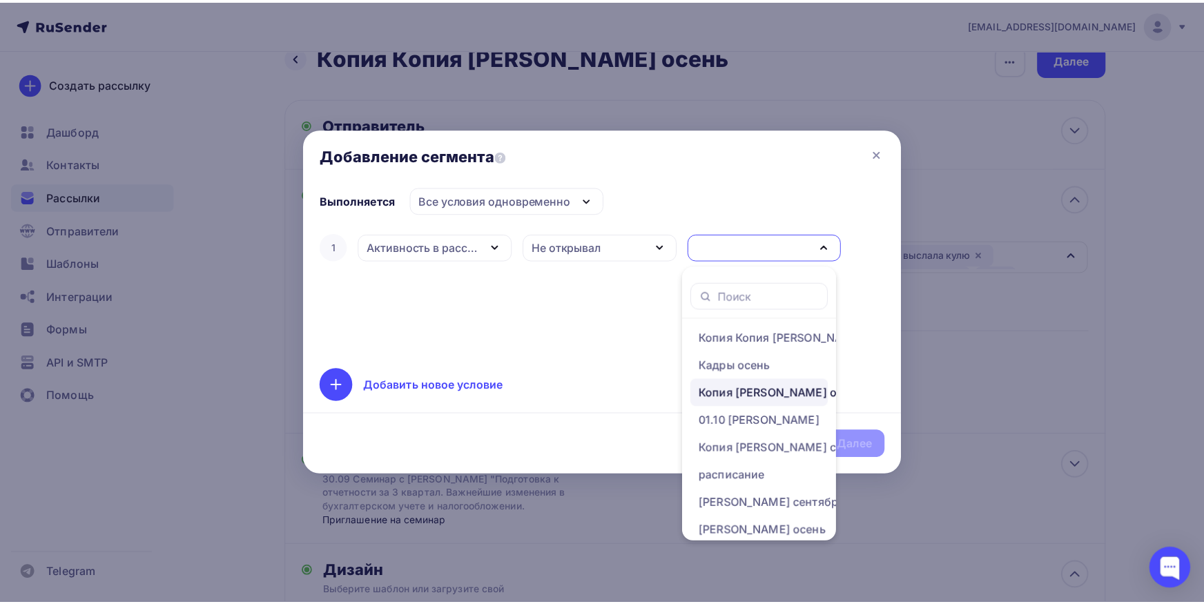
scroll to position [0, 0]
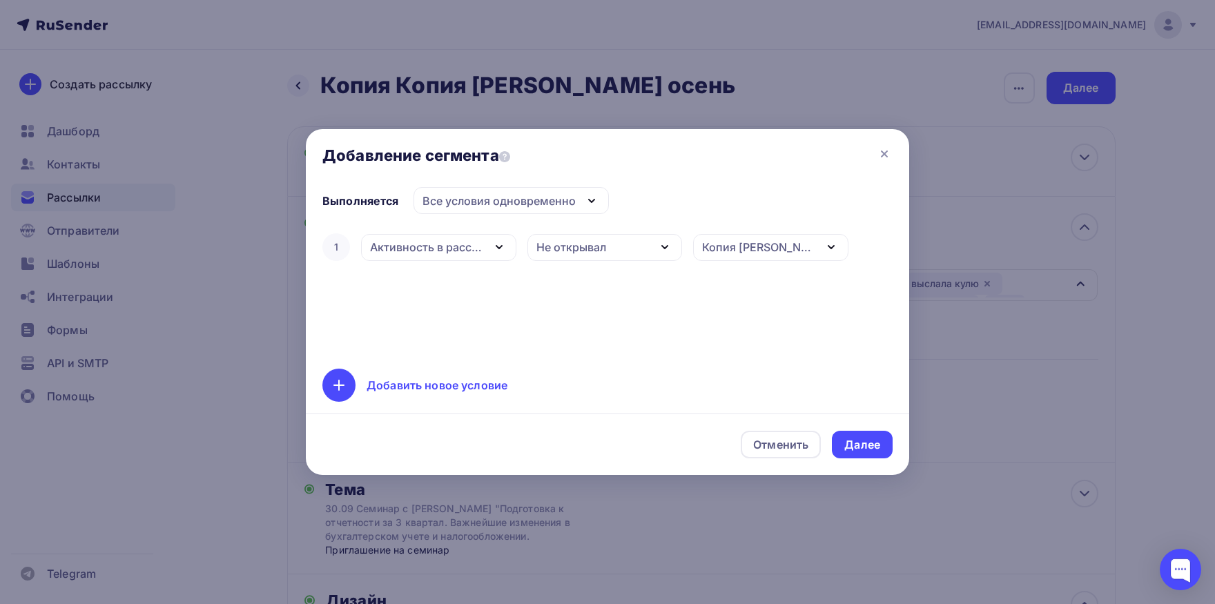
click at [794, 365] on div "Выполняется Все условия одновременно Все условия одновременно Хотя бы одно из у…" at bounding box center [608, 294] width 570 height 215
click at [857, 443] on div "Далее" at bounding box center [863, 445] width 36 height 16
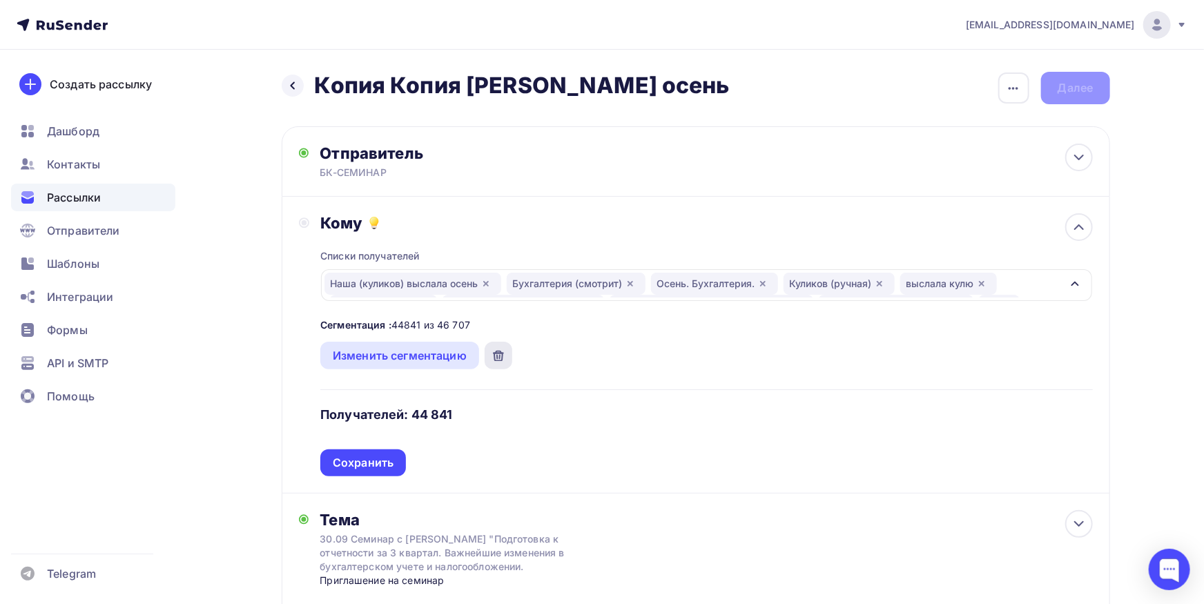
click at [492, 351] on div at bounding box center [499, 356] width 28 height 28
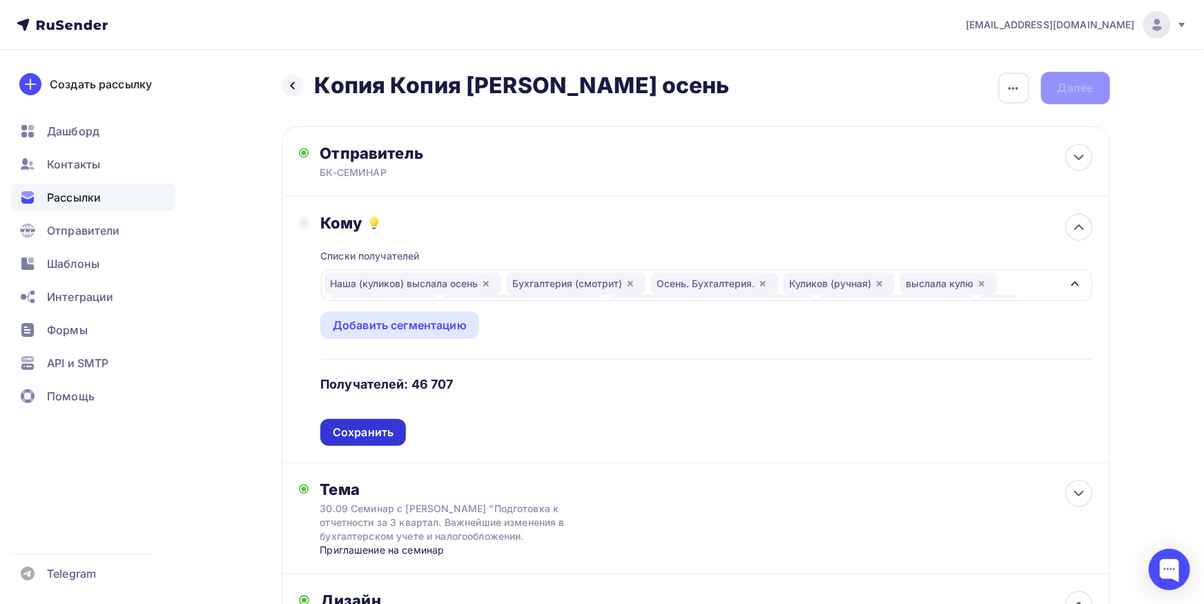
click at [370, 433] on div "Сохранить" at bounding box center [363, 433] width 61 height 16
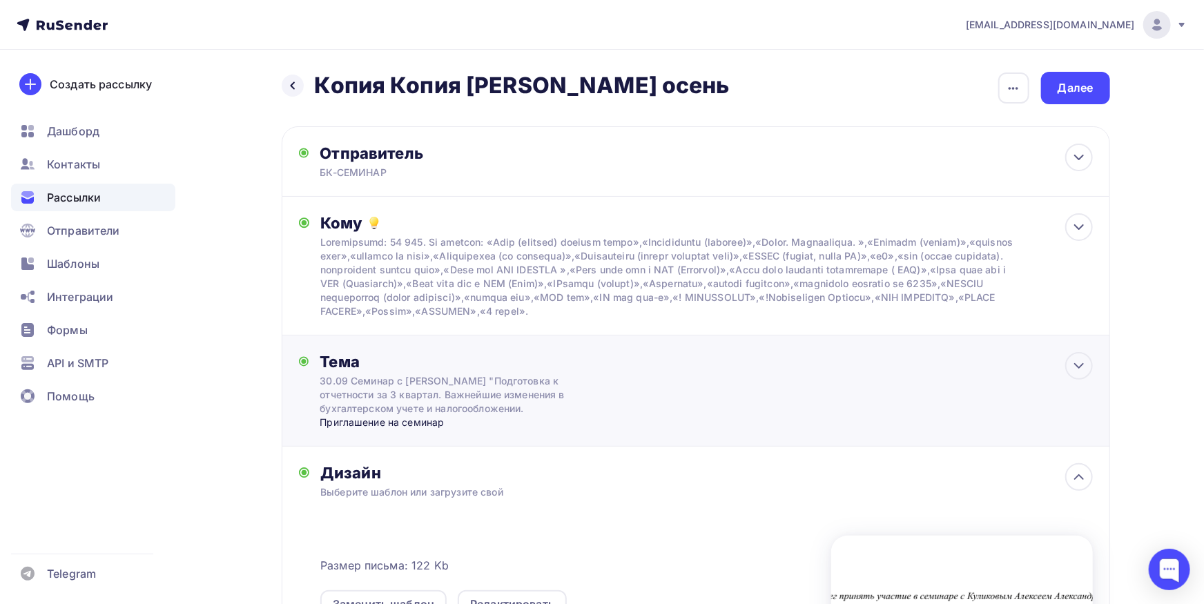
scroll to position [304, 0]
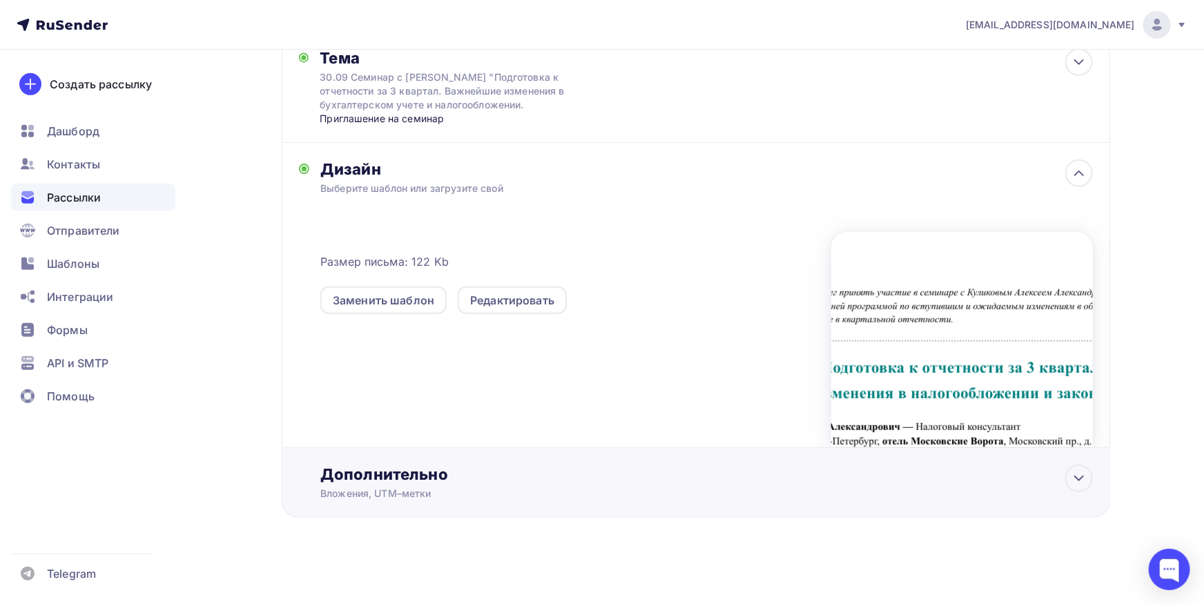
click at [435, 472] on div "Дополнительно" at bounding box center [706, 474] width 772 height 19
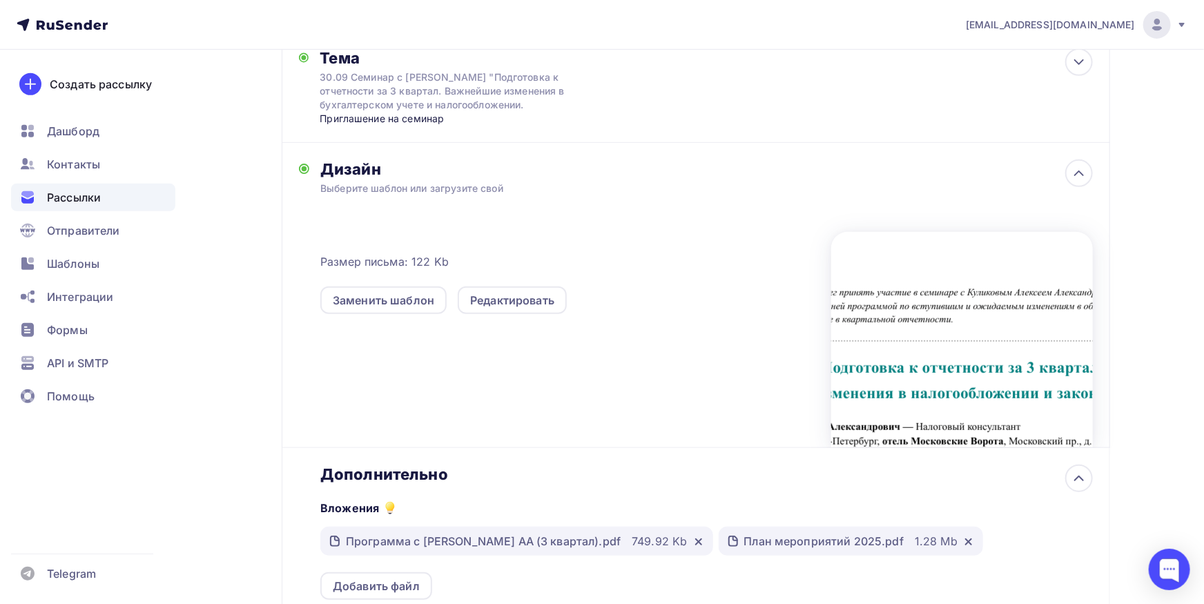
scroll to position [0, 0]
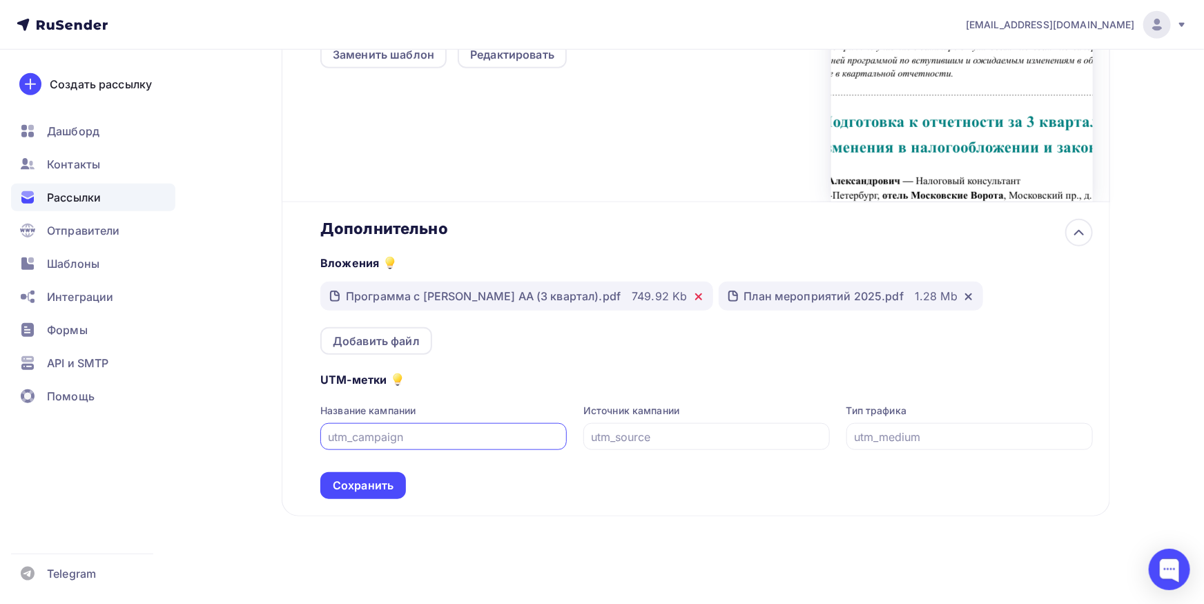
click at [693, 293] on icon at bounding box center [698, 296] width 11 height 11
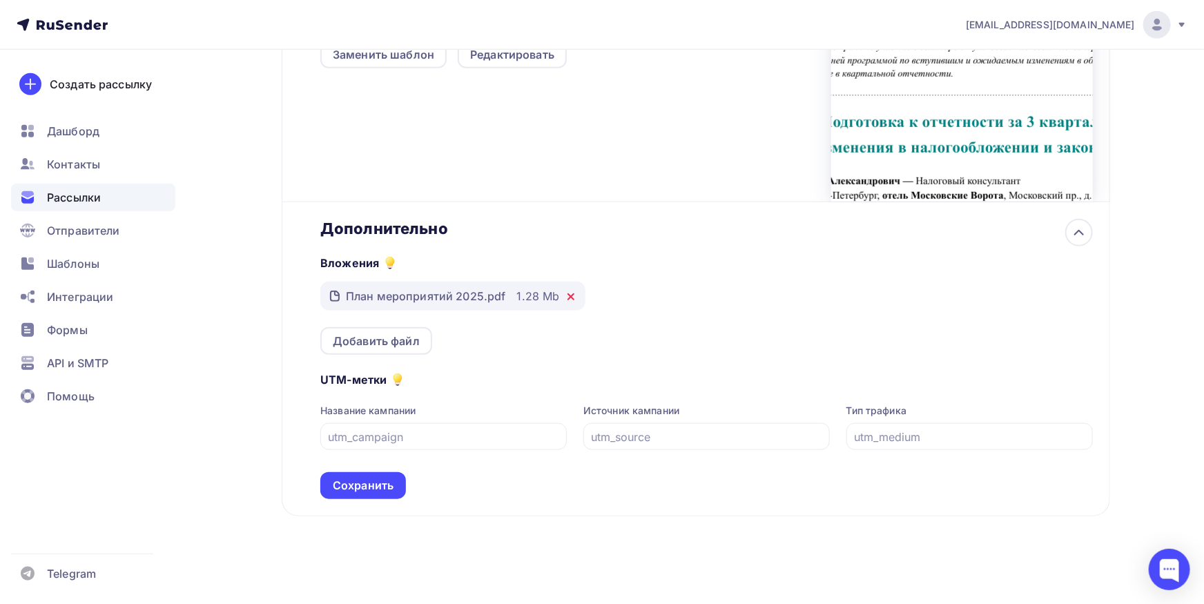
click at [566, 293] on icon at bounding box center [571, 296] width 11 height 11
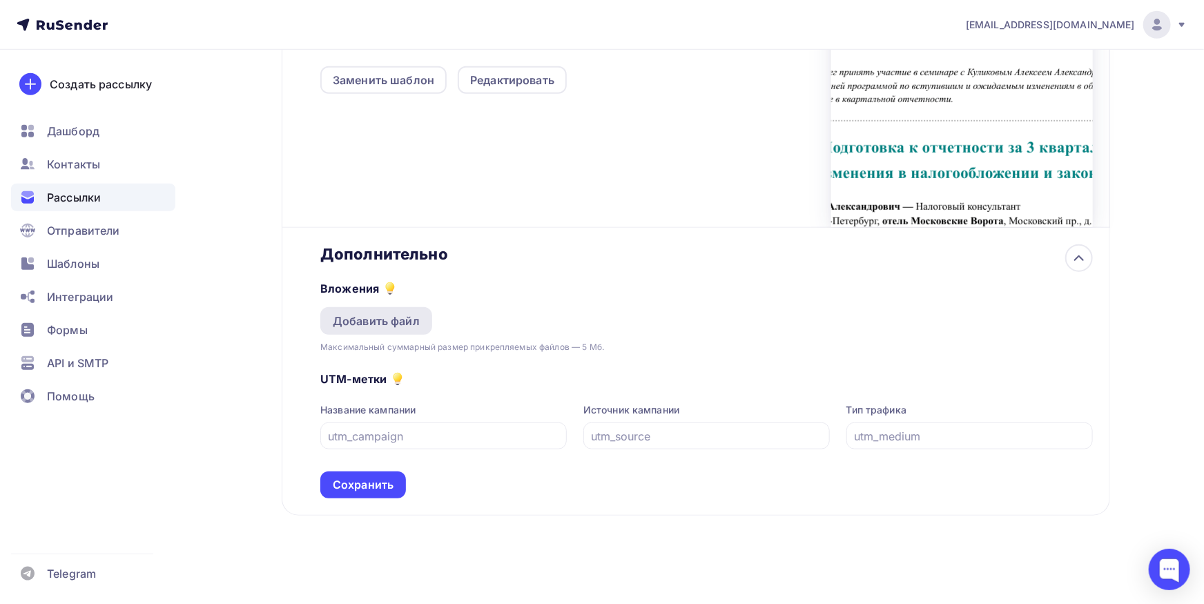
click at [351, 332] on div "Добавить файл" at bounding box center [376, 321] width 112 height 28
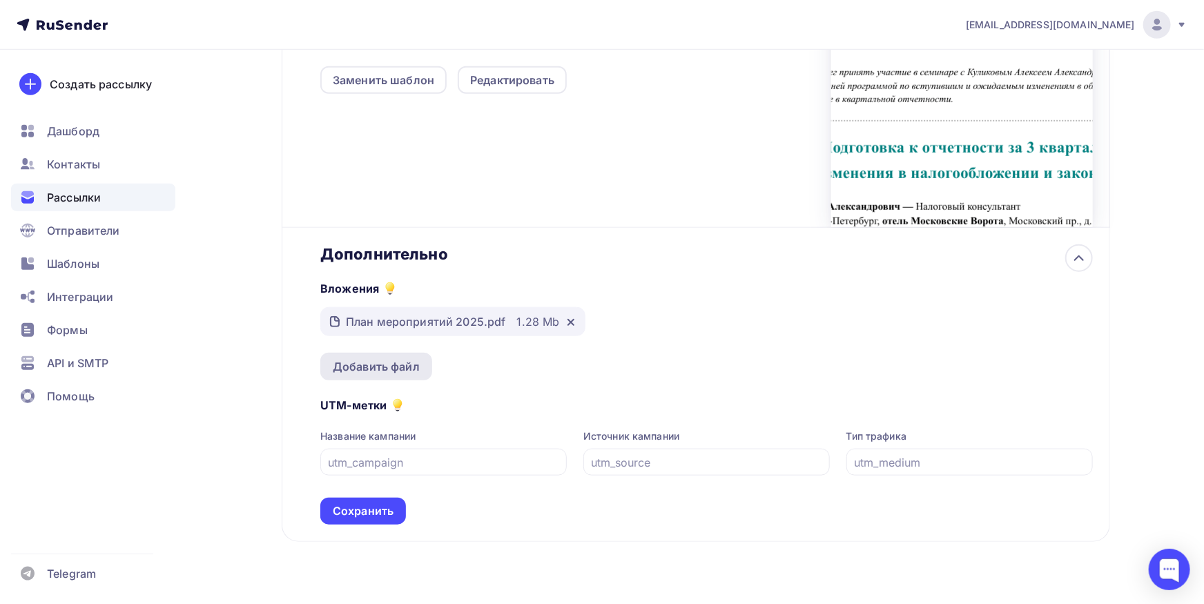
click at [405, 362] on div "Добавить файл" at bounding box center [376, 366] width 87 height 17
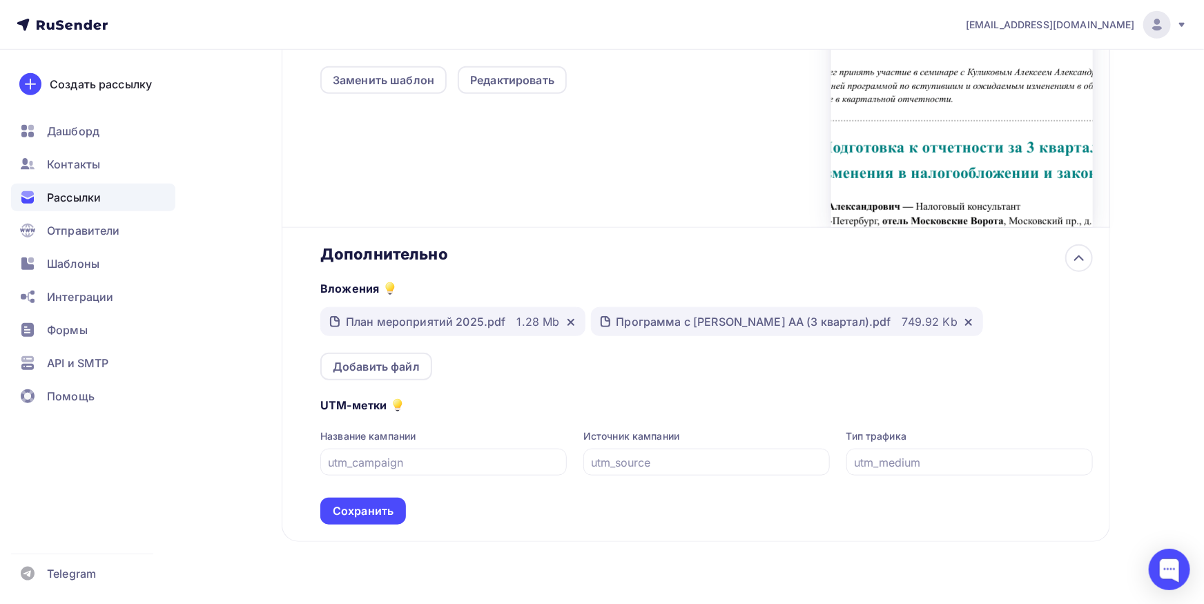
click at [562, 319] on div at bounding box center [568, 322] width 17 height 14
click at [566, 320] on icon at bounding box center [571, 322] width 11 height 11
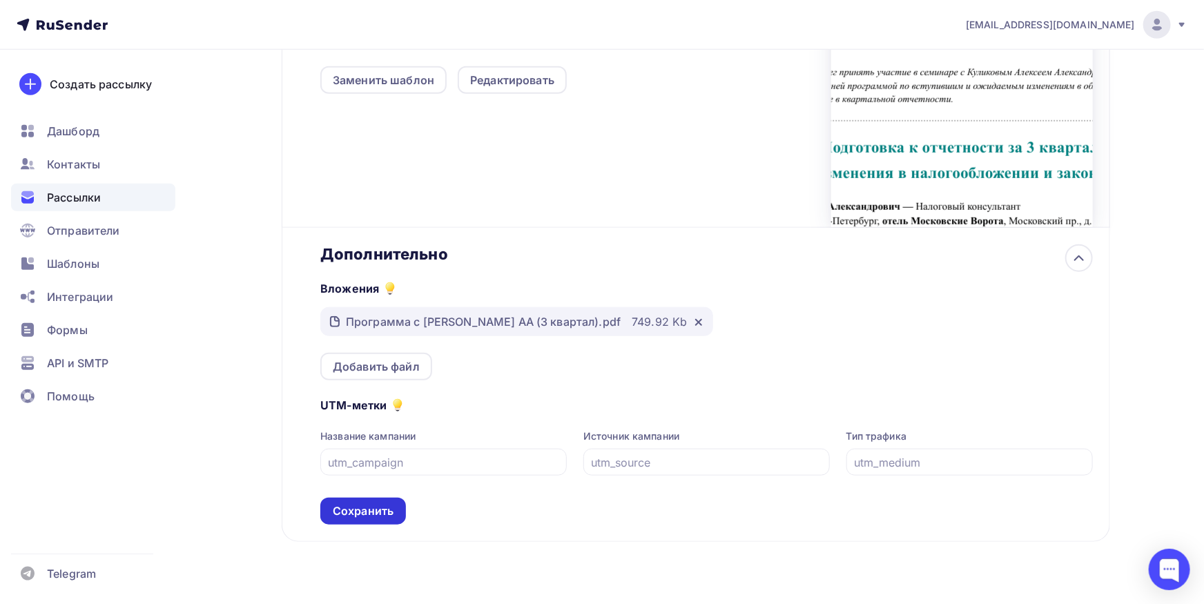
click at [389, 508] on div "Сохранить" at bounding box center [363, 511] width 61 height 16
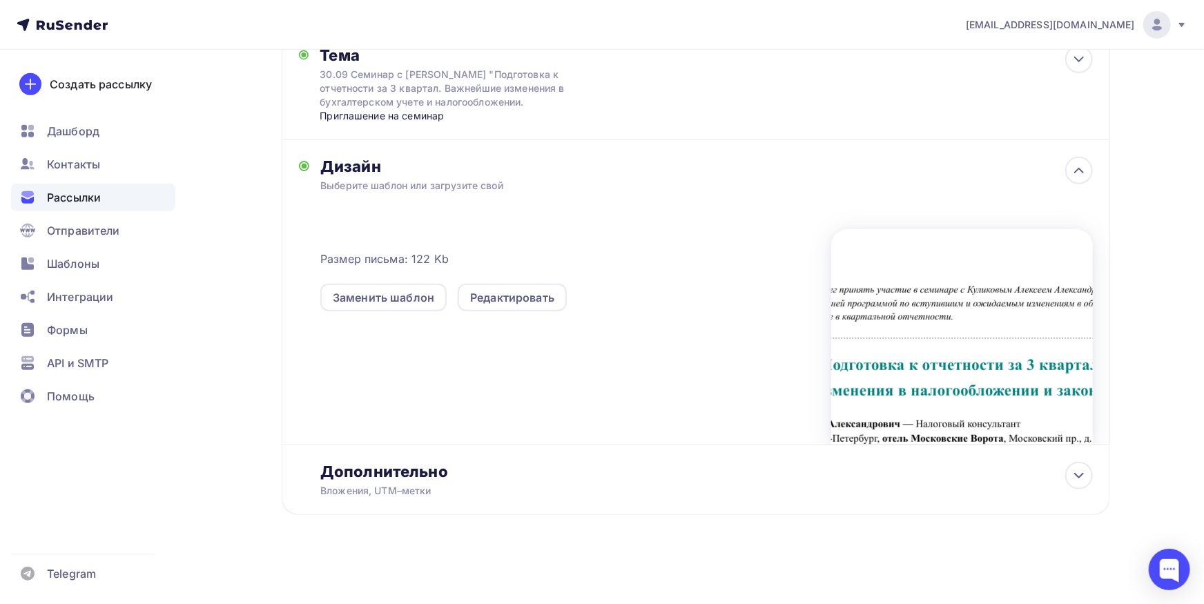
scroll to position [306, 0]
click at [427, 470] on div "Дополнительно" at bounding box center [706, 472] width 772 height 19
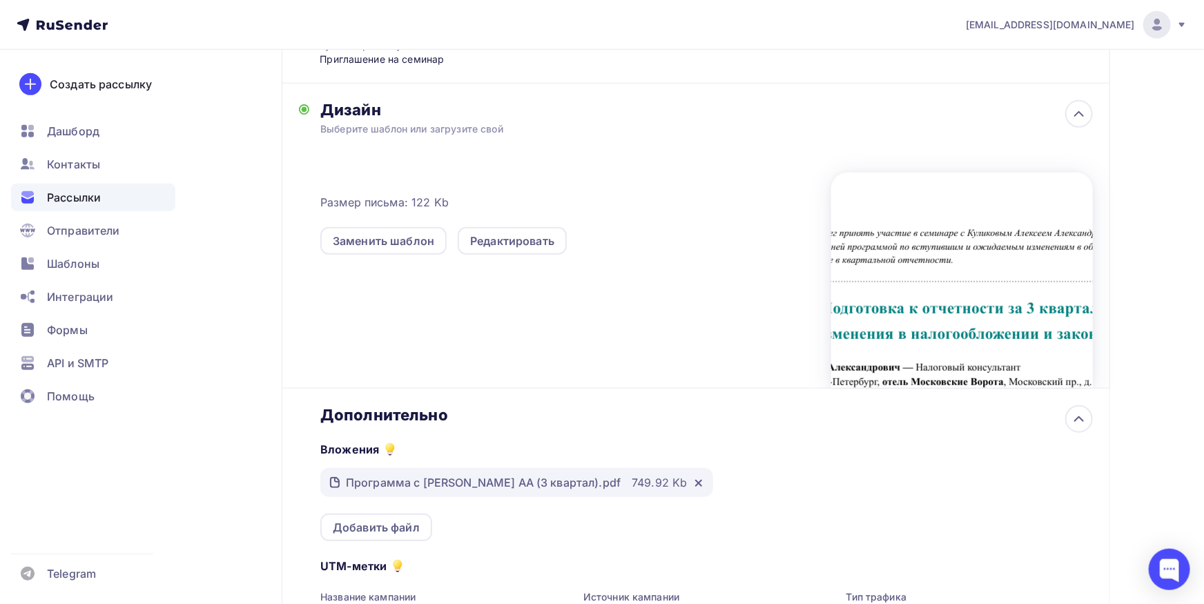
scroll to position [550, 0]
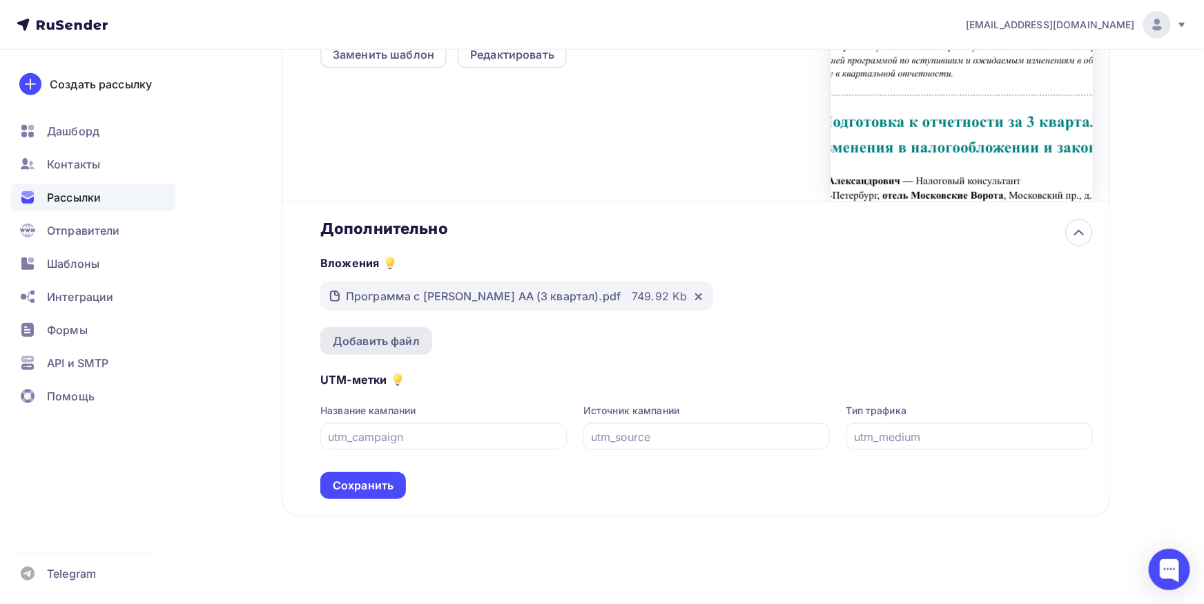
click at [416, 343] on div "Добавить файл" at bounding box center [376, 341] width 87 height 17
click at [387, 496] on div "Сохранить" at bounding box center [363, 485] width 86 height 27
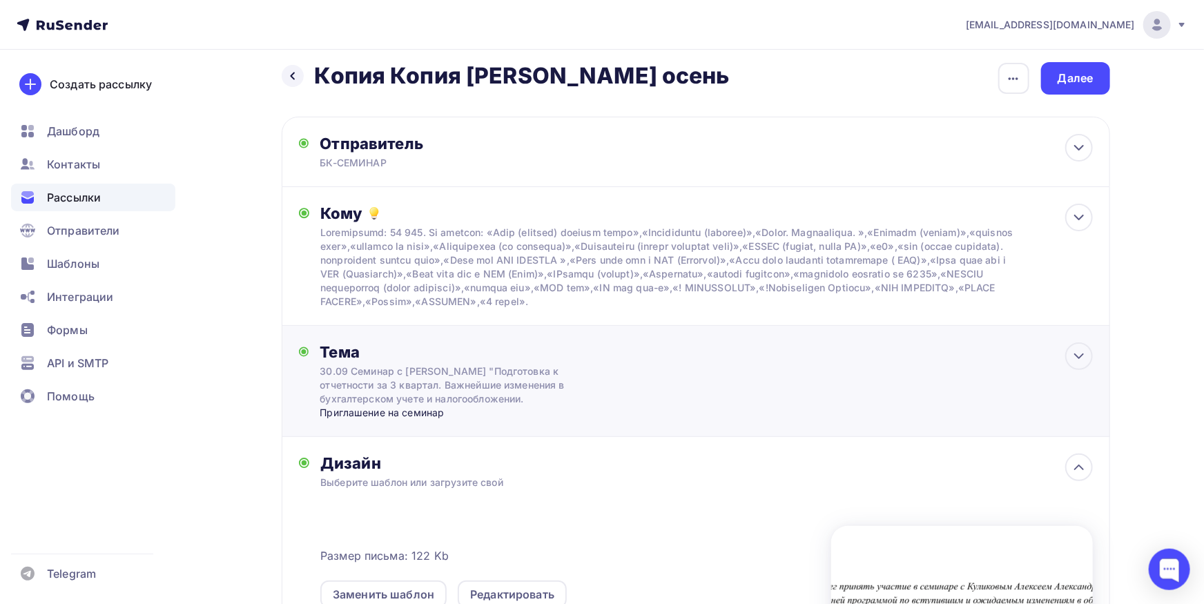
scroll to position [0, 0]
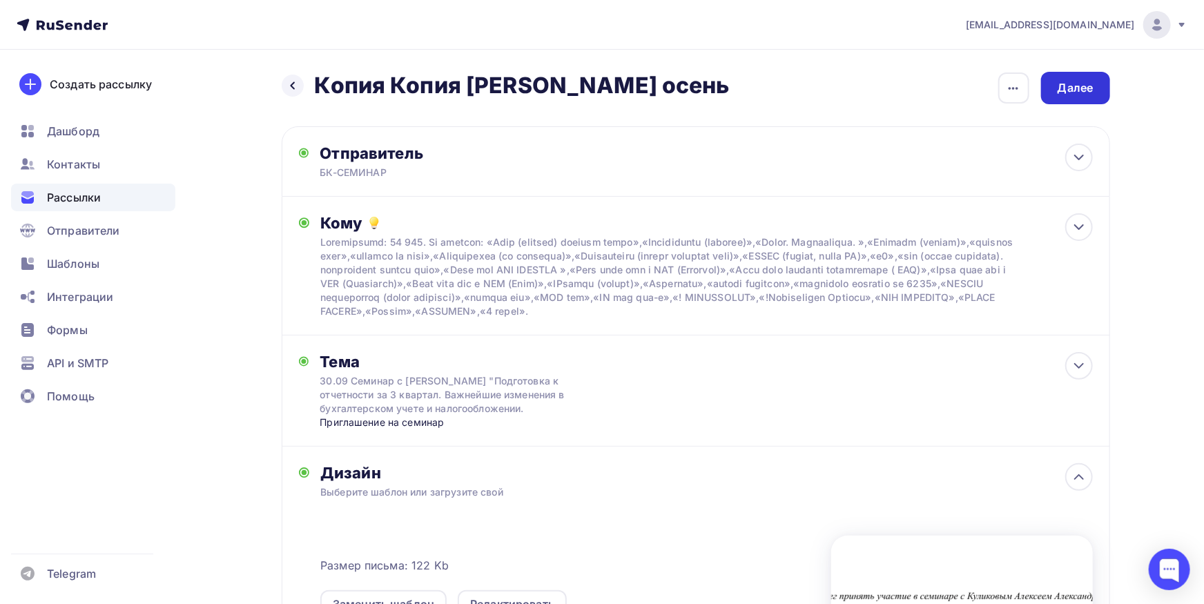
click at [1061, 87] on div "Далее" at bounding box center [1076, 88] width 36 height 16
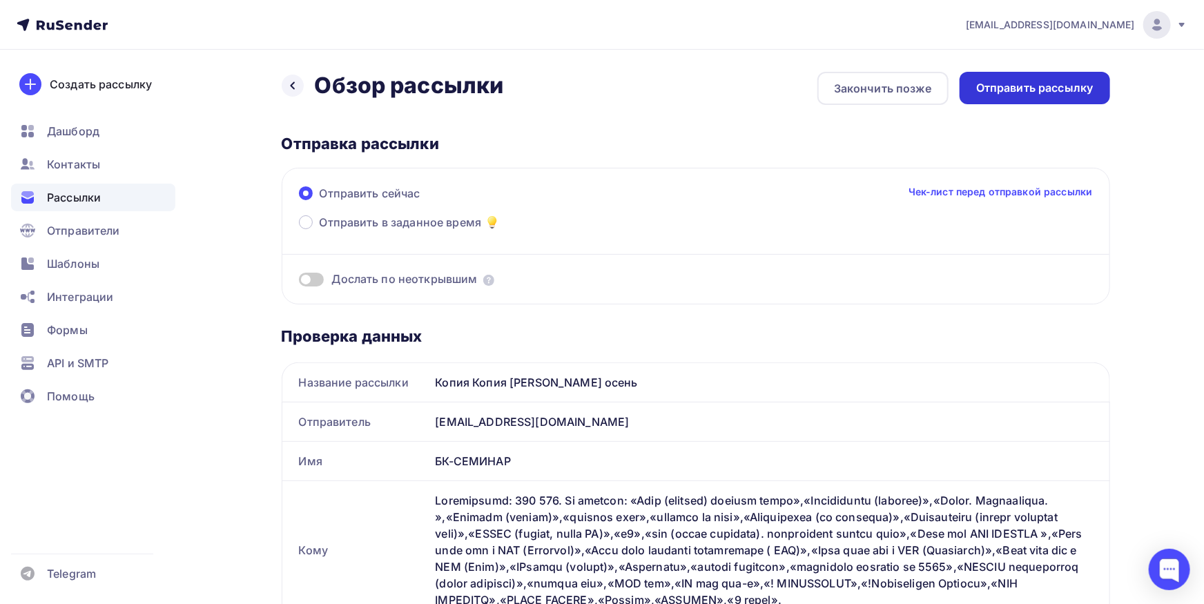
click at [1095, 99] on div "Отправить рассылку" at bounding box center [1035, 88] width 151 height 32
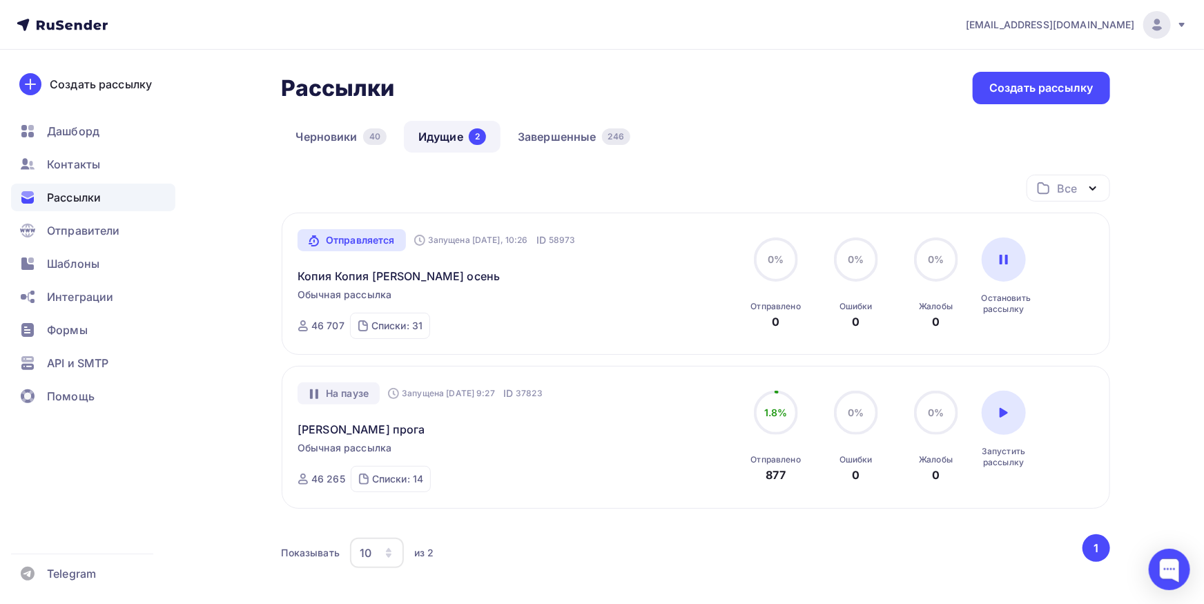
click at [100, 202] on span "Рассылки" at bounding box center [74, 197] width 54 height 17
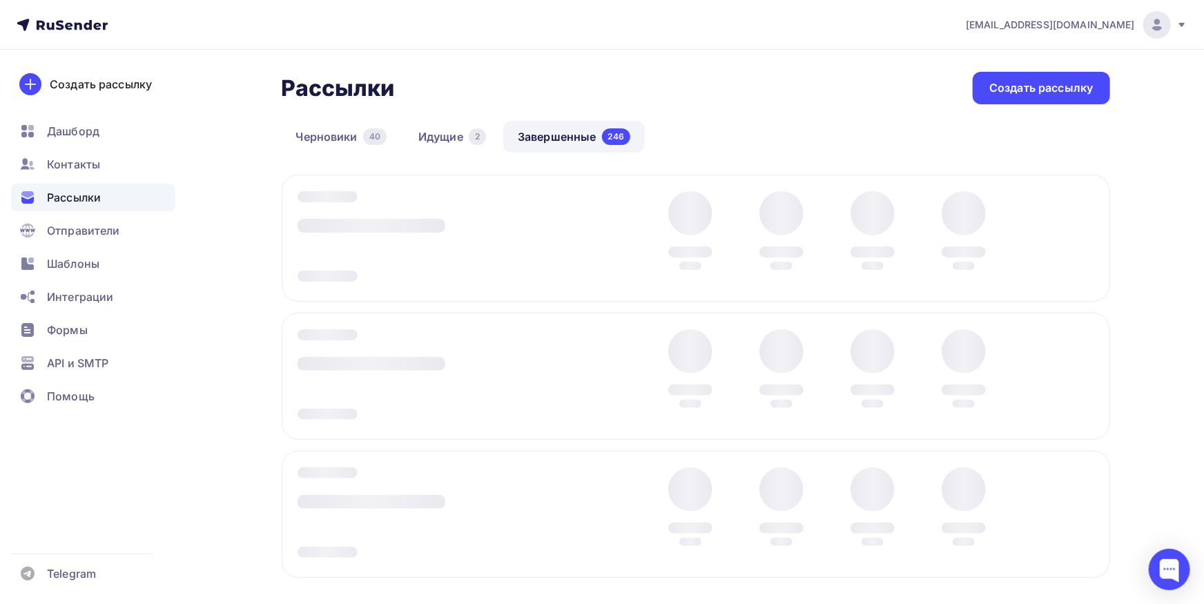
click at [431, 196] on div at bounding box center [429, 238] width 262 height 95
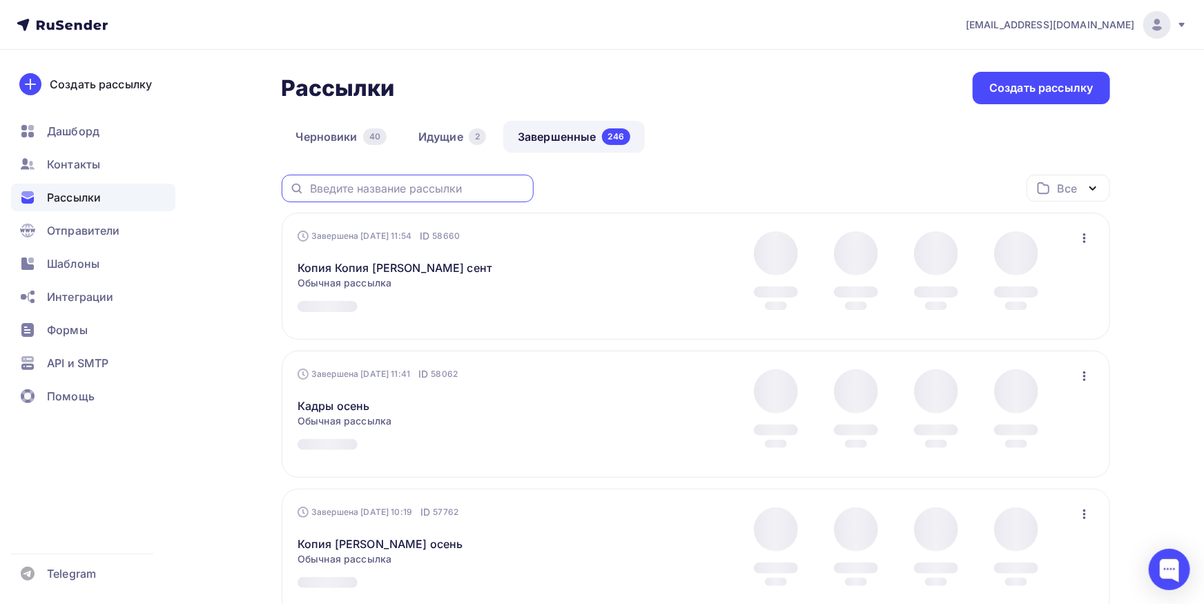
click at [432, 185] on input "text" at bounding box center [417, 188] width 215 height 15
paste input "[EMAIL_ADDRESS][DOMAIN_NAME]"
type input "[EMAIL_ADDRESS][DOMAIN_NAME]"
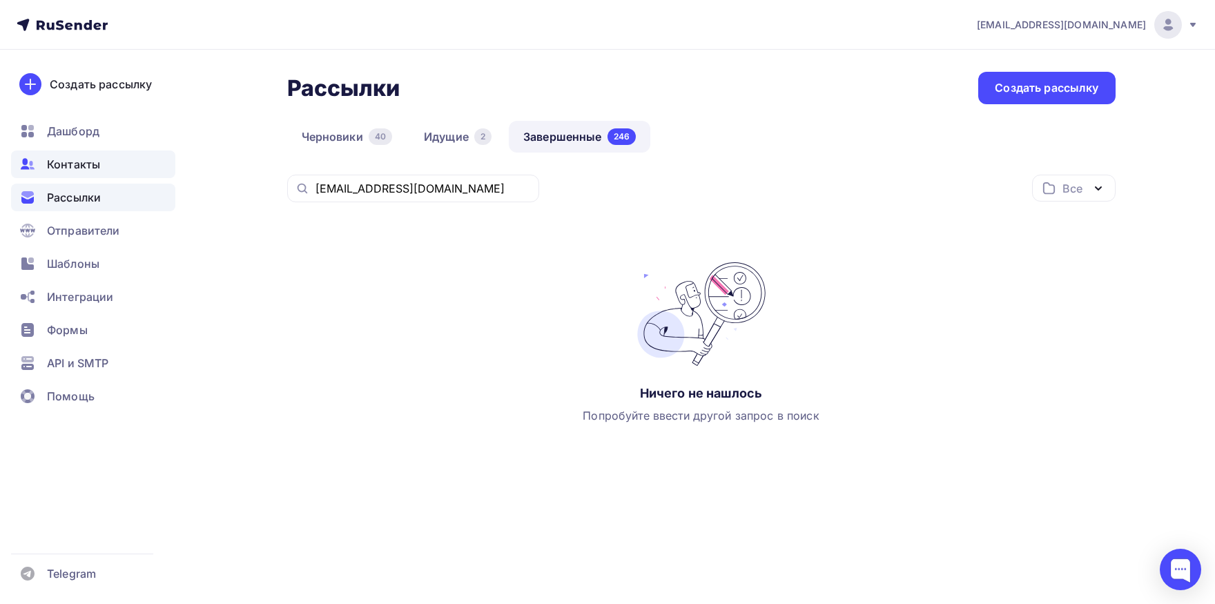
click at [121, 171] on div "Контакты" at bounding box center [93, 165] width 164 height 28
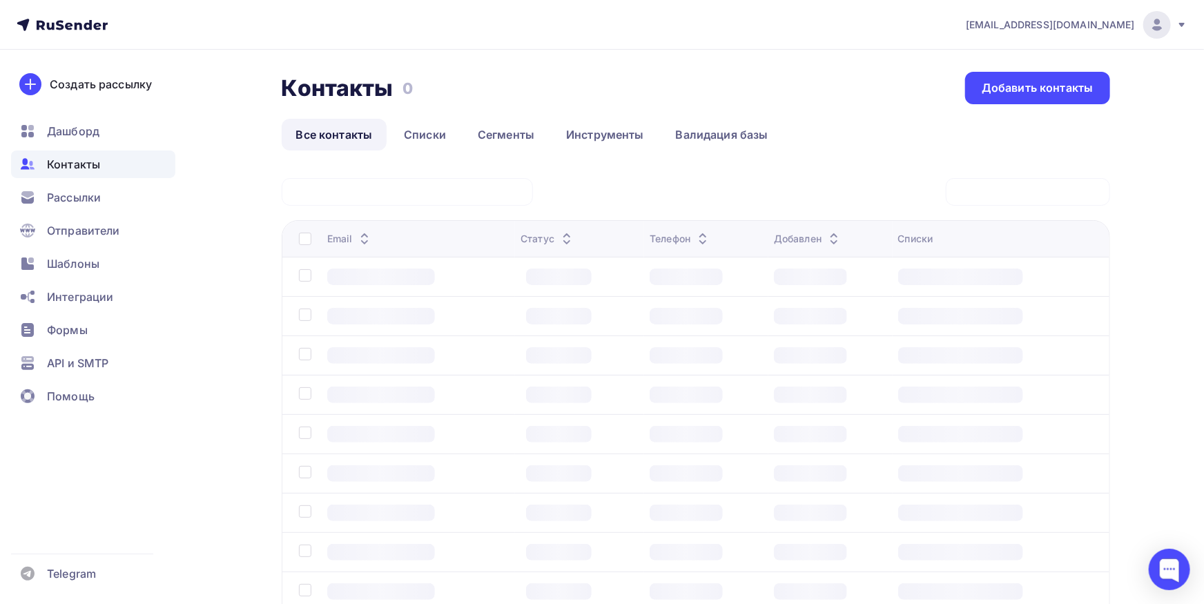
click at [460, 183] on div at bounding box center [407, 192] width 251 height 28
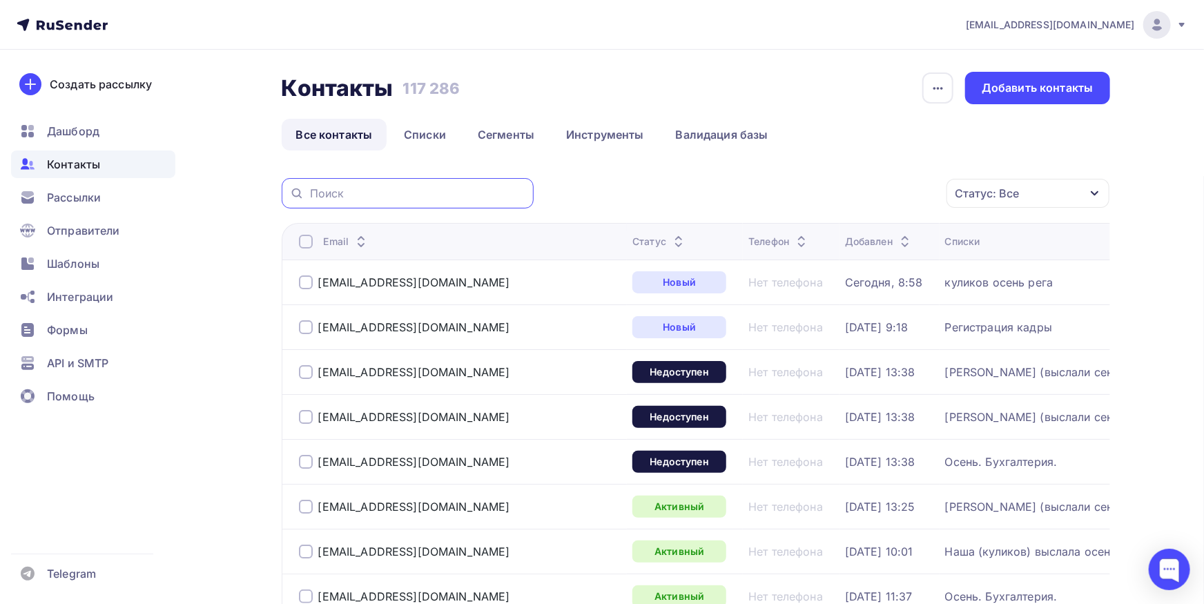
click at [456, 194] on input "text" at bounding box center [417, 193] width 215 height 15
paste input "[EMAIL_ADDRESS][DOMAIN_NAME]"
type input "[EMAIL_ADDRESS][DOMAIN_NAME]"
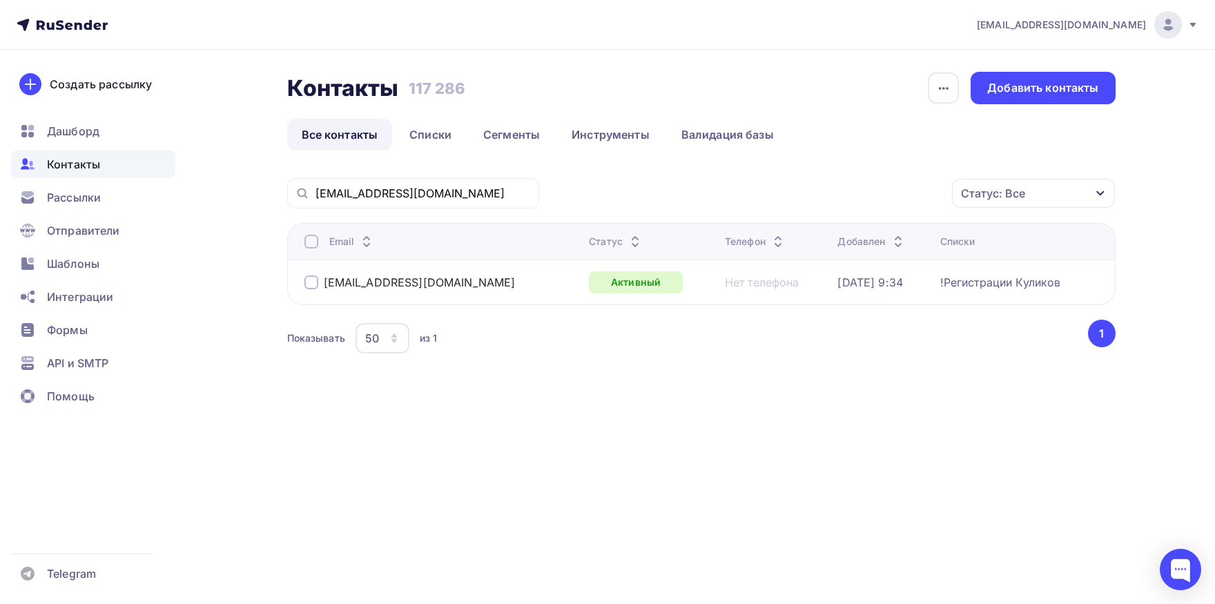
click at [317, 244] on div at bounding box center [312, 242] width 14 height 14
click at [893, 200] on div "Действие" at bounding box center [849, 193] width 182 height 27
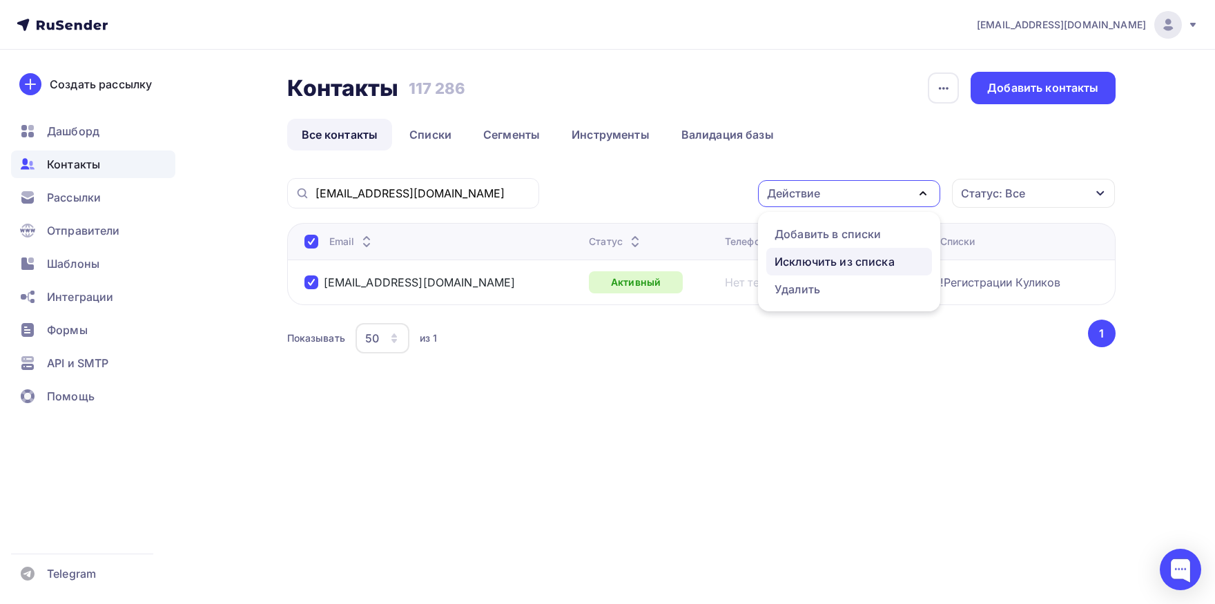
click at [854, 263] on div "Исключить из списка" at bounding box center [835, 261] width 120 height 17
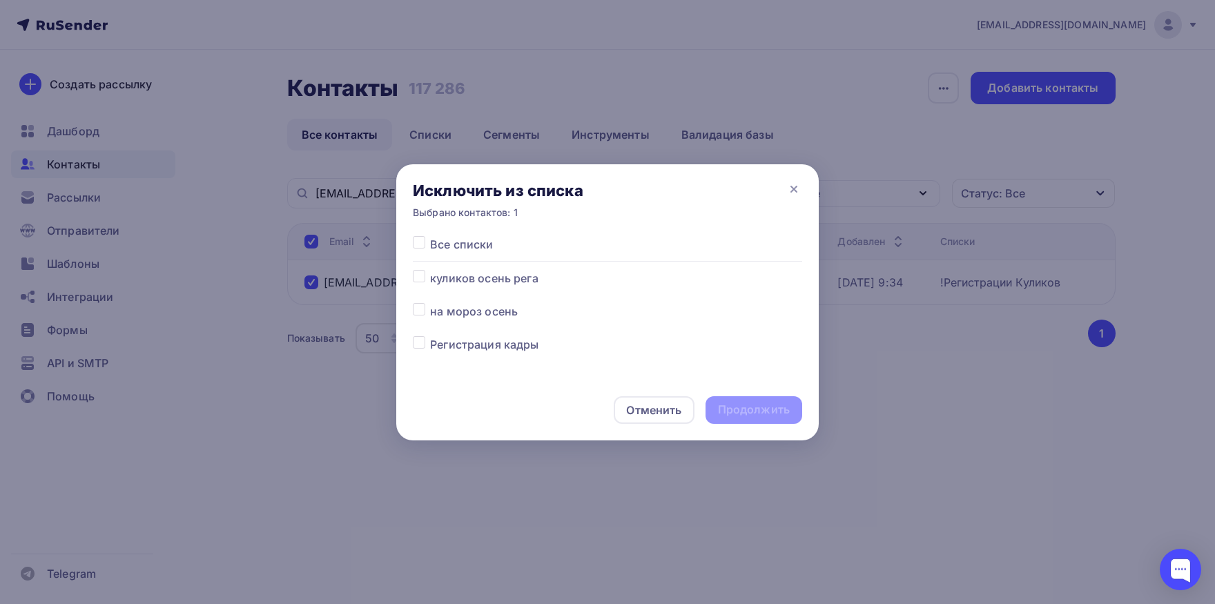
click at [430, 236] on label at bounding box center [430, 236] width 0 height 0
click at [422, 247] on input "checkbox" at bounding box center [419, 242] width 12 height 12
checkbox input "true"
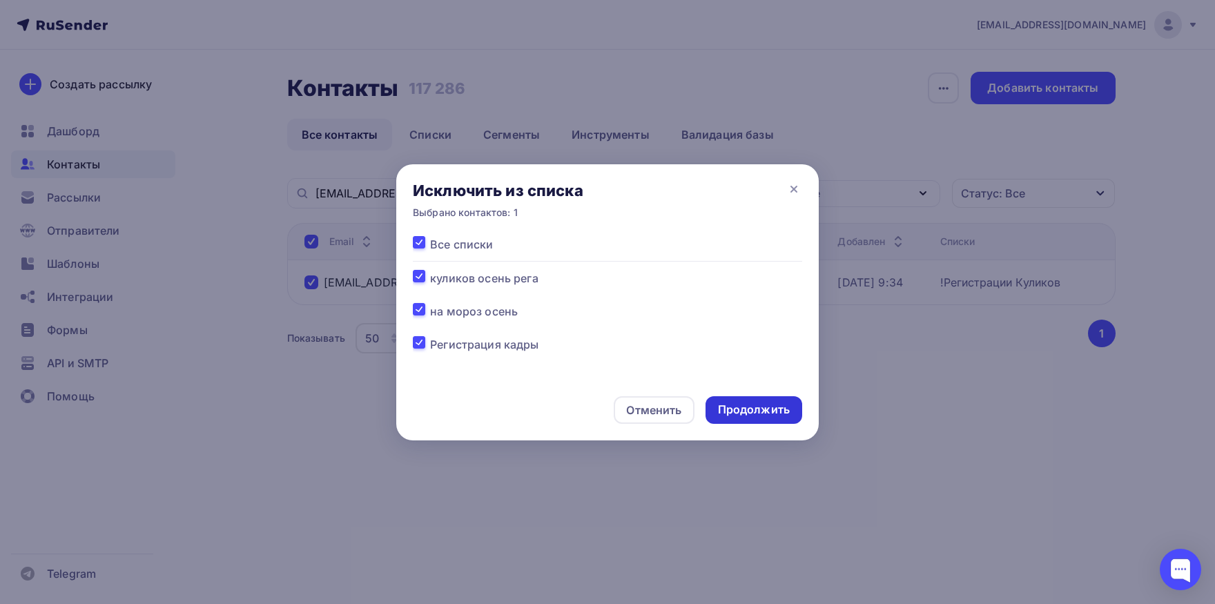
checkbox input "true"
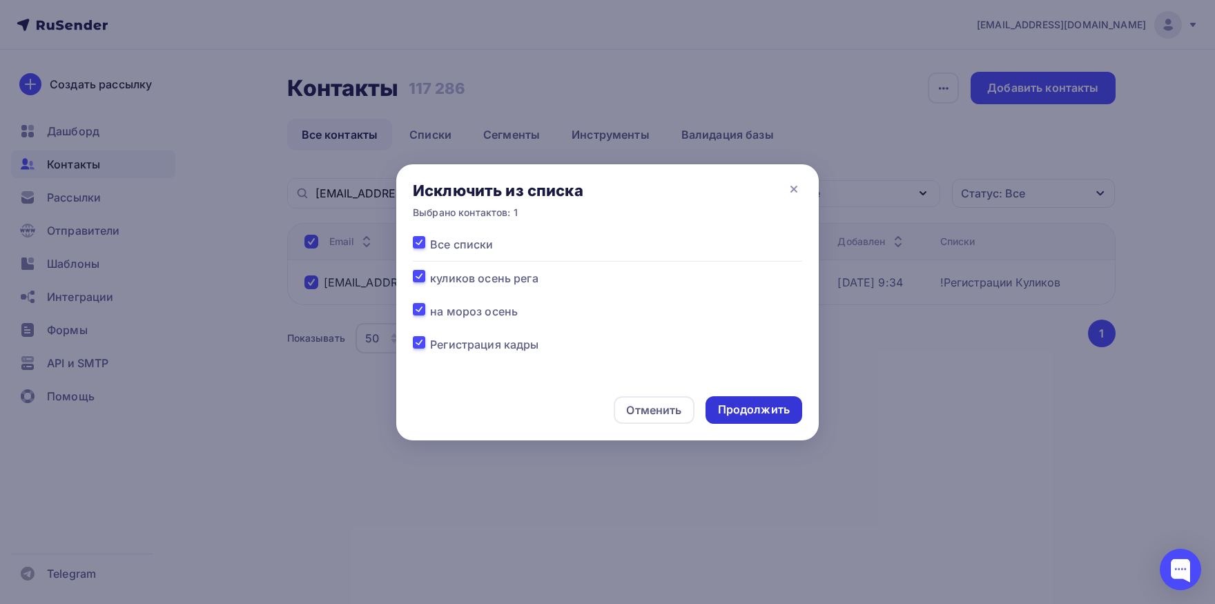
checkbox input "true"
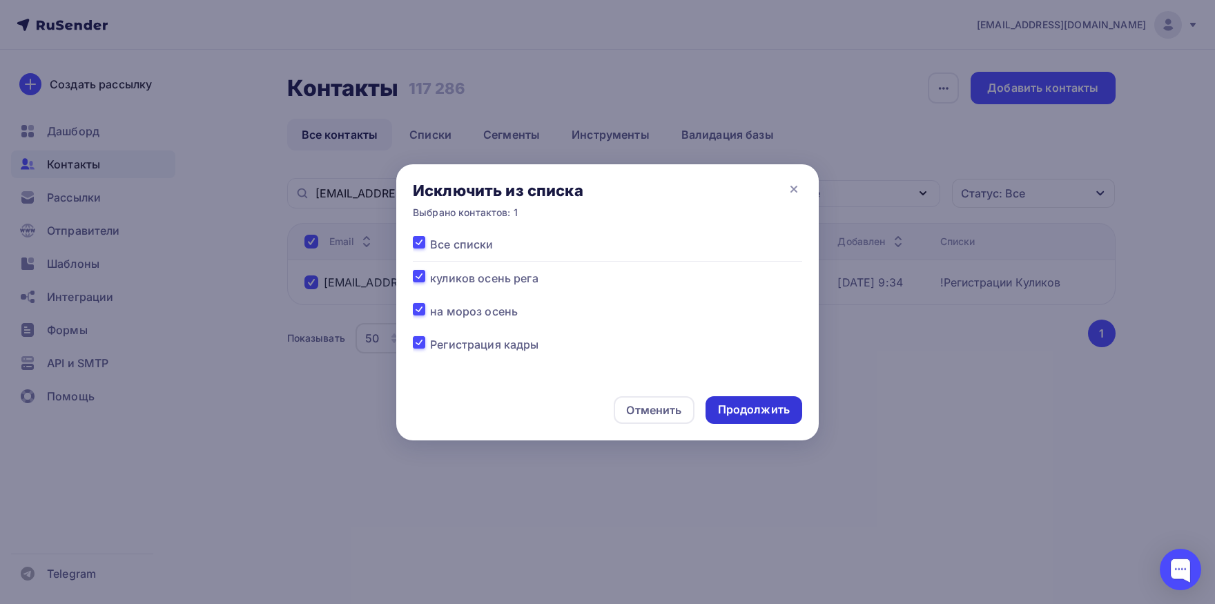
checkbox input "true"
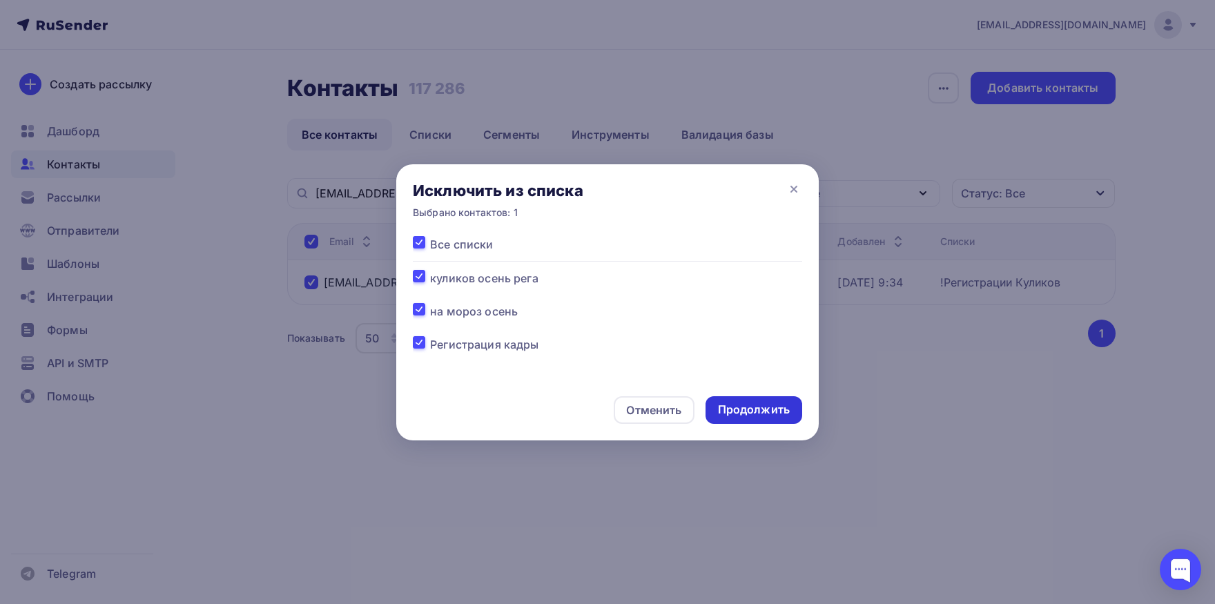
checkbox input "true"
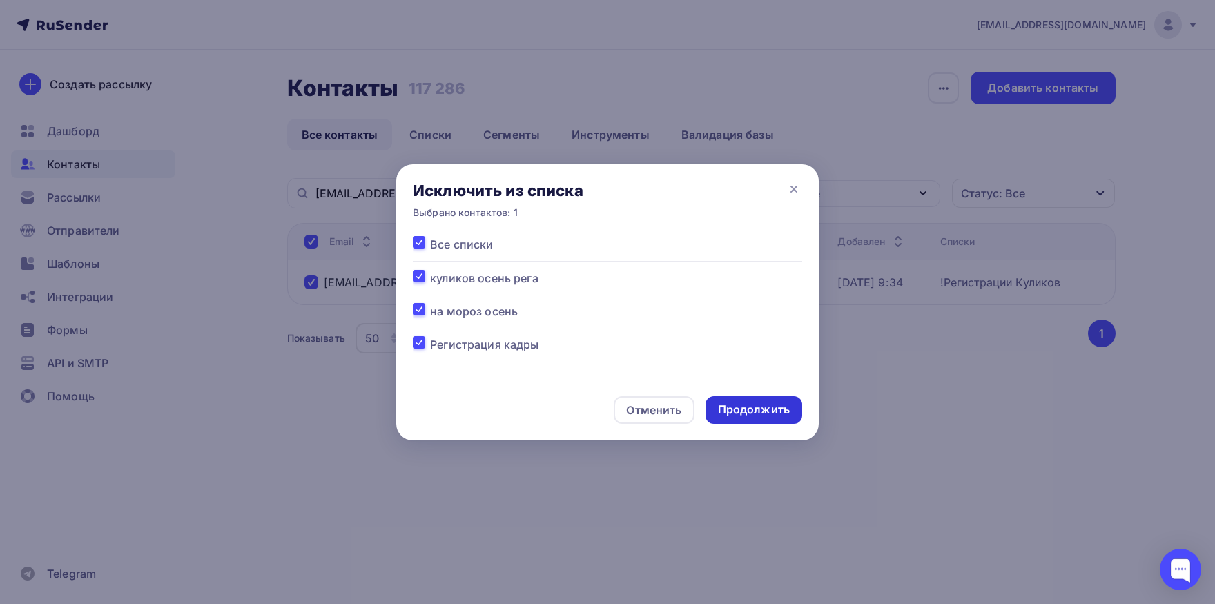
checkbox input "true"
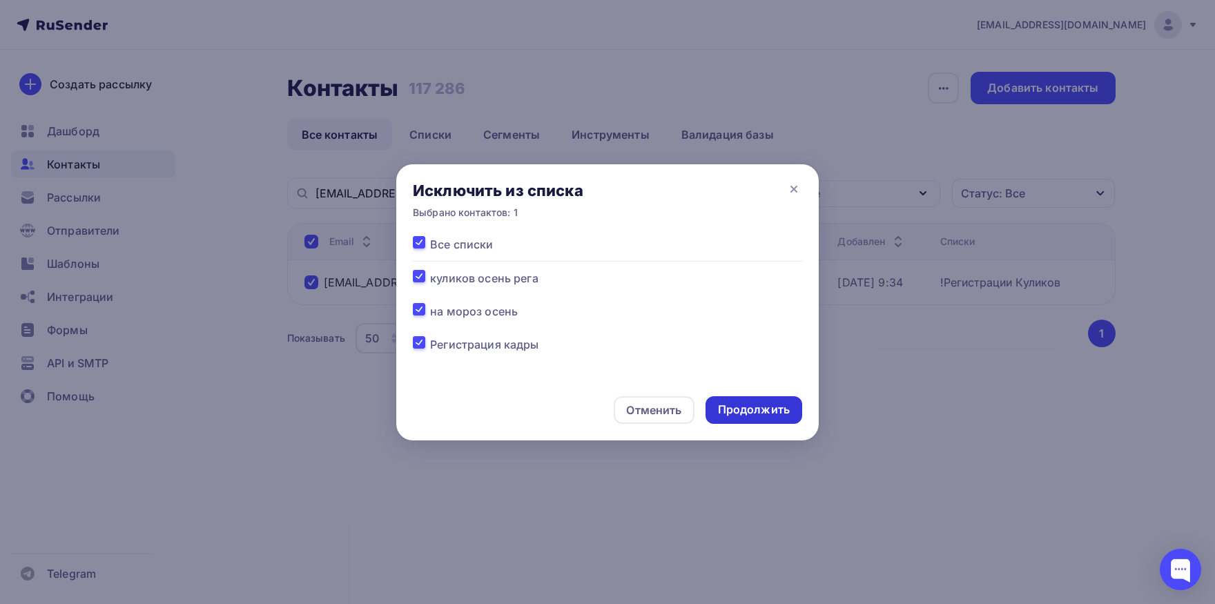
checkbox input "true"
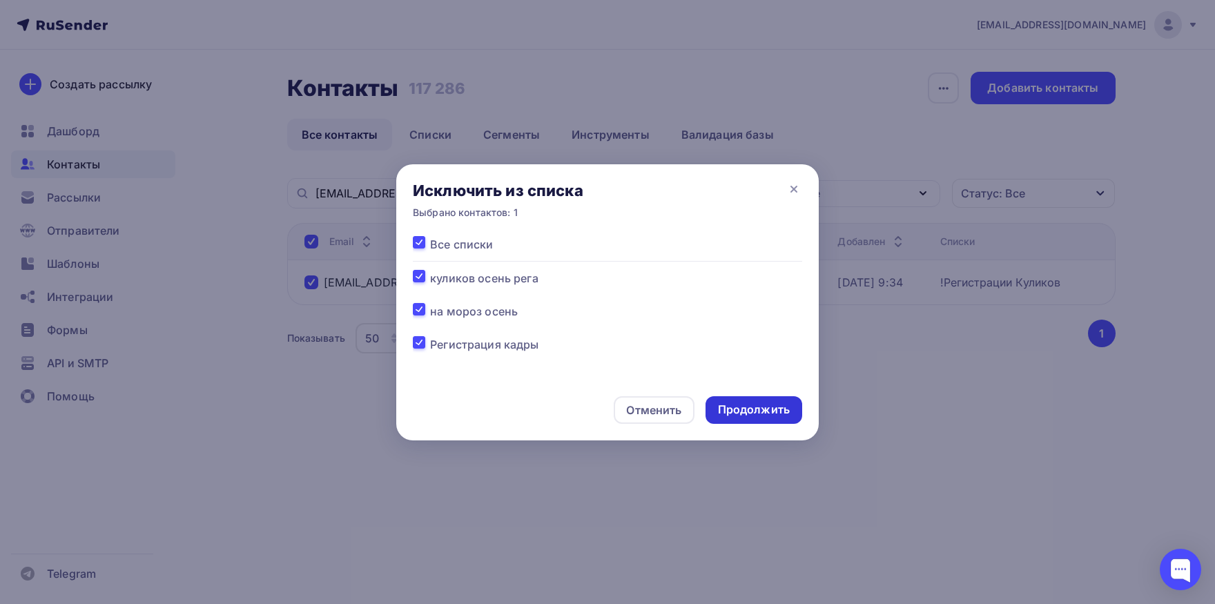
checkbox input "true"
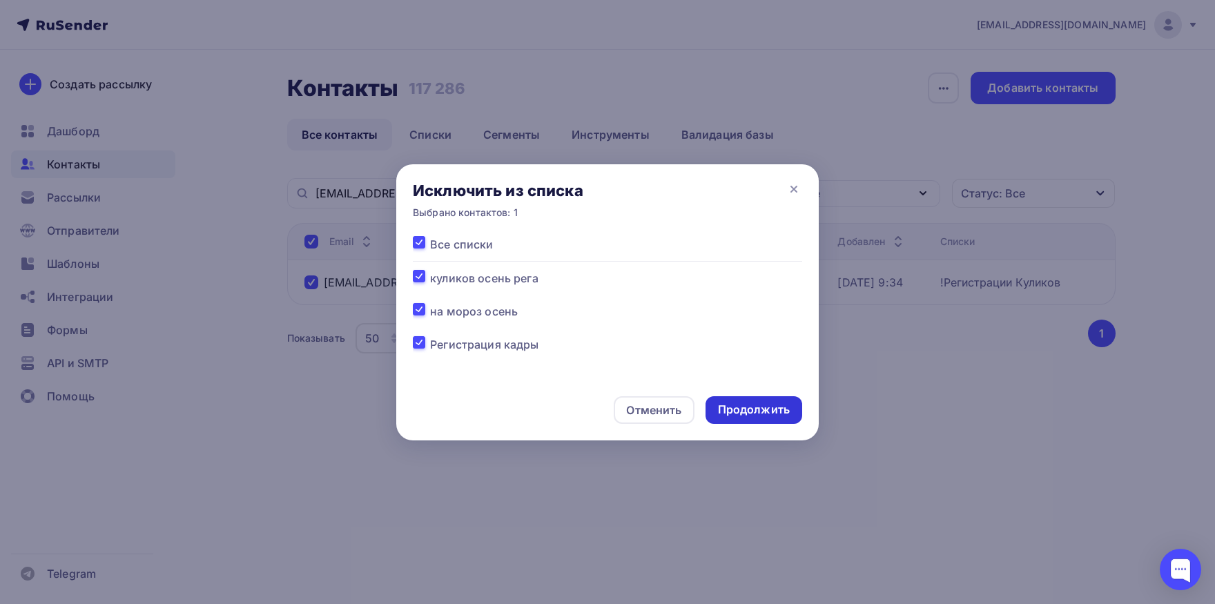
checkbox input "true"
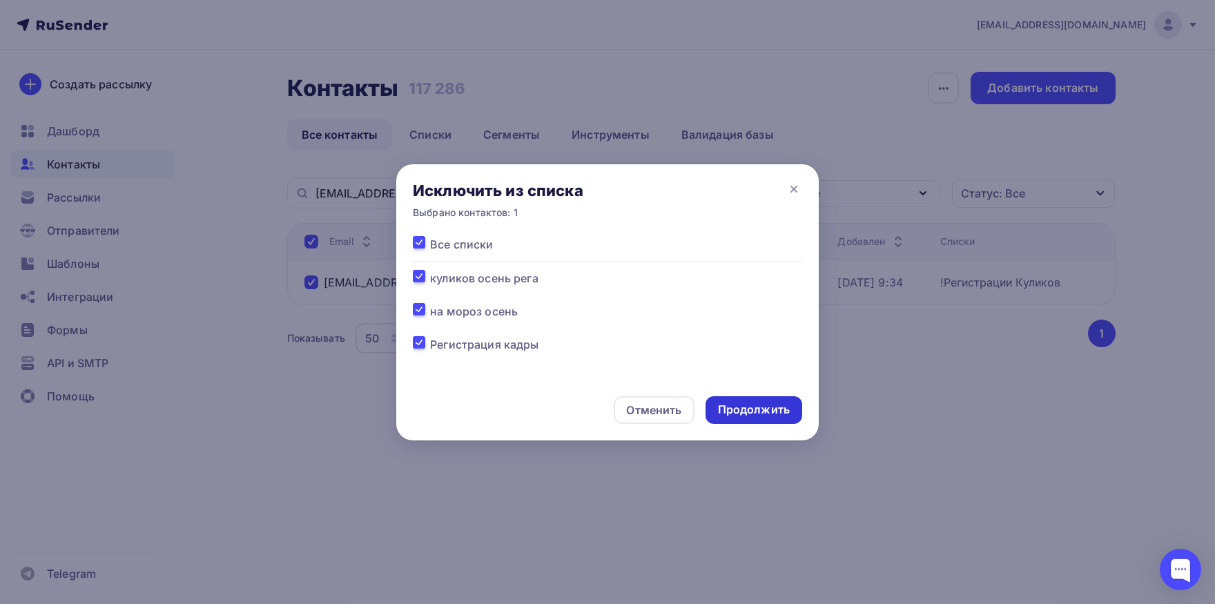
checkbox input "true"
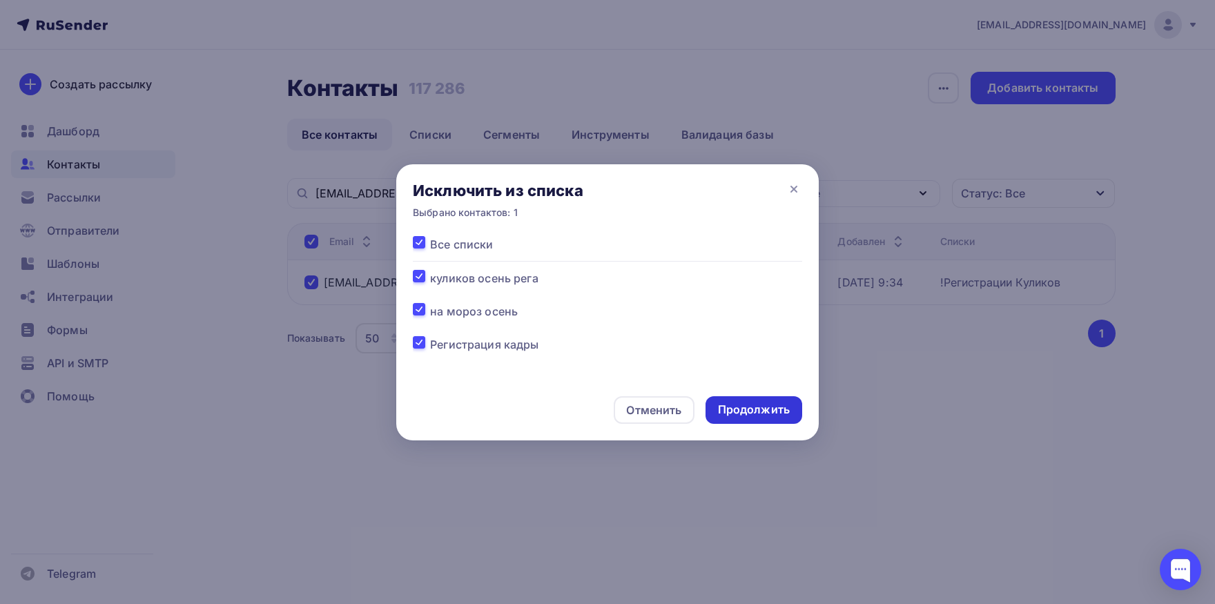
checkbox input "true"
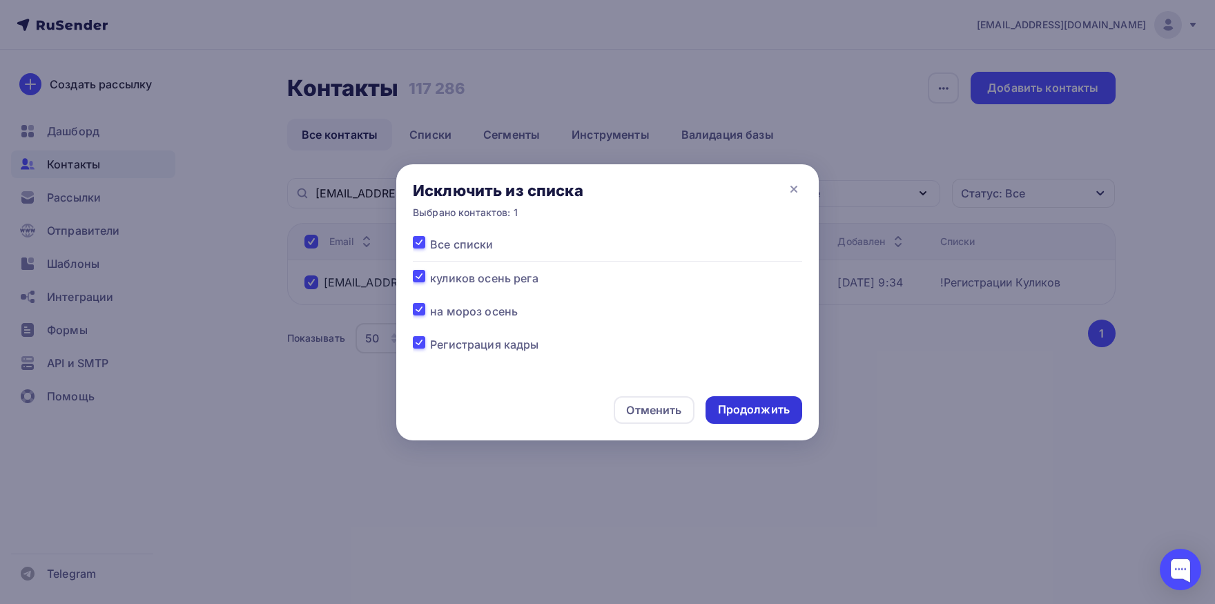
click at [745, 402] on div "Продолжить" at bounding box center [754, 410] width 97 height 28
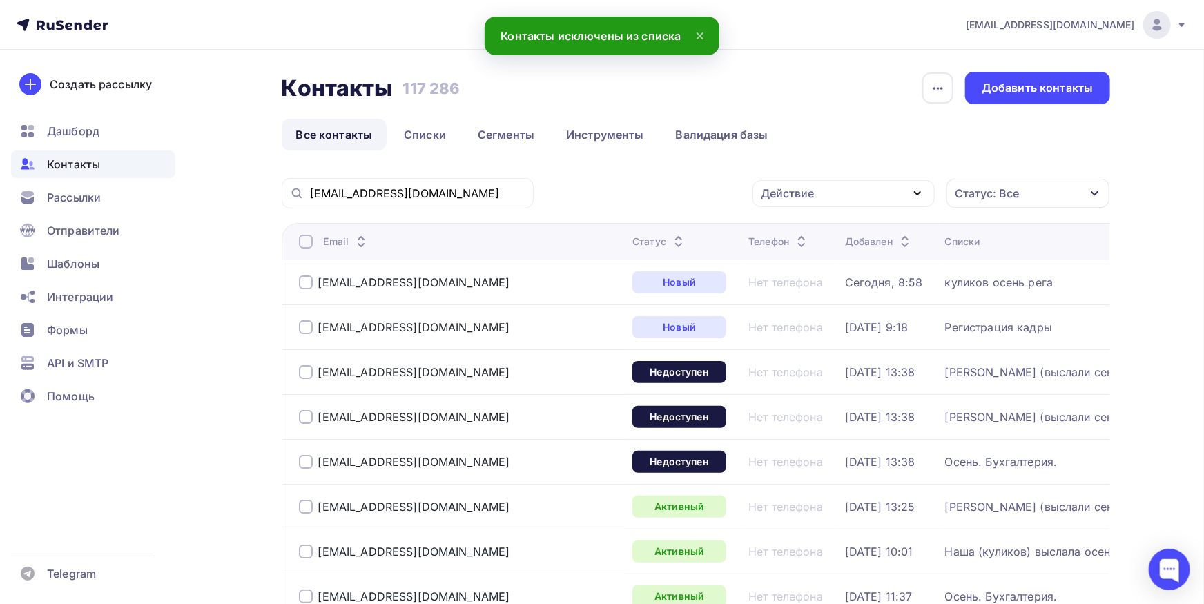
click at [462, 179] on div "[EMAIL_ADDRESS][DOMAIN_NAME]" at bounding box center [408, 193] width 252 height 30
click at [461, 189] on input "[EMAIL_ADDRESS][DOMAIN_NAME]" at bounding box center [417, 193] width 215 height 15
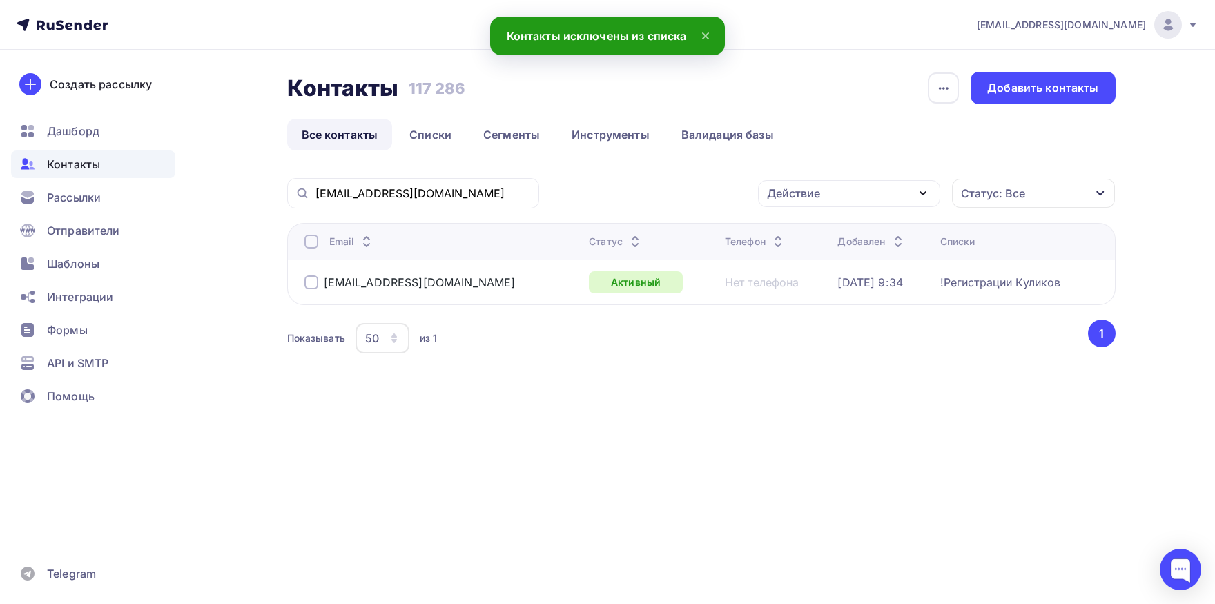
click at [315, 244] on div at bounding box center [312, 242] width 14 height 14
drag, startPoint x: 802, startPoint y: 197, endPoint x: 800, endPoint y: 249, distance: 52.5
click at [798, 202] on div "Действие" at bounding box center [793, 193] width 53 height 17
click at [802, 239] on div "Добавить в списки" at bounding box center [828, 234] width 106 height 17
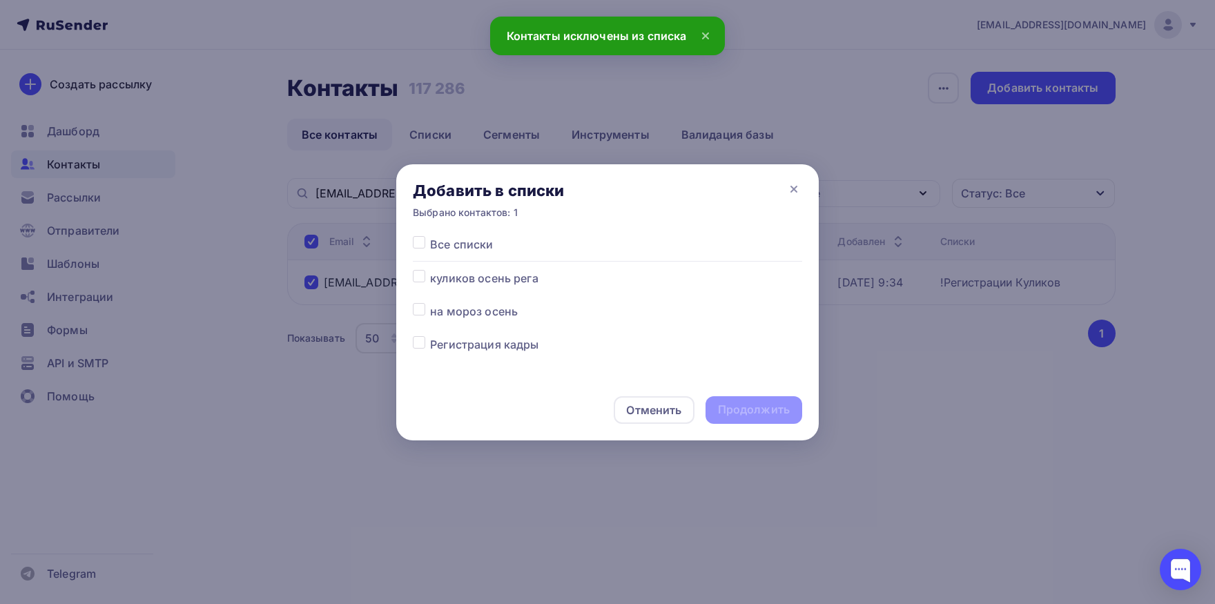
click at [422, 285] on div at bounding box center [421, 278] width 17 height 17
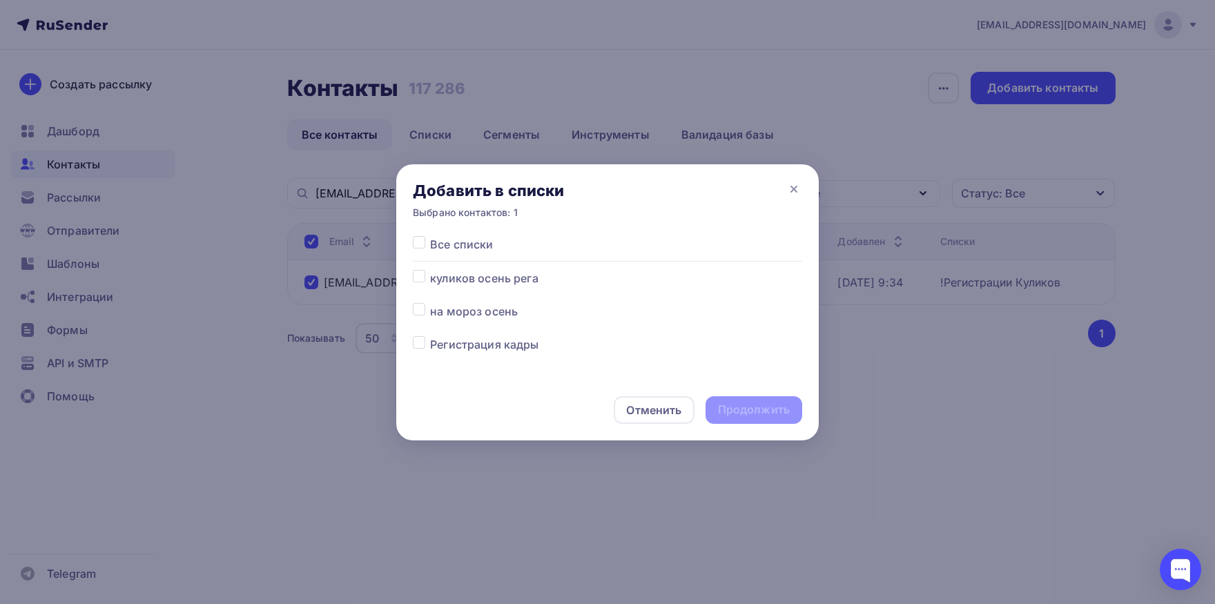
click at [430, 270] on label at bounding box center [430, 270] width 0 height 0
click at [419, 280] on input "checkbox" at bounding box center [419, 276] width 12 height 12
checkbox input "true"
click at [738, 414] on div "Продолжить" at bounding box center [754, 410] width 72 height 16
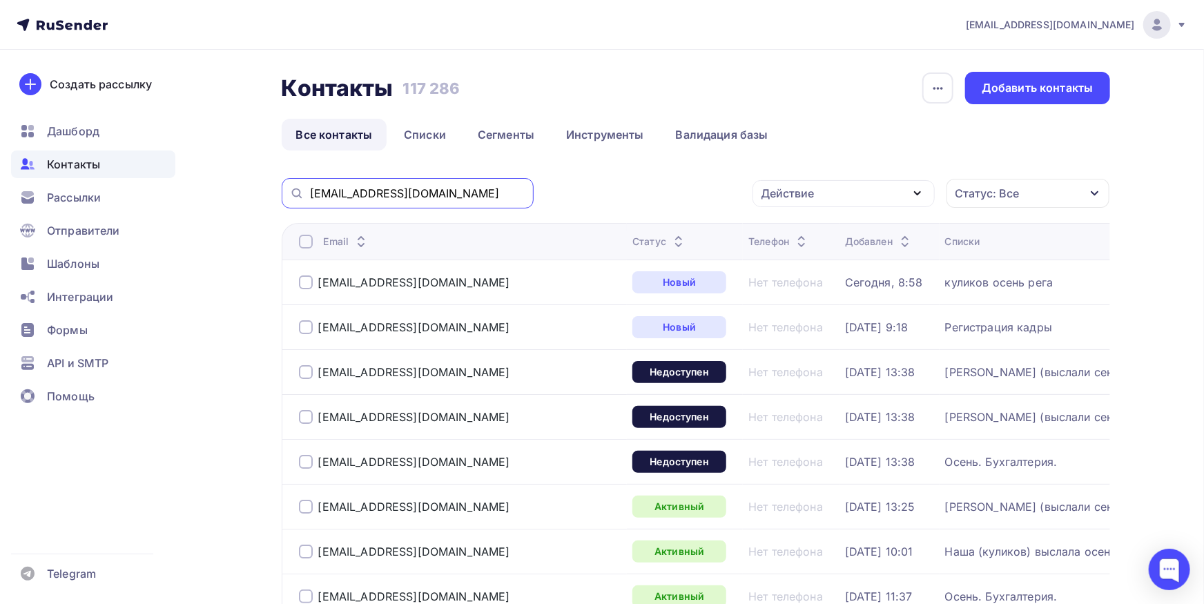
click at [454, 187] on input "[EMAIL_ADDRESS][DOMAIN_NAME]" at bounding box center [417, 193] width 215 height 15
paste input "ku_83@mail"
type input "[EMAIL_ADDRESS][DOMAIN_NAME]"
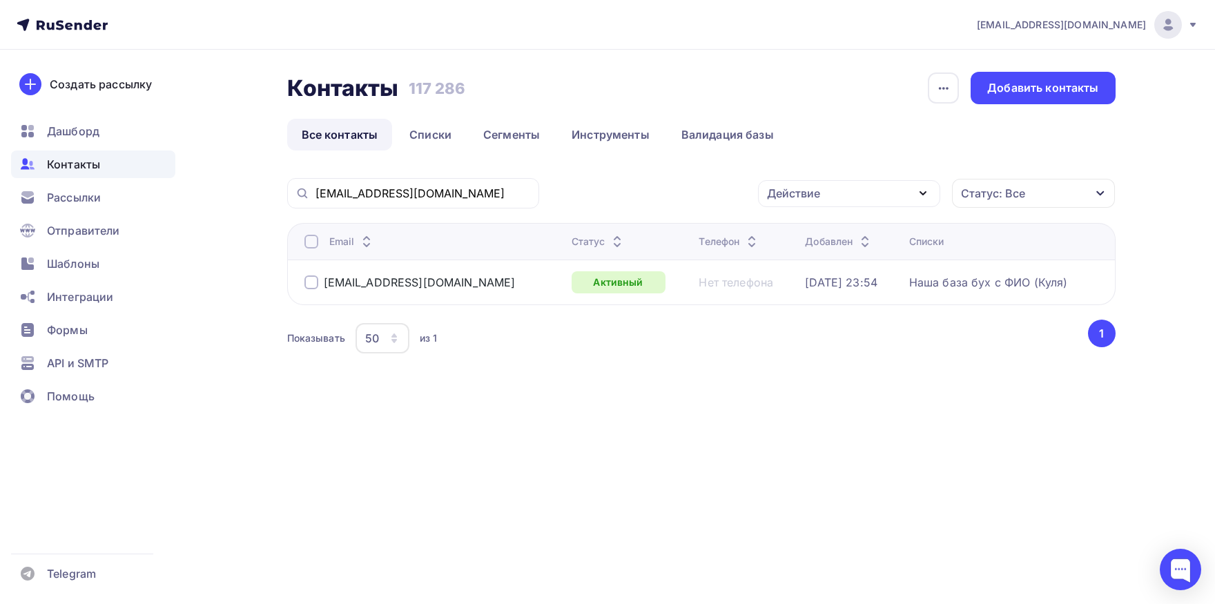
click at [314, 247] on div at bounding box center [312, 242] width 14 height 14
click at [880, 202] on div "Действие" at bounding box center [849, 193] width 182 height 27
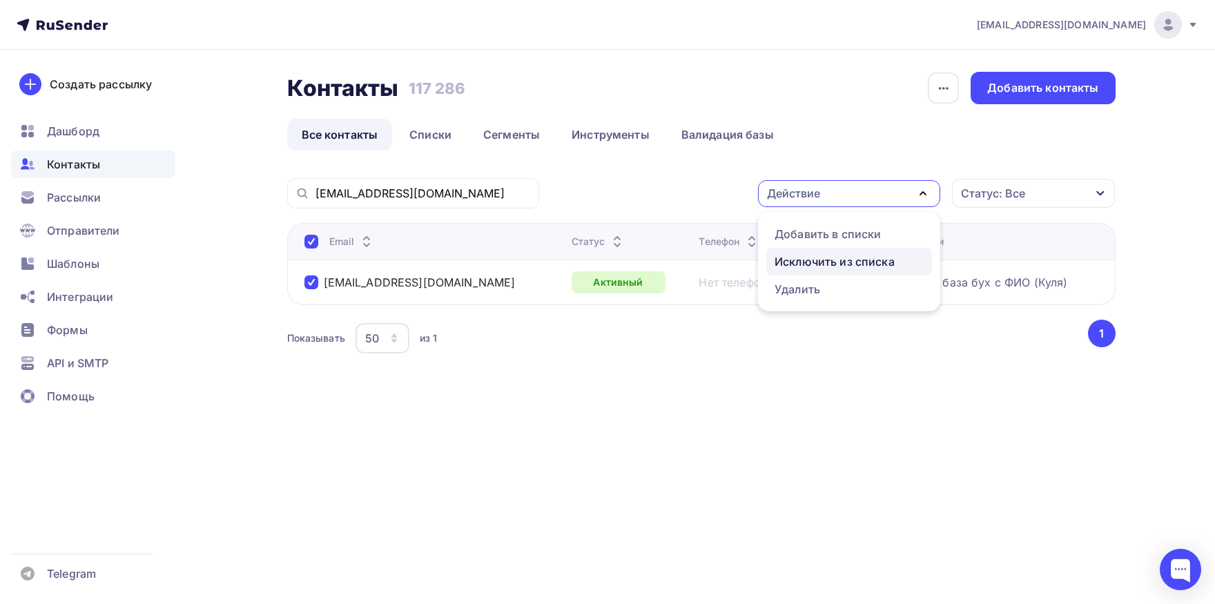
click at [858, 257] on div "Исключить из списка" at bounding box center [835, 261] width 120 height 17
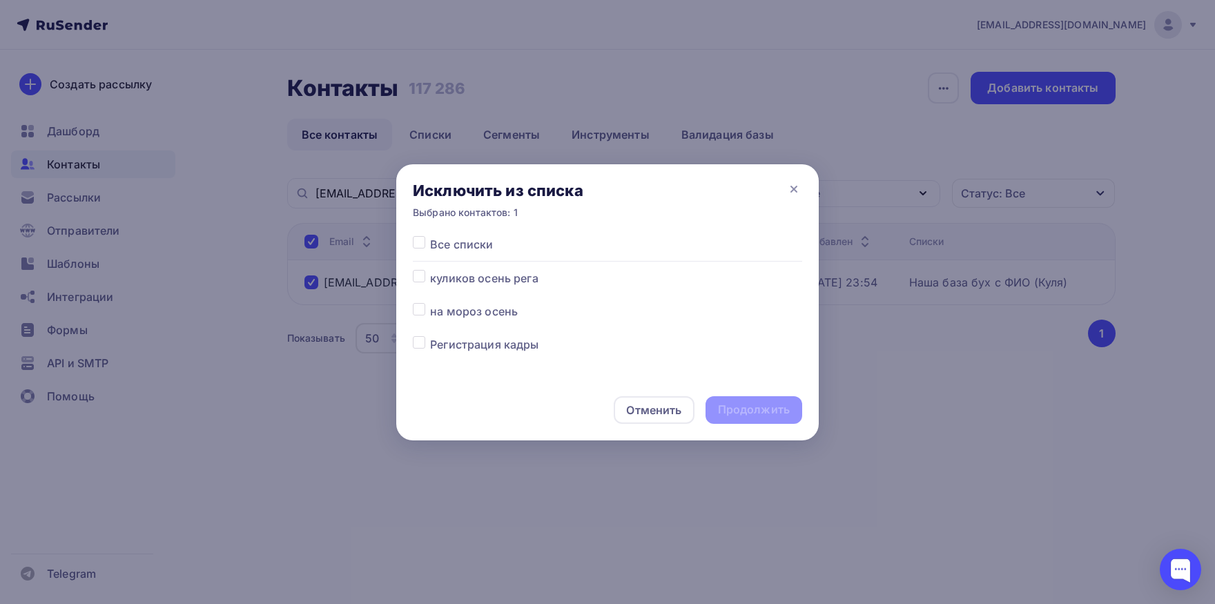
click at [430, 236] on label at bounding box center [430, 236] width 0 height 0
click at [419, 247] on input "checkbox" at bounding box center [419, 242] width 12 height 12
checkbox input "true"
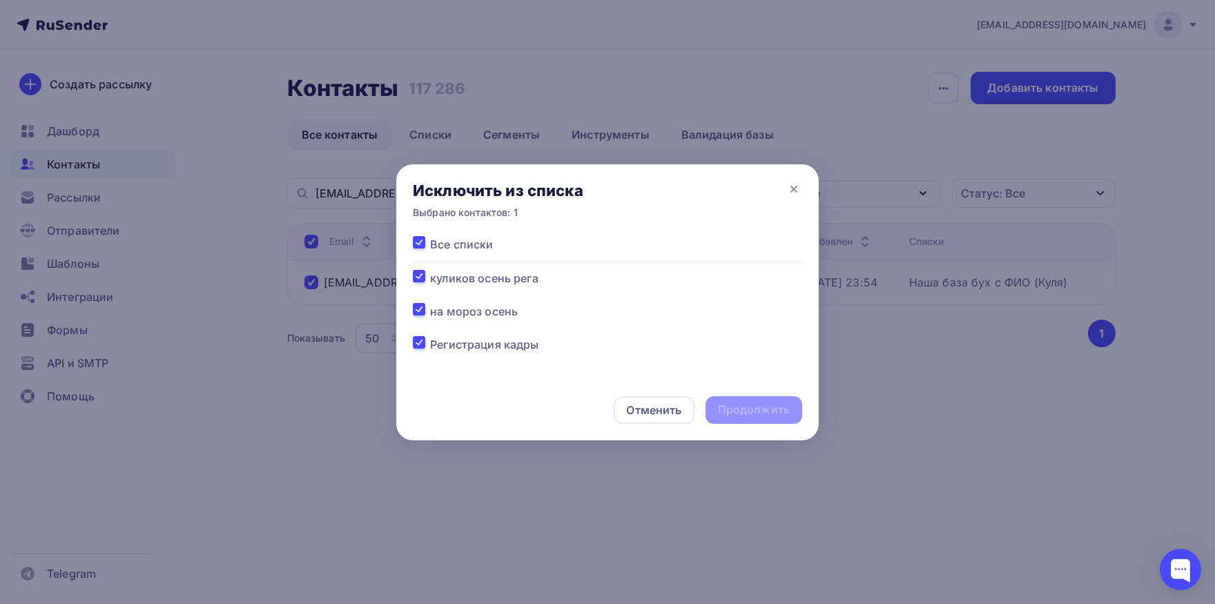
checkbox input "true"
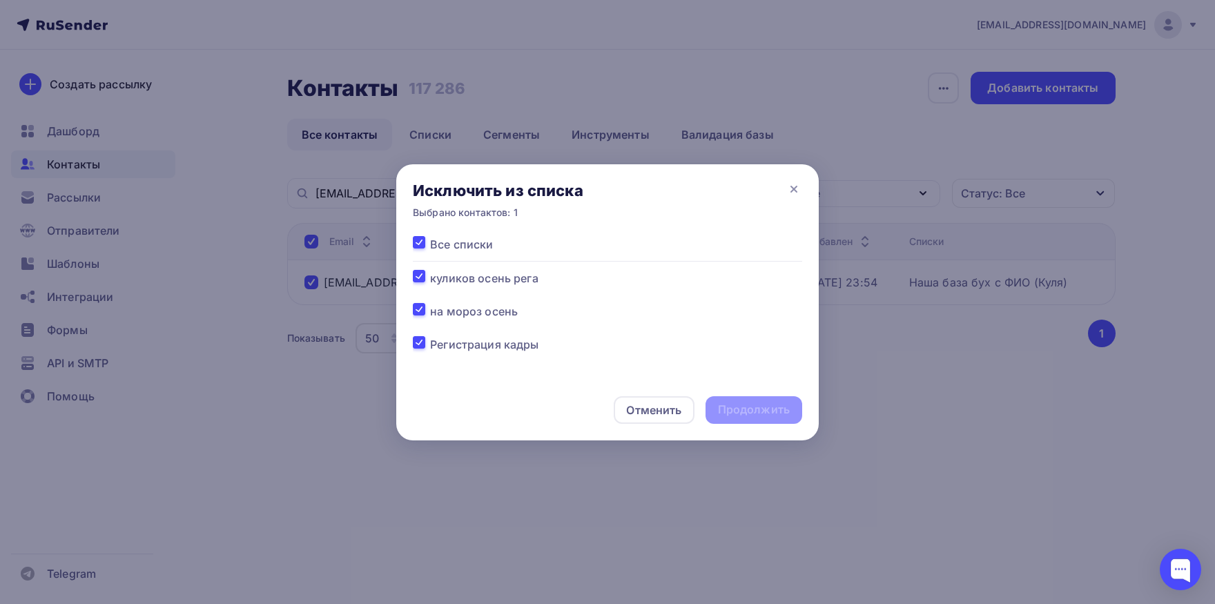
checkbox input "true"
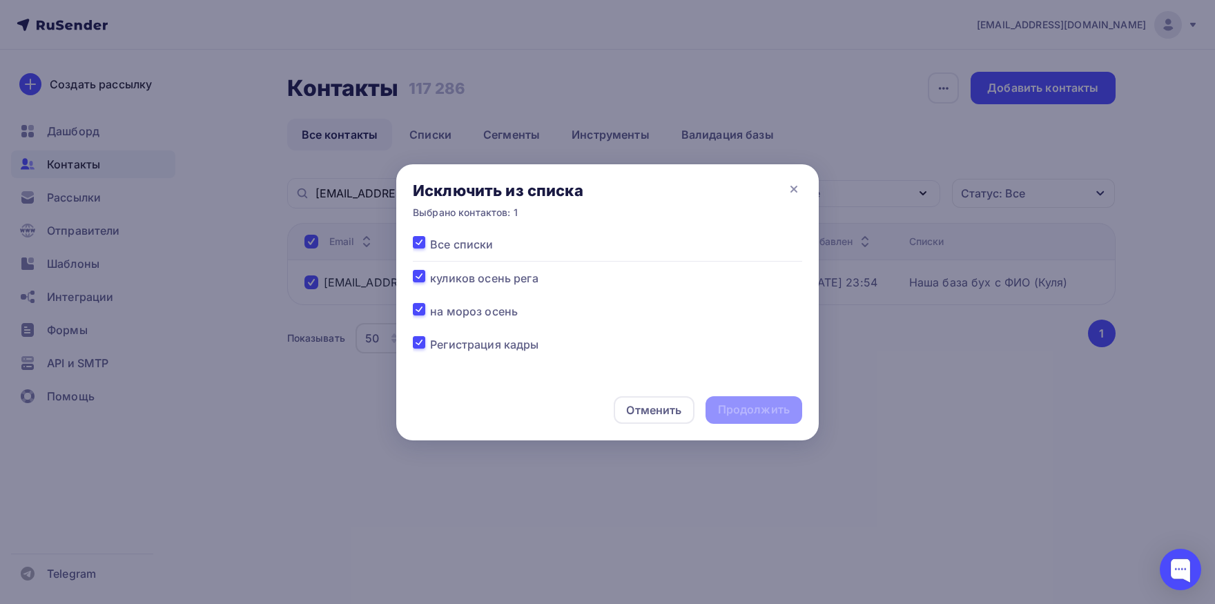
checkbox input "true"
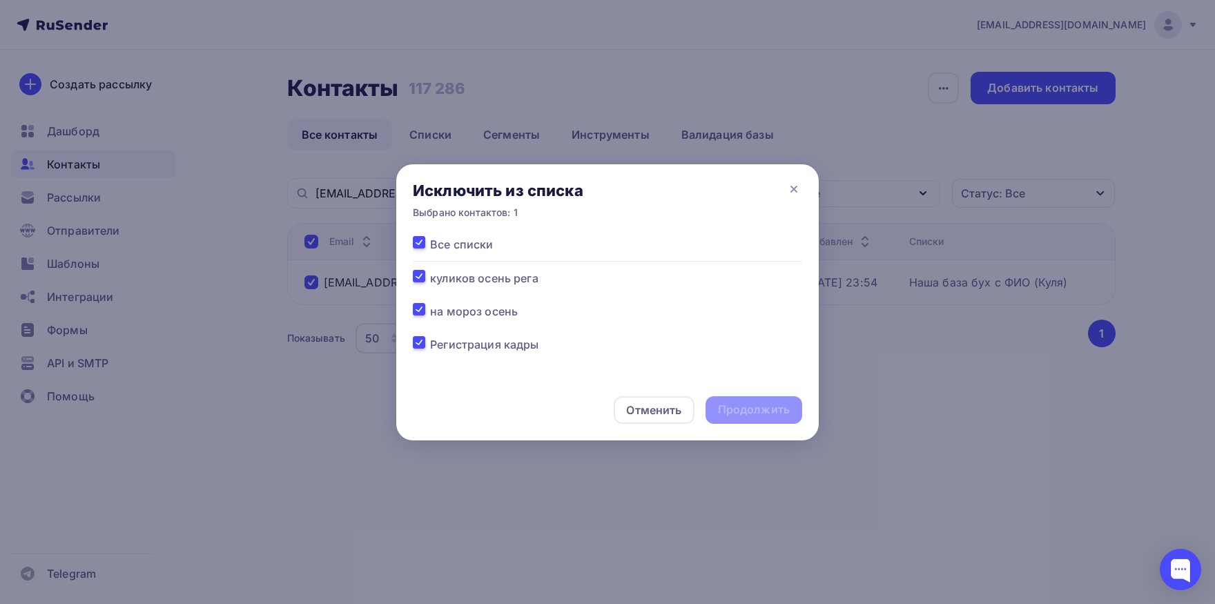
checkbox input "true"
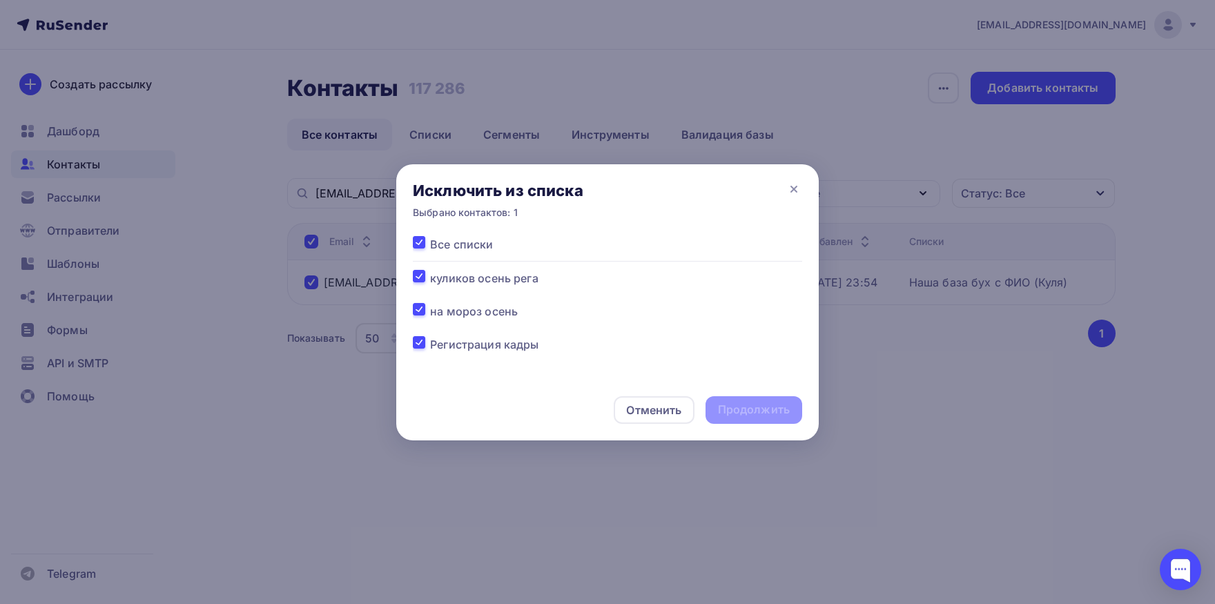
checkbox input "true"
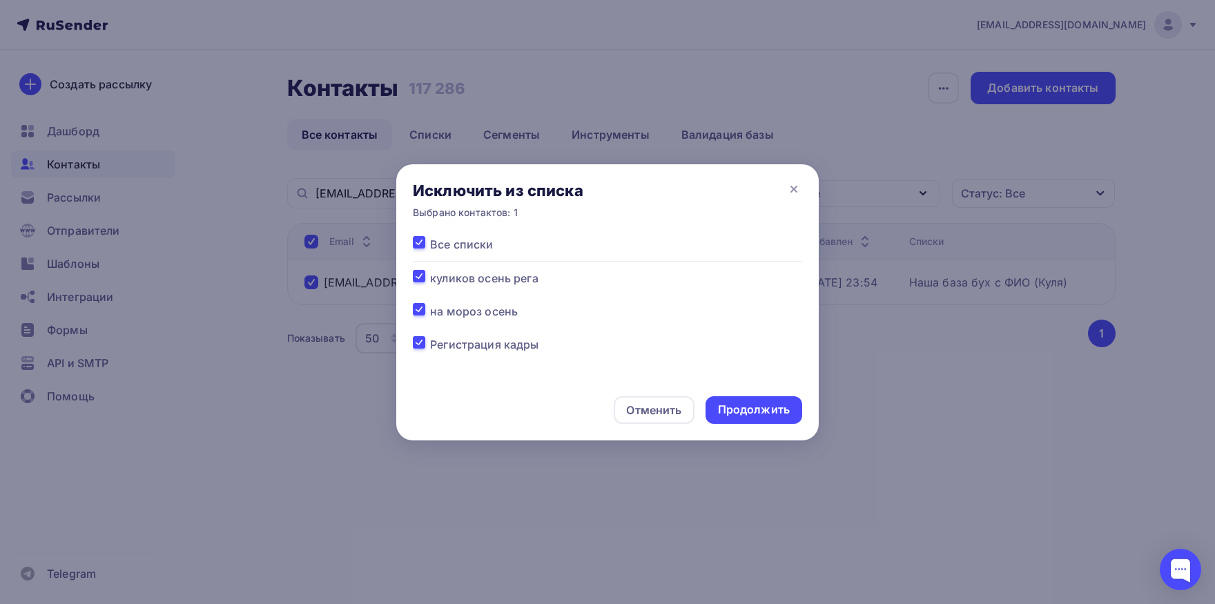
checkbox input "true"
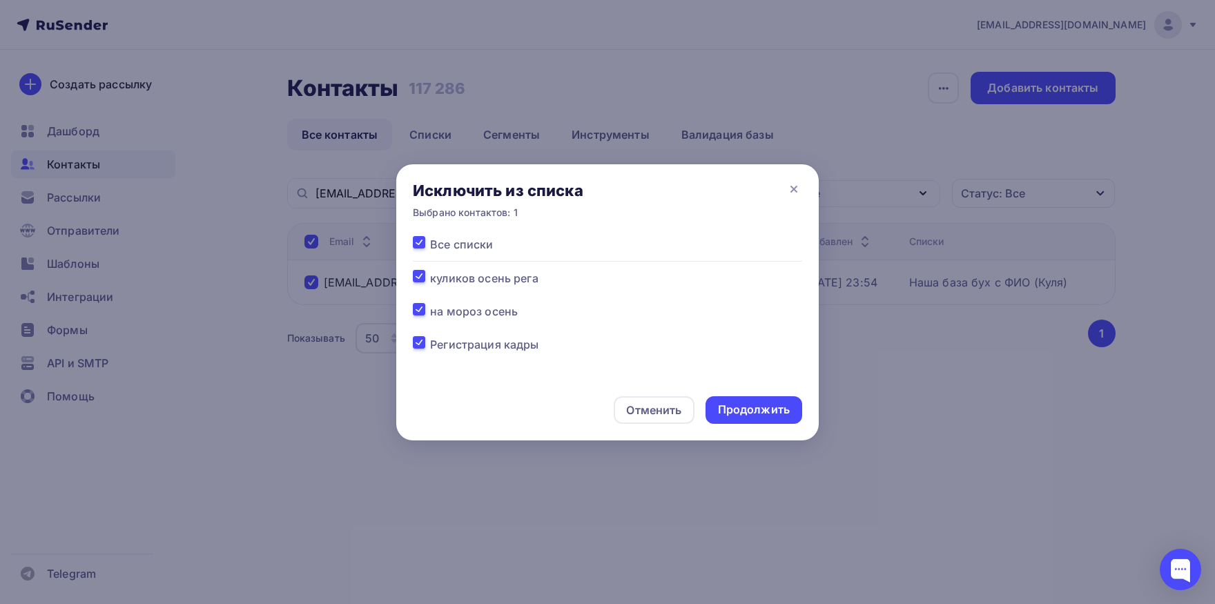
checkbox input "true"
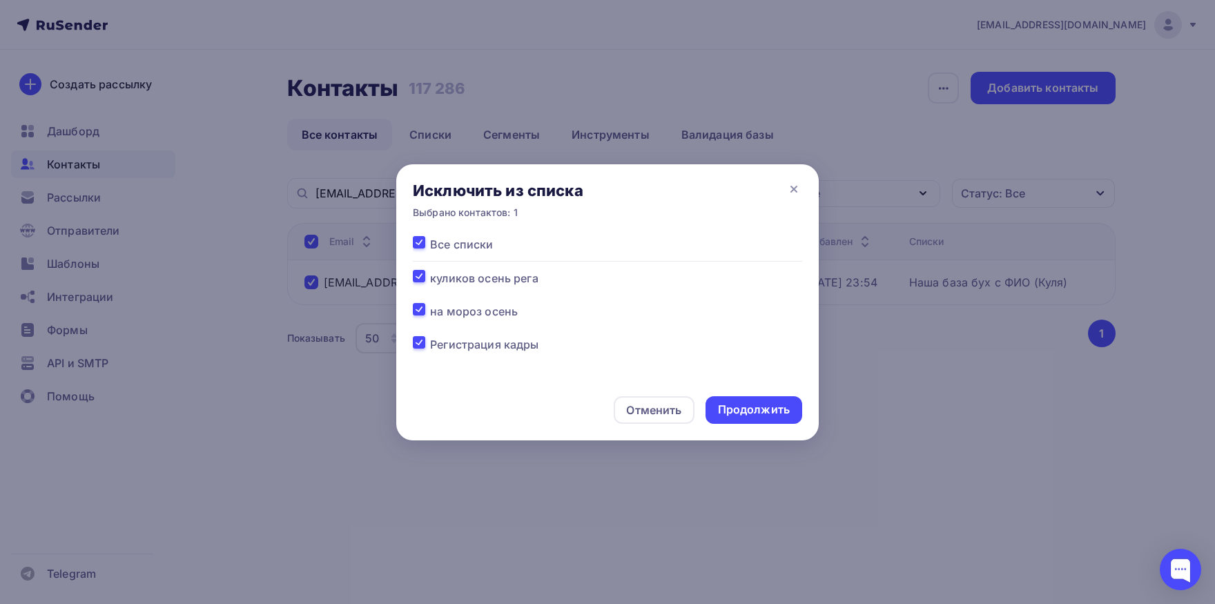
checkbox input "true"
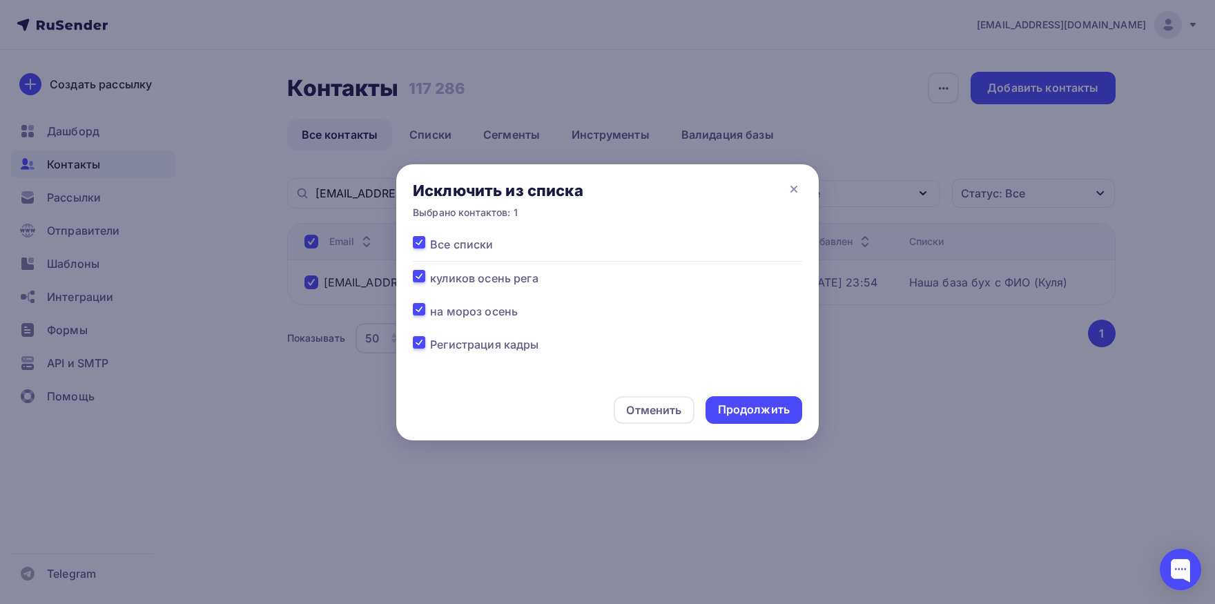
checkbox input "true"
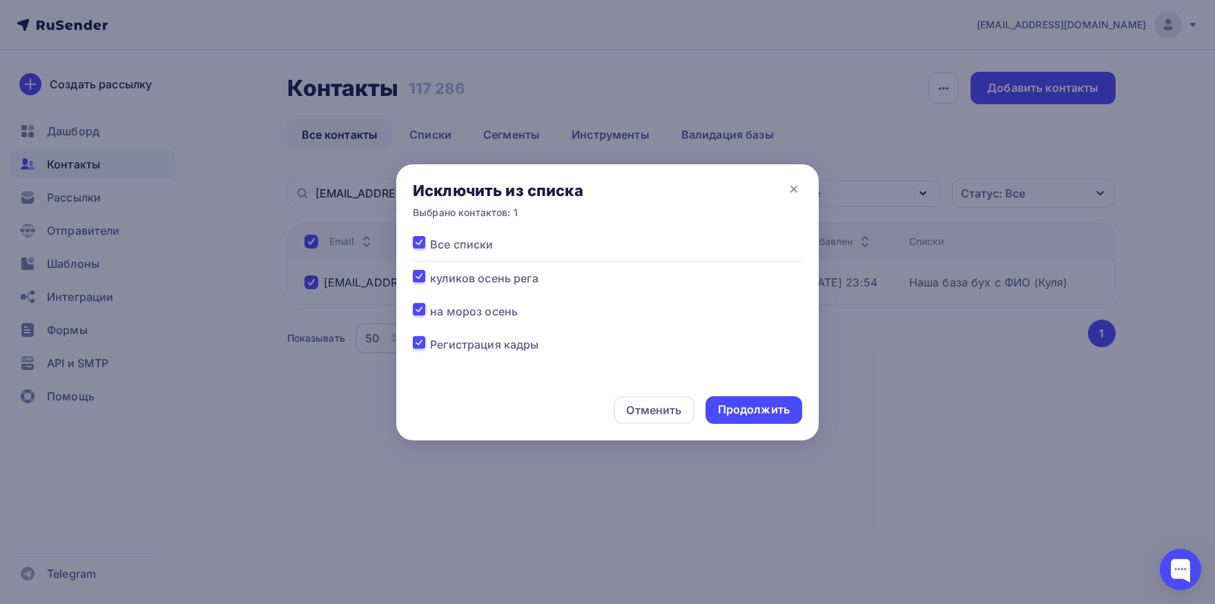
checkbox input "true"
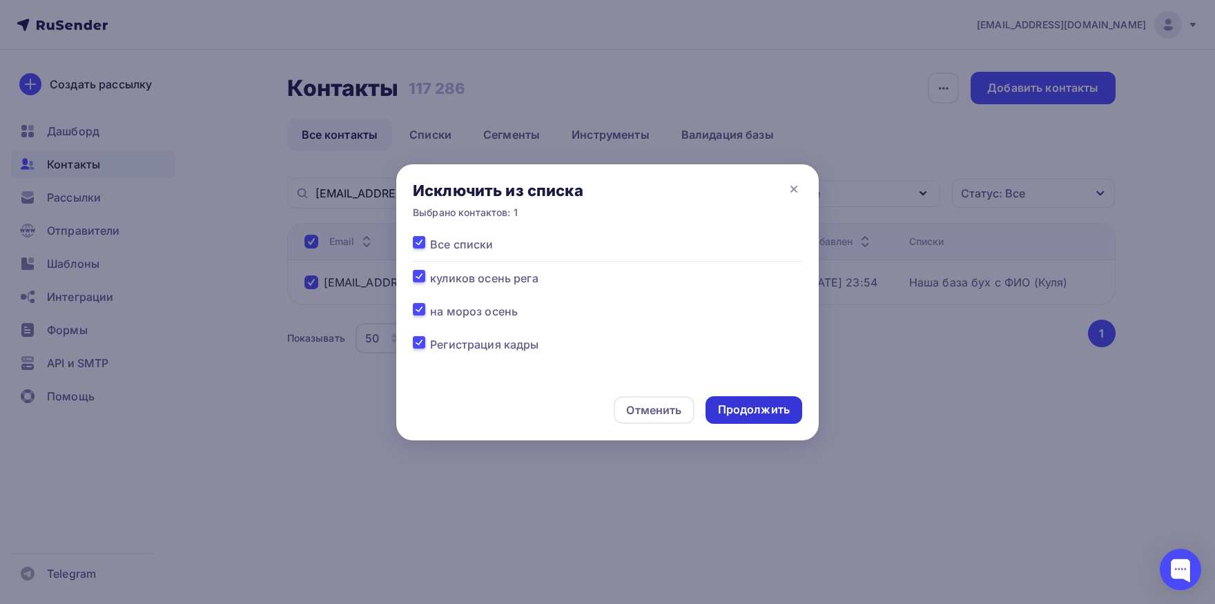
click at [760, 412] on div "Продолжить" at bounding box center [754, 410] width 72 height 16
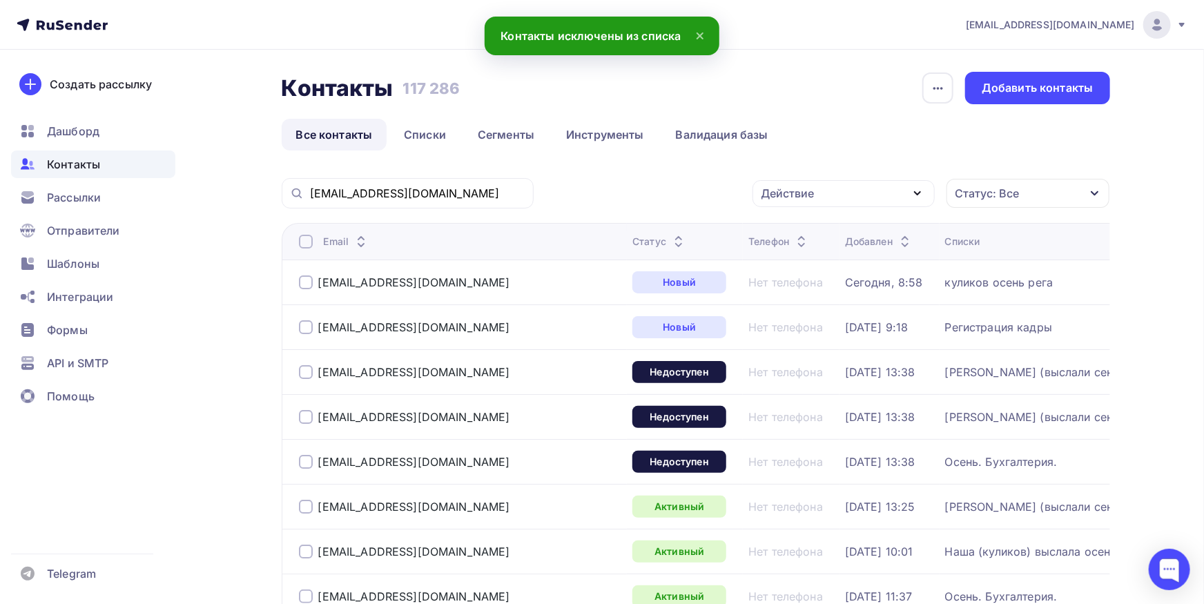
drag, startPoint x: 437, startPoint y: 179, endPoint x: 437, endPoint y: 200, distance: 21.4
click at [437, 191] on div "[EMAIL_ADDRESS][DOMAIN_NAME]" at bounding box center [408, 193] width 252 height 30
click at [437, 200] on input "[EMAIL_ADDRESS][DOMAIN_NAME]" at bounding box center [417, 193] width 215 height 15
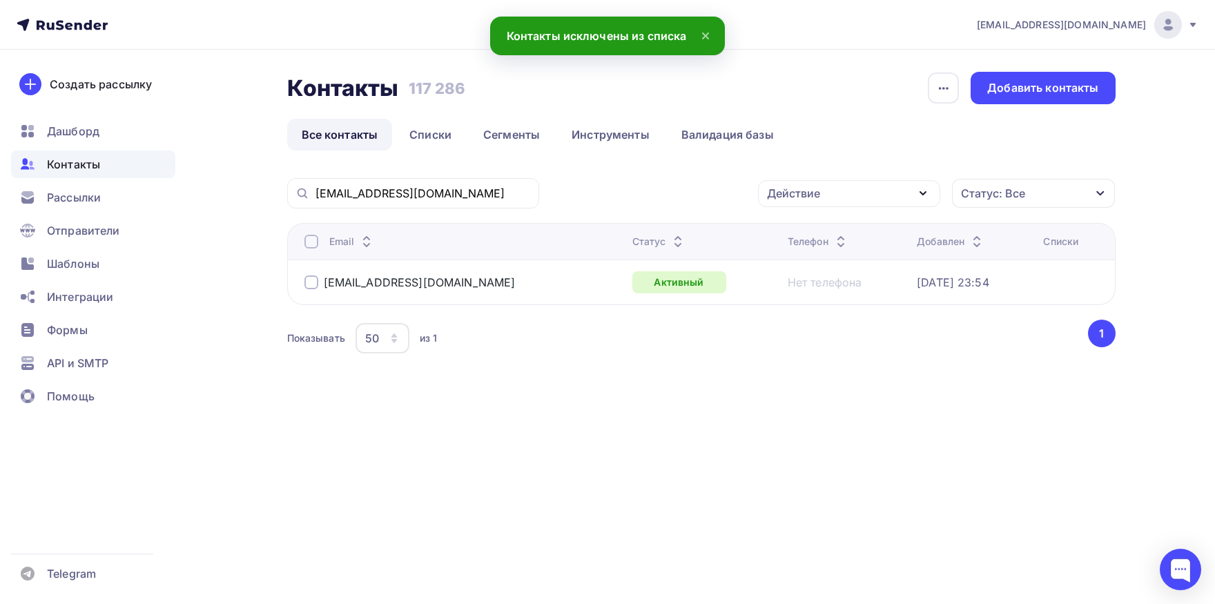
click at [298, 240] on th "Email" at bounding box center [457, 241] width 340 height 37
click at [307, 241] on div at bounding box center [312, 242] width 14 height 14
drag, startPoint x: 812, startPoint y: 199, endPoint x: 807, endPoint y: 213, distance: 15.3
click at [811, 199] on div "Действие" at bounding box center [793, 193] width 53 height 17
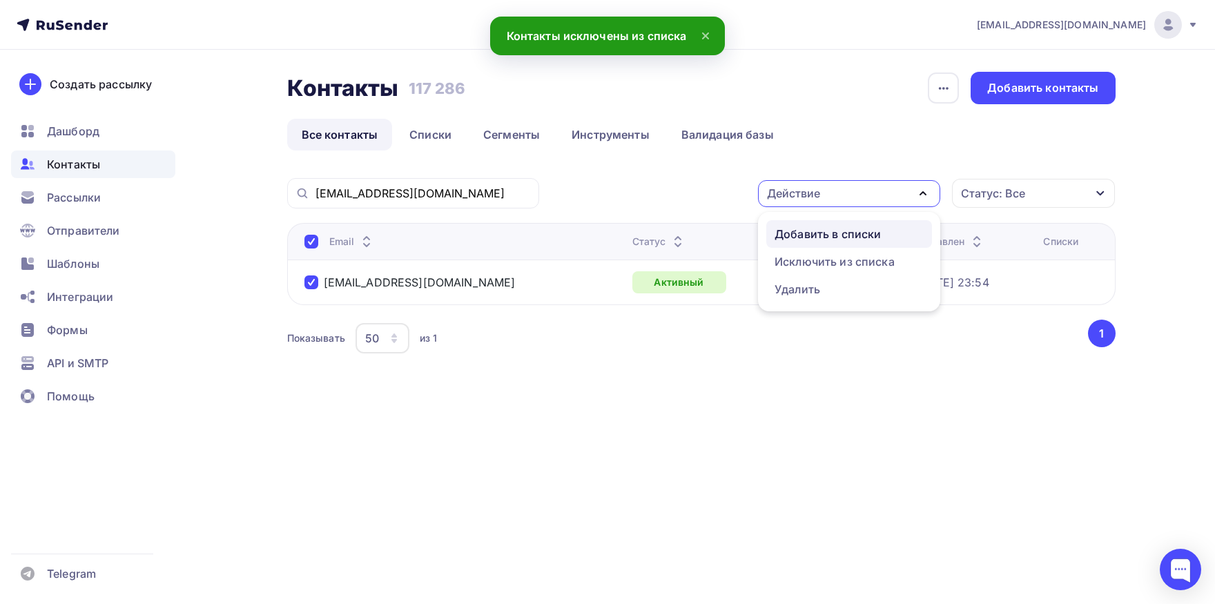
click at [806, 227] on div "Добавить в списки" at bounding box center [828, 234] width 106 height 17
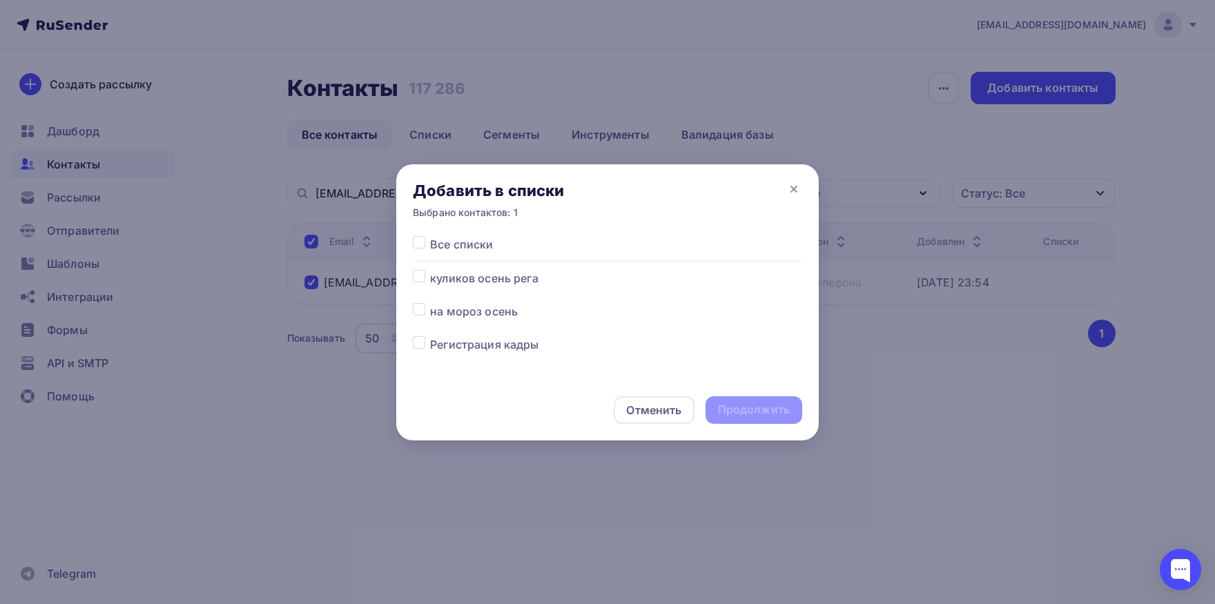
drag, startPoint x: 418, startPoint y: 276, endPoint x: 664, endPoint y: 393, distance: 271.8
click at [430, 270] on label at bounding box center [430, 270] width 0 height 0
click at [421, 278] on input "checkbox" at bounding box center [419, 276] width 12 height 12
checkbox input "true"
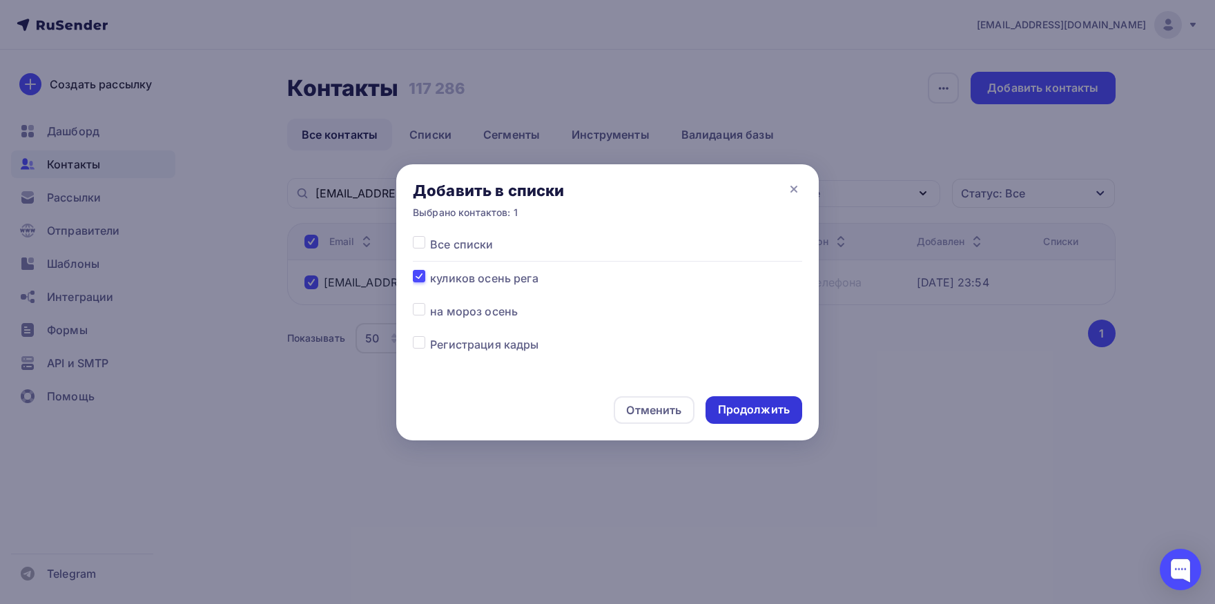
click at [758, 416] on div "Продолжить" at bounding box center [754, 410] width 72 height 16
